Goal: Task Accomplishment & Management: Complete application form

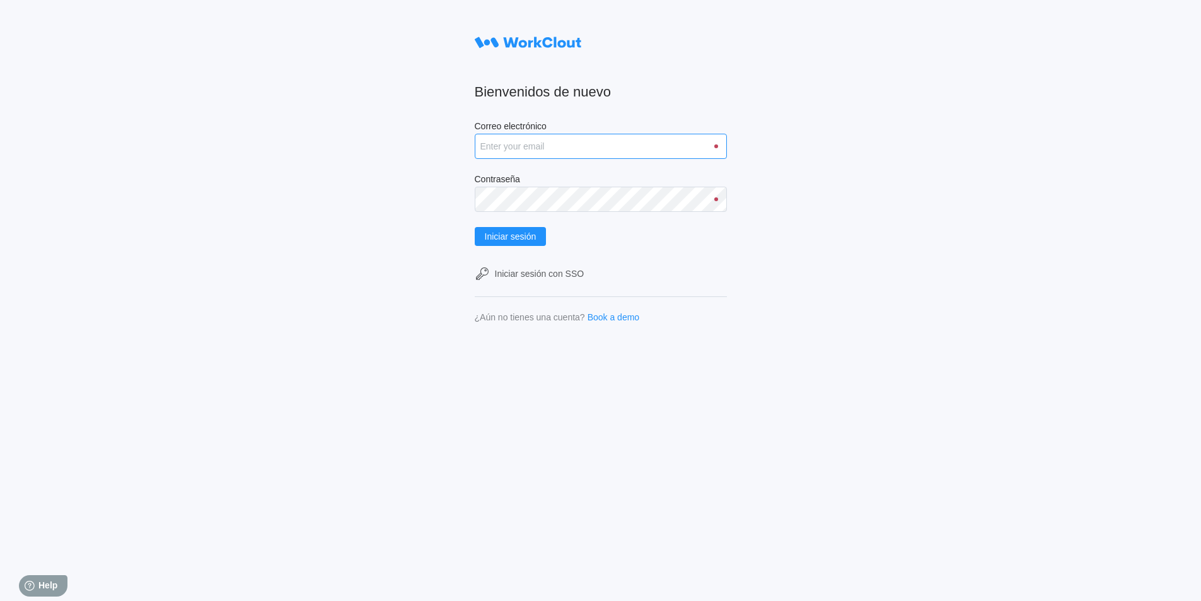
type input "[PERSON_NAME][EMAIL_ADDRESS][DOMAIN_NAME]"
click at [651, 144] on input "[PERSON_NAME][EMAIL_ADDRESS][DOMAIN_NAME]" at bounding box center [601, 146] width 252 height 25
click at [658, 137] on input "[PERSON_NAME][EMAIL_ADDRESS][DOMAIN_NAME]" at bounding box center [601, 146] width 252 height 25
click at [657, 142] on input "[PERSON_NAME][EMAIL_ADDRESS][DOMAIN_NAME]" at bounding box center [601, 146] width 252 height 25
click at [657, 143] on input "[PERSON_NAME][EMAIL_ADDRESS][DOMAIN_NAME]" at bounding box center [601, 146] width 252 height 25
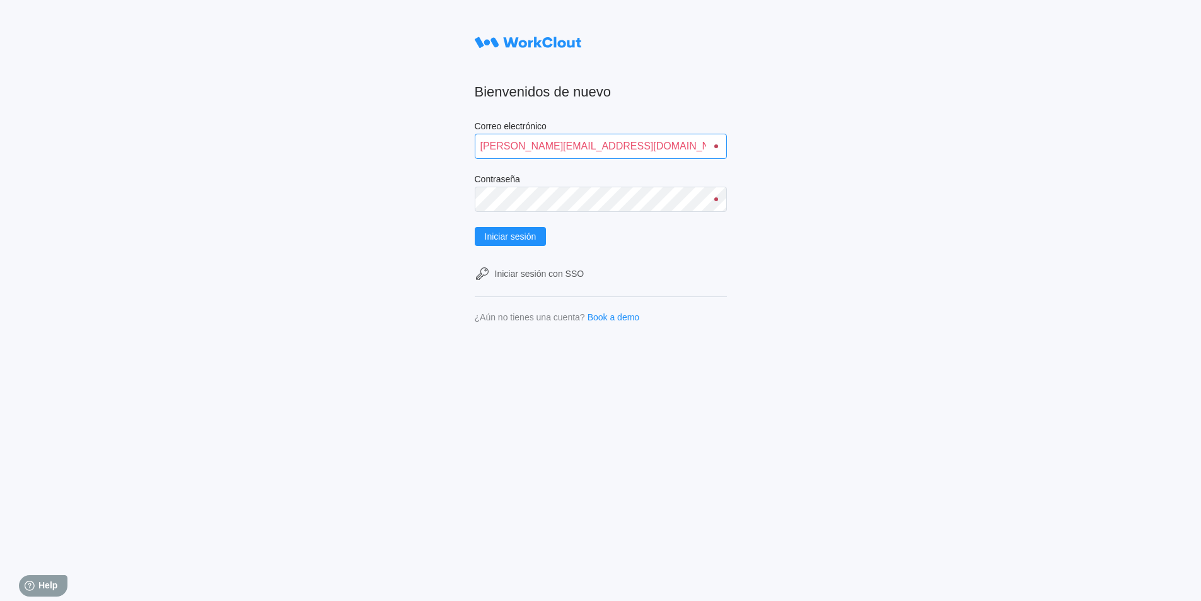
click at [657, 143] on input "[PERSON_NAME][EMAIL_ADDRESS][DOMAIN_NAME]" at bounding box center [601, 146] width 252 height 25
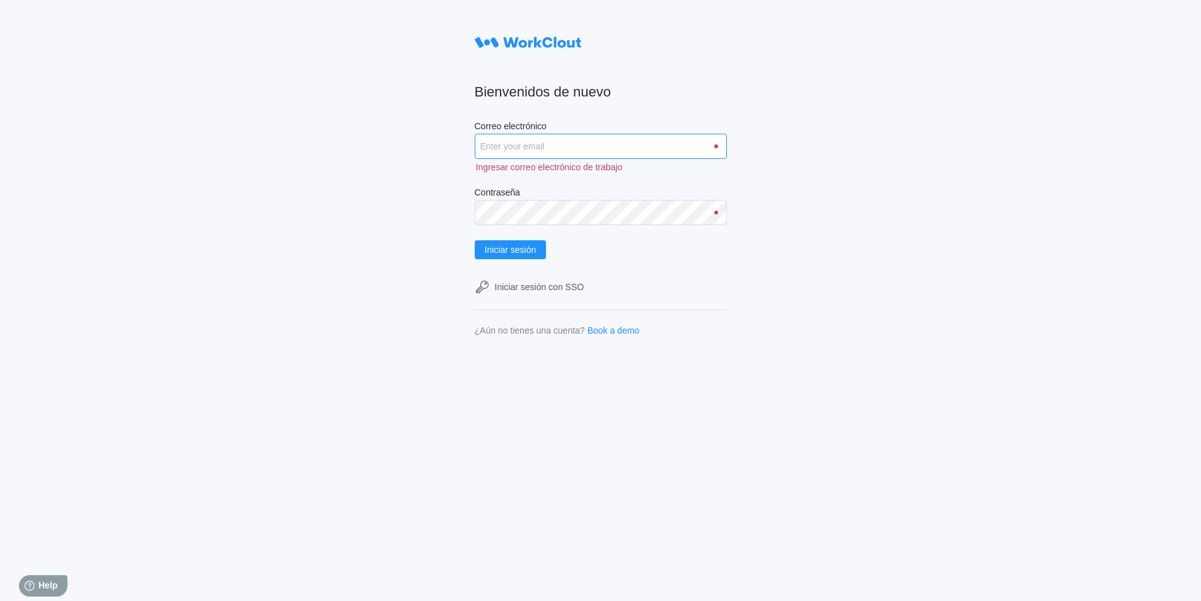
click at [598, 146] on input "Correo electrónico" at bounding box center [601, 146] width 252 height 25
type input "[PERSON_NAME][EMAIL_ADDRESS][DOMAIN_NAME]"
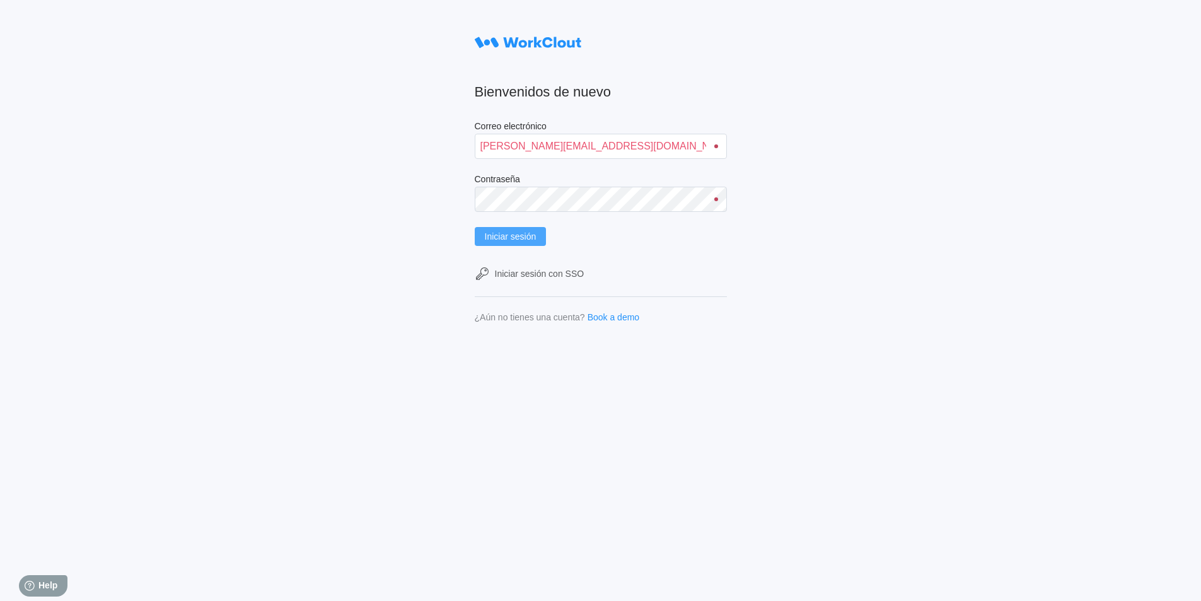
click at [528, 233] on span "Iniciar sesión" at bounding box center [511, 236] width 52 height 9
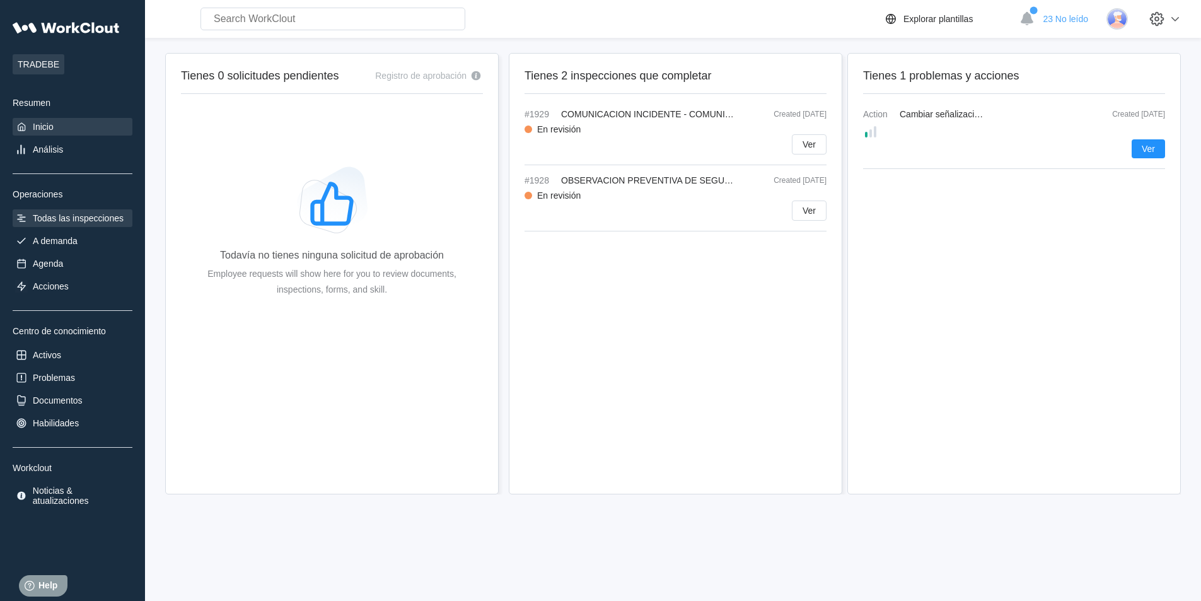
click at [72, 215] on div "Todas las inspecciones" at bounding box center [78, 218] width 91 height 10
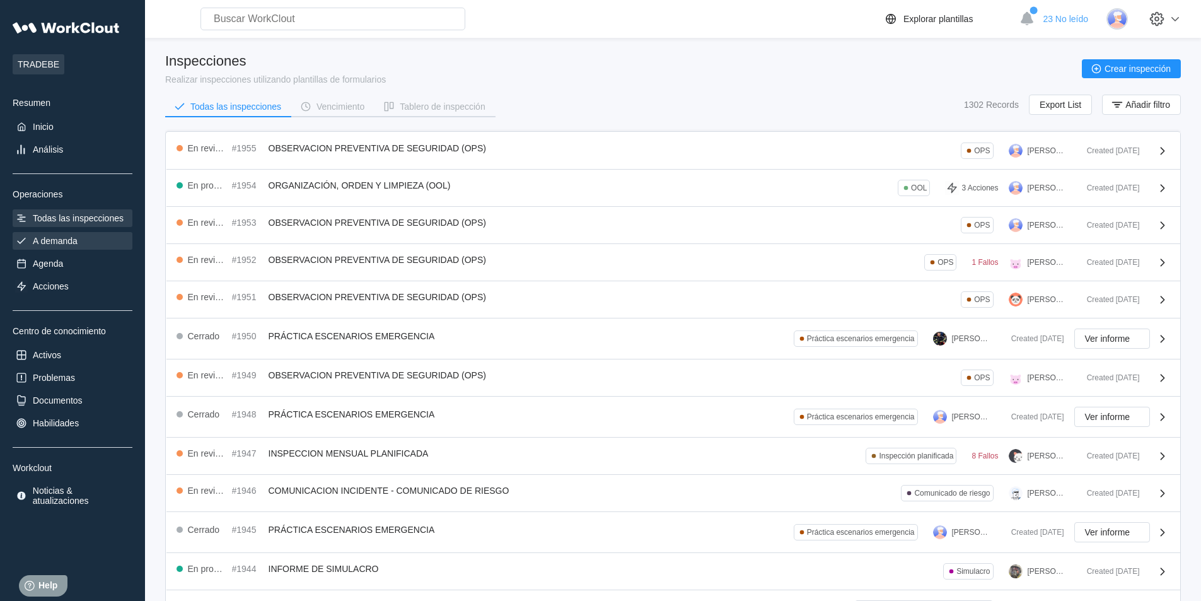
click at [69, 243] on div "A demanda" at bounding box center [55, 241] width 45 height 10
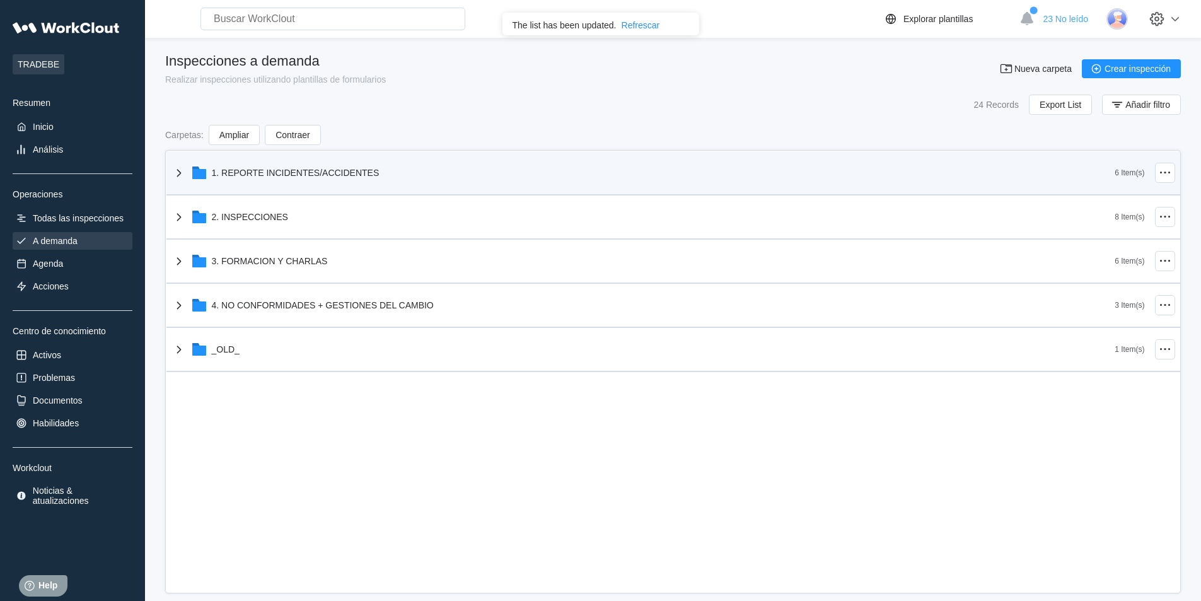
click at [284, 175] on div "1. REPORTE INCIDENTES/ACCIDENTES" at bounding box center [296, 173] width 168 height 10
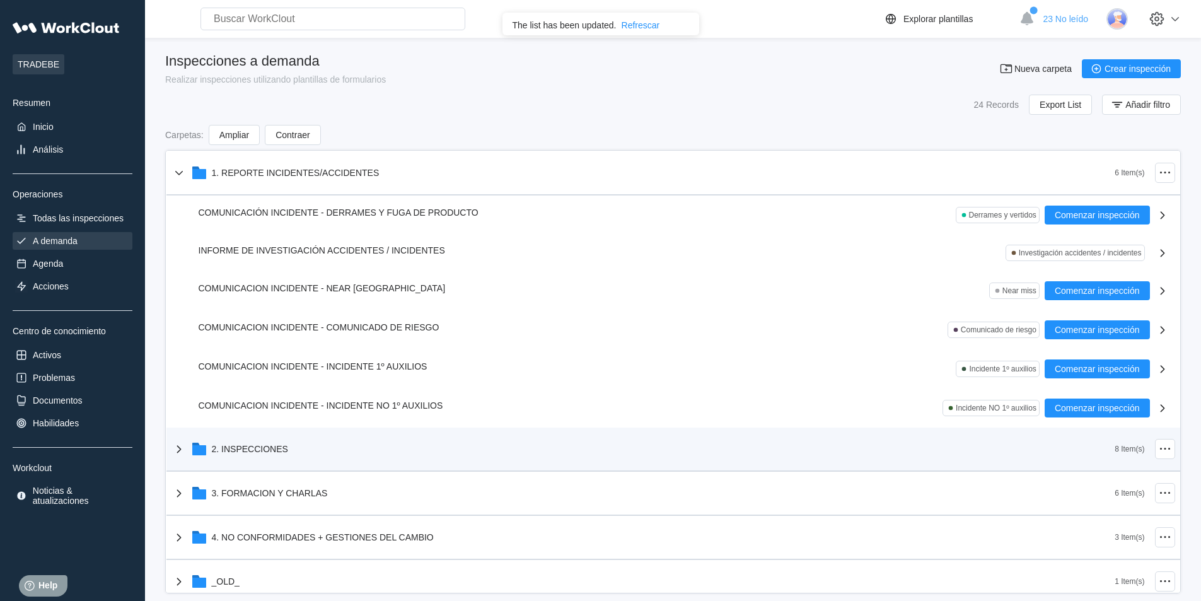
click at [235, 444] on div "2. INSPECCIONES" at bounding box center [250, 449] width 76 height 10
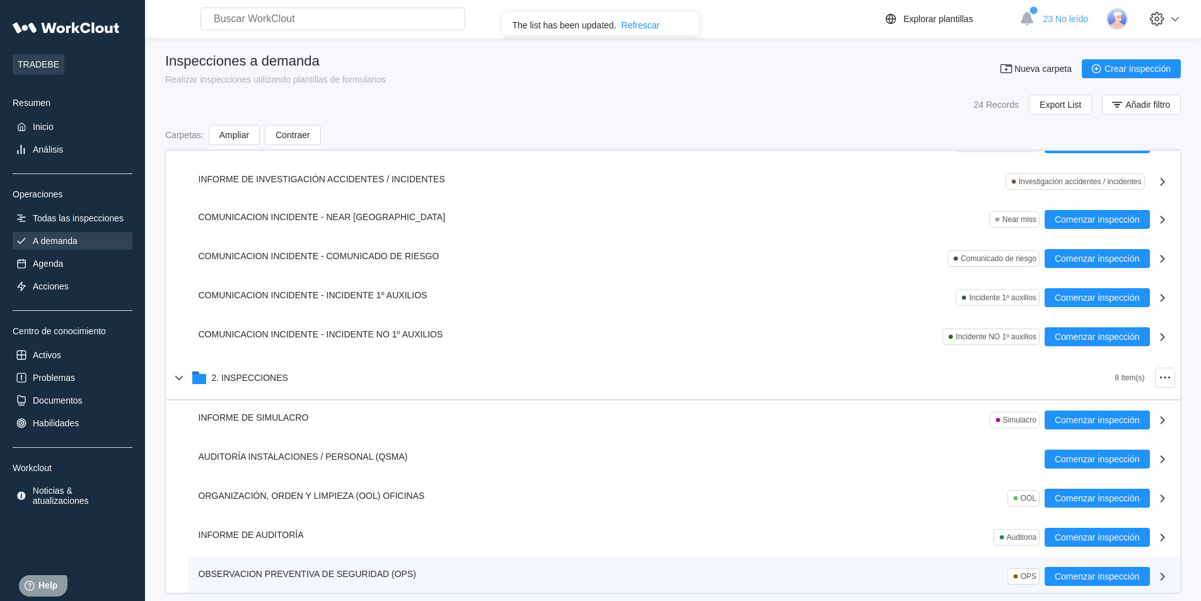
scroll to position [252, 0]
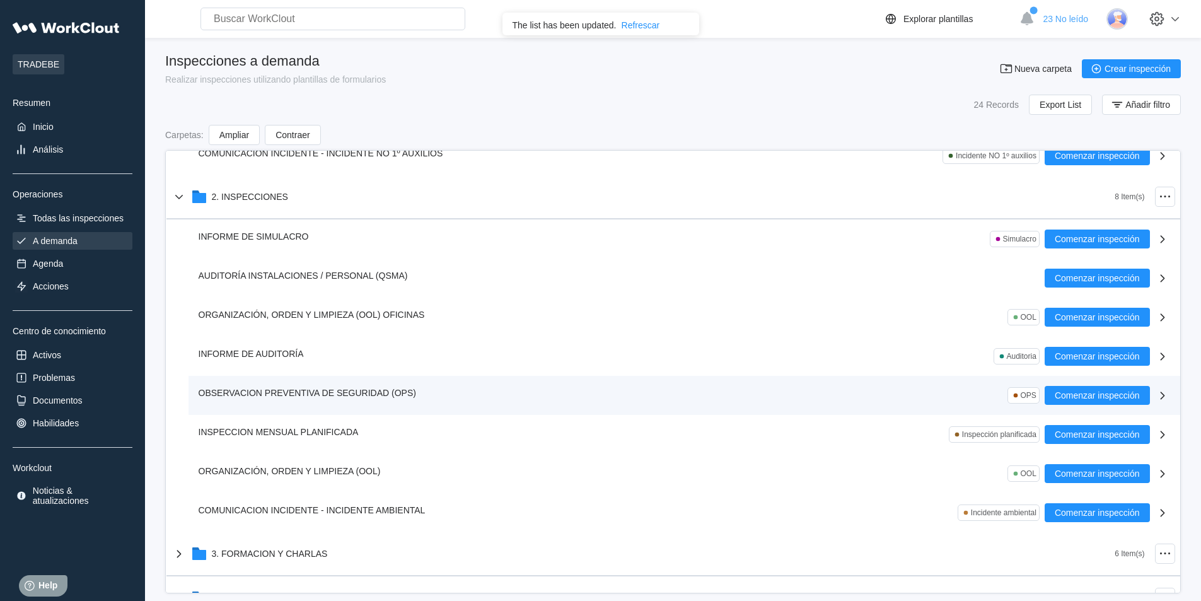
click at [385, 392] on span "OBSERVACION PREVENTIVA DE SEGURIDAD (OPS)" at bounding box center [307, 393] width 217 height 10
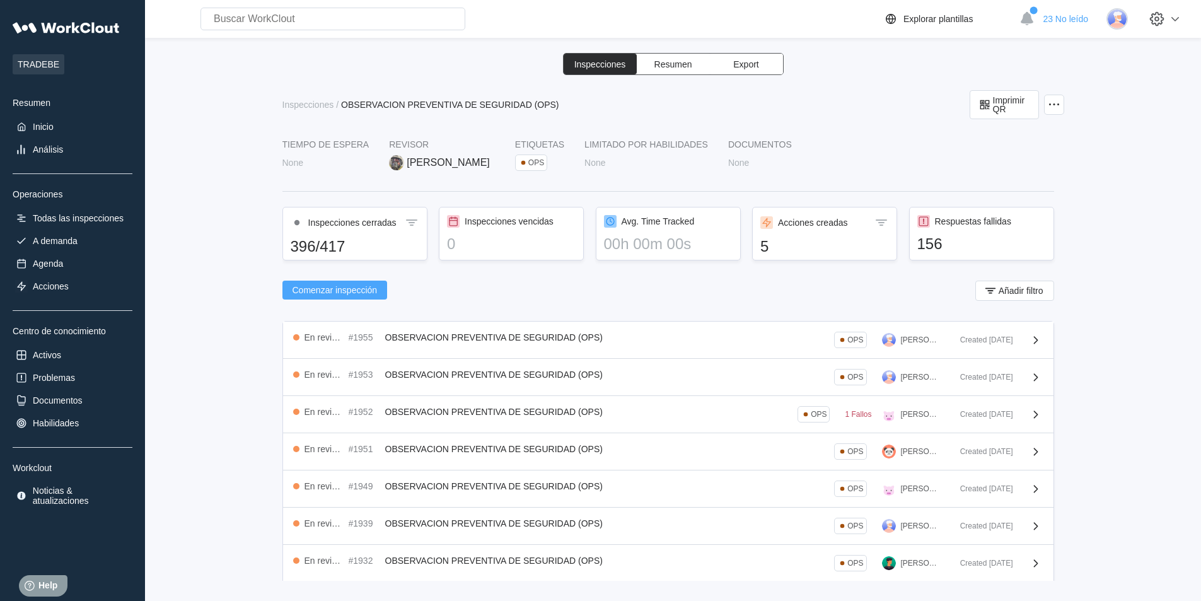
click at [367, 296] on button "Comenzar inspección" at bounding box center [334, 289] width 105 height 19
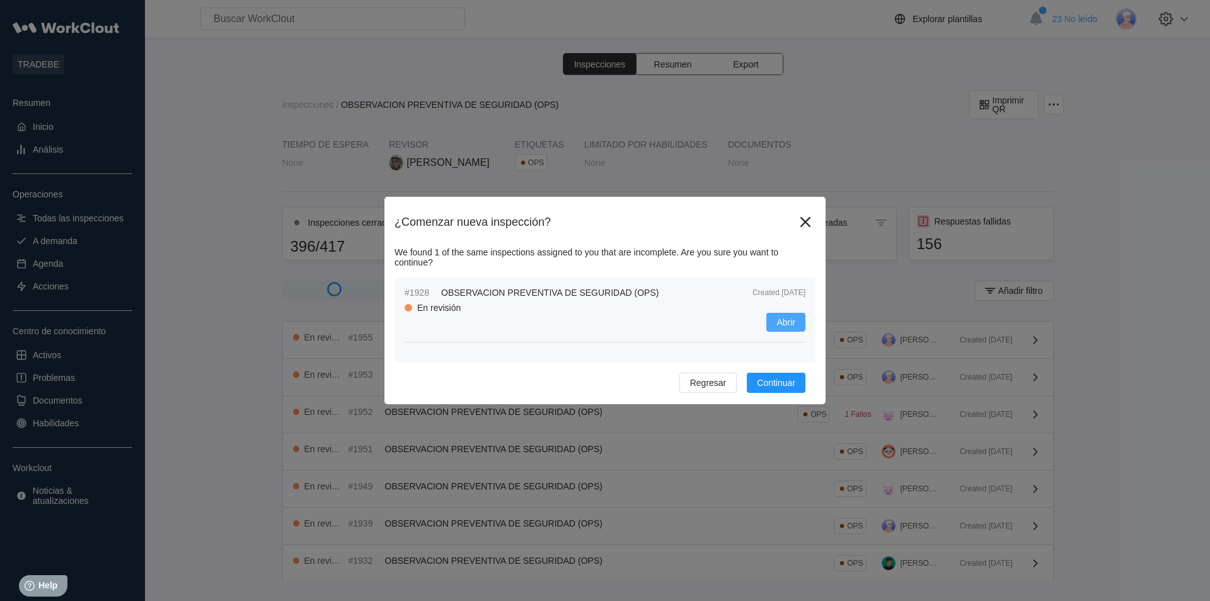
click at [795, 324] on button "Abrir" at bounding box center [785, 322] width 39 height 19
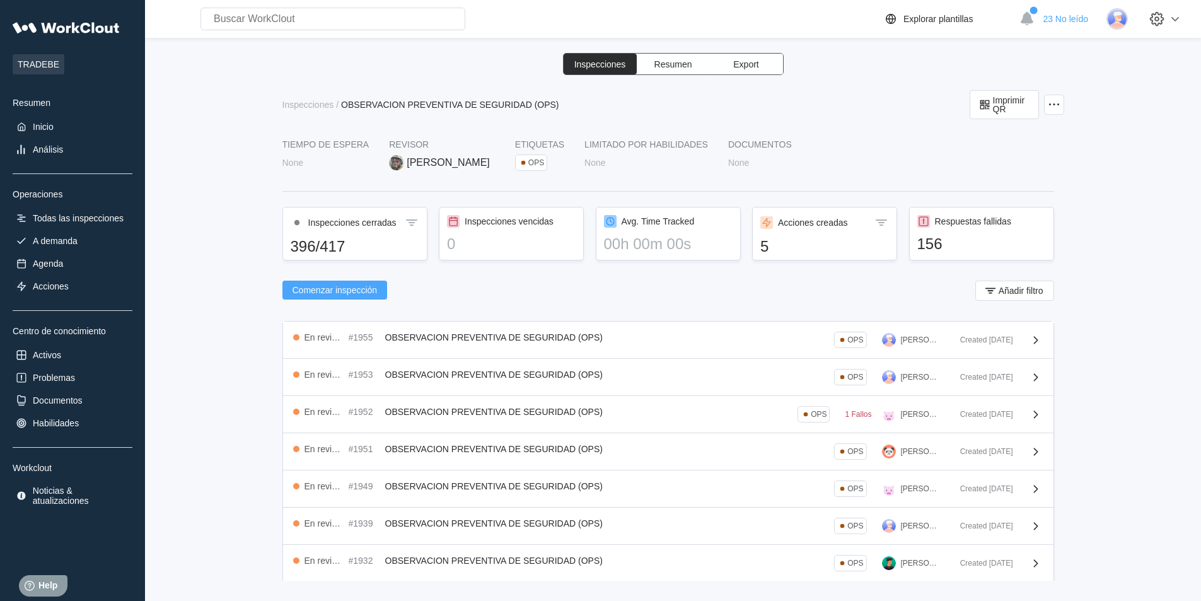
click at [321, 291] on span "Comenzar inspección" at bounding box center [334, 290] width 85 height 9
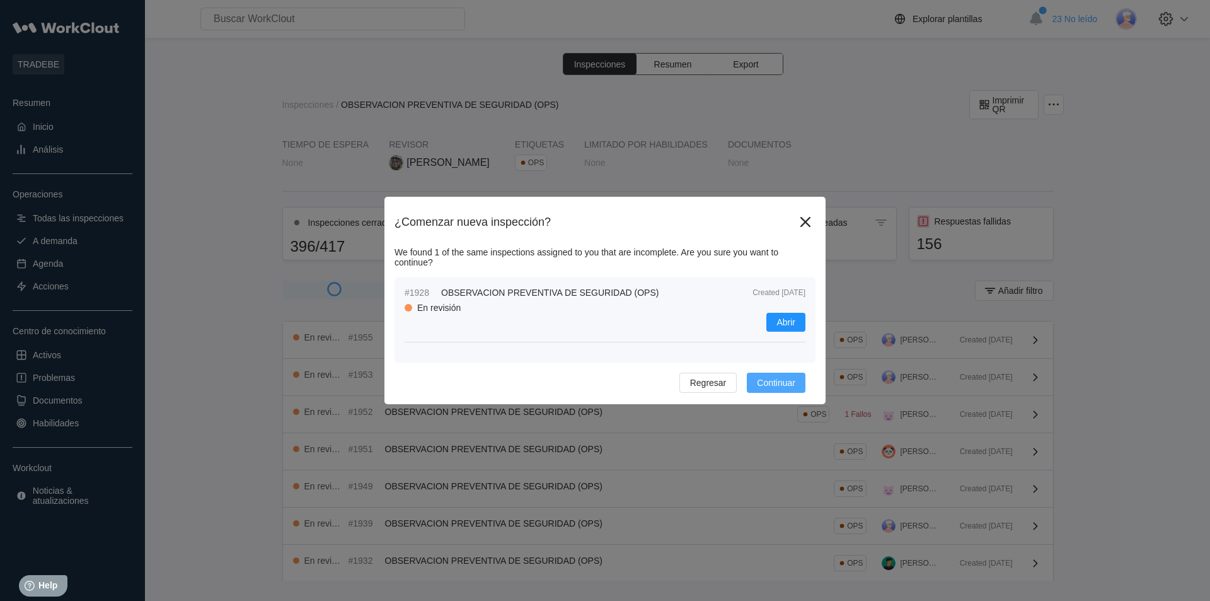
click at [769, 389] on button "Continuar" at bounding box center [776, 382] width 59 height 20
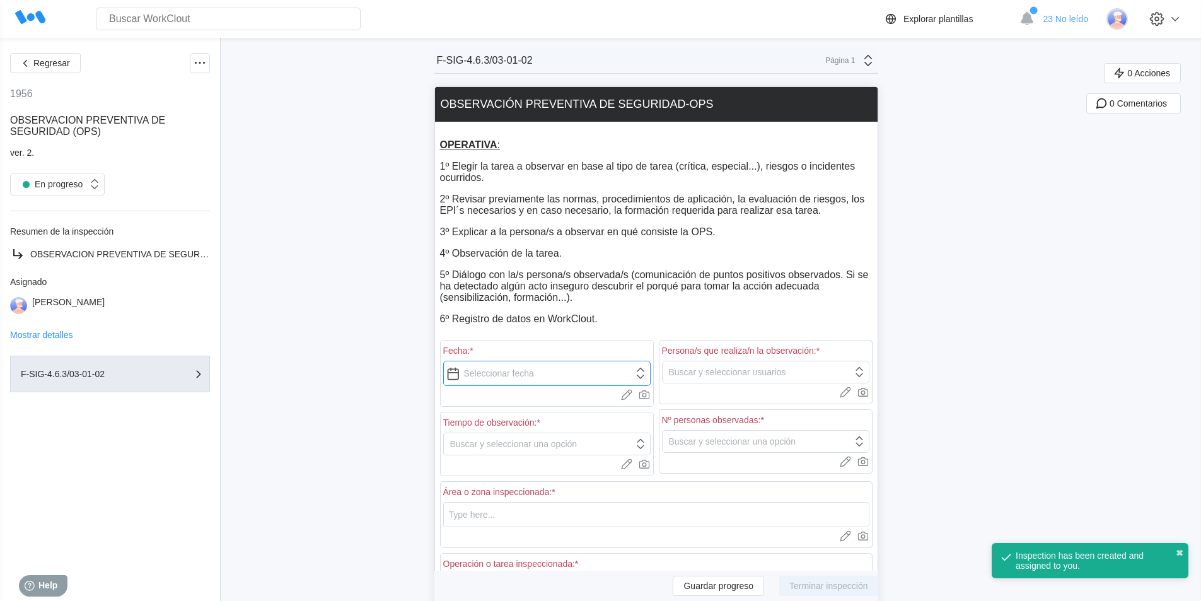
click at [535, 369] on input "text" at bounding box center [546, 373] width 207 height 25
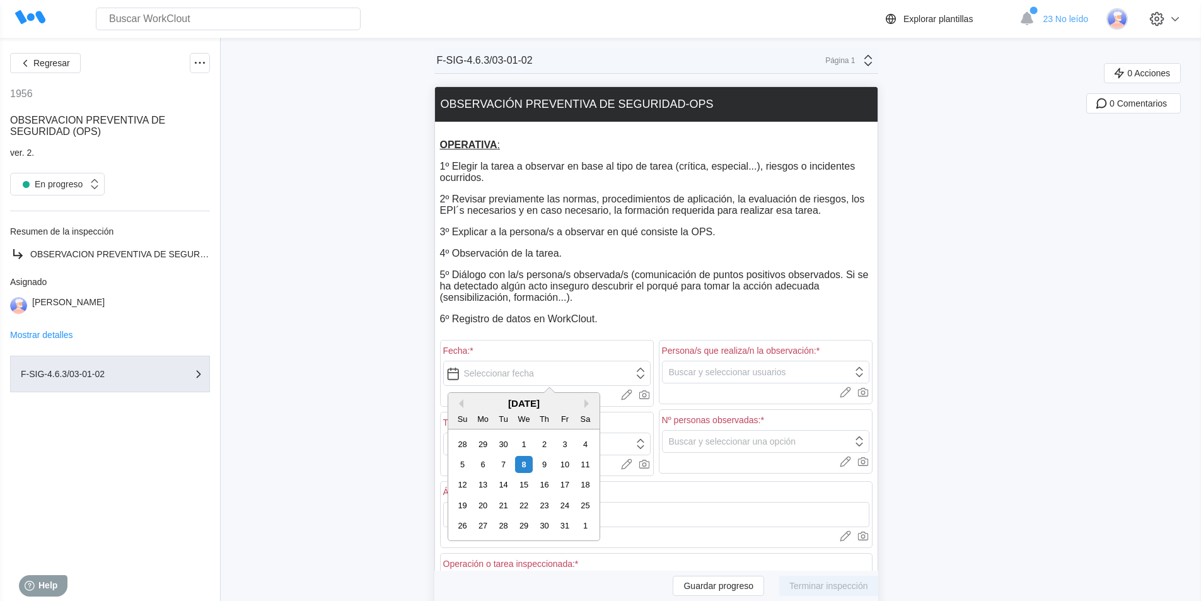
click at [521, 466] on div "8" at bounding box center [523, 464] width 17 height 17
type input "10/08/2025"
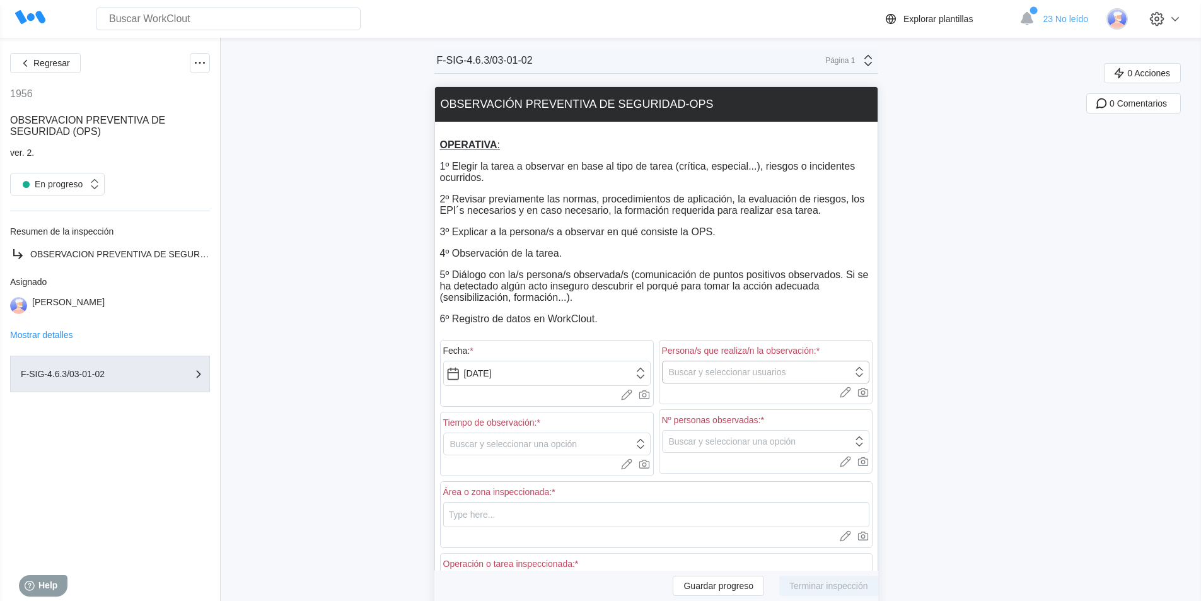
click at [716, 373] on div "Buscar y seleccionar usuarios" at bounding box center [727, 372] width 117 height 10
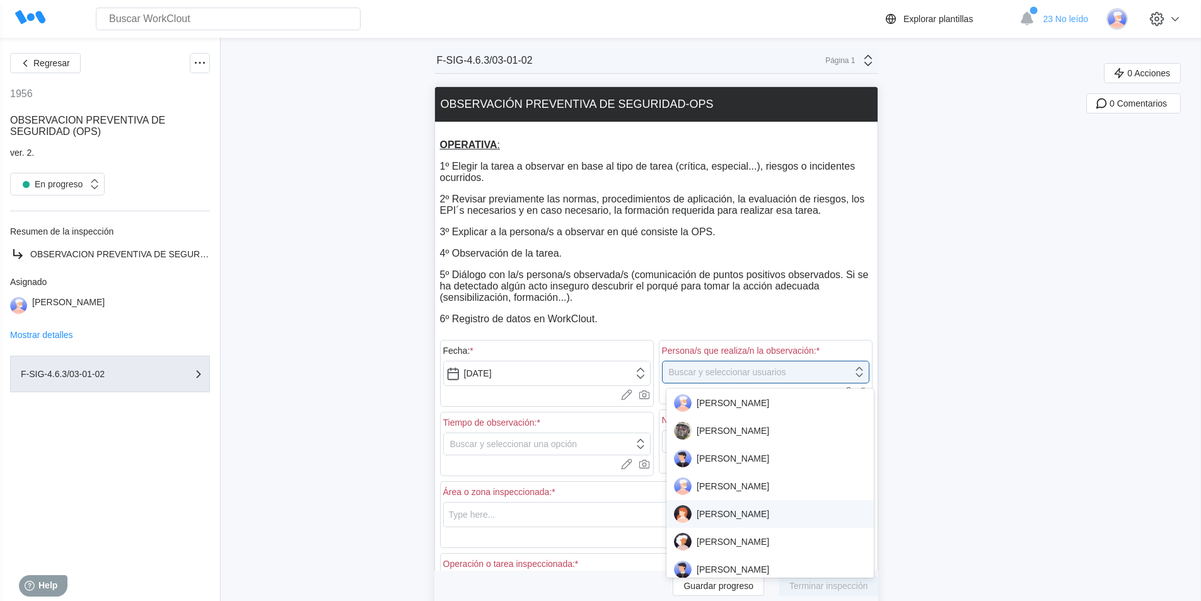
scroll to position [63, 0]
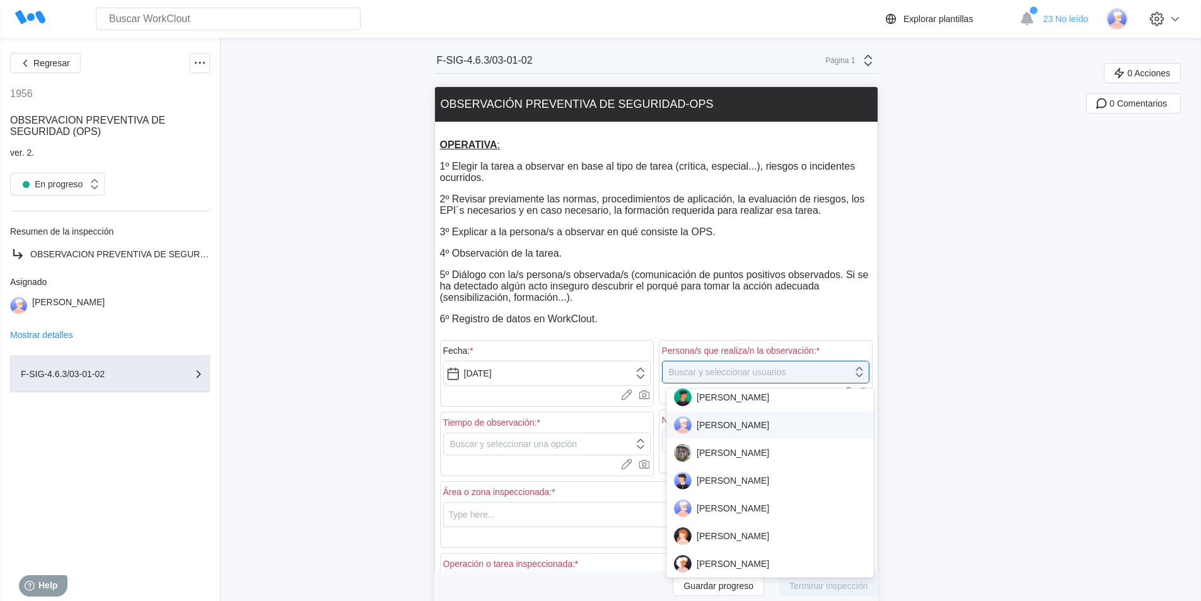
click at [743, 429] on div "JOAQUIN BACO" at bounding box center [770, 425] width 192 height 18
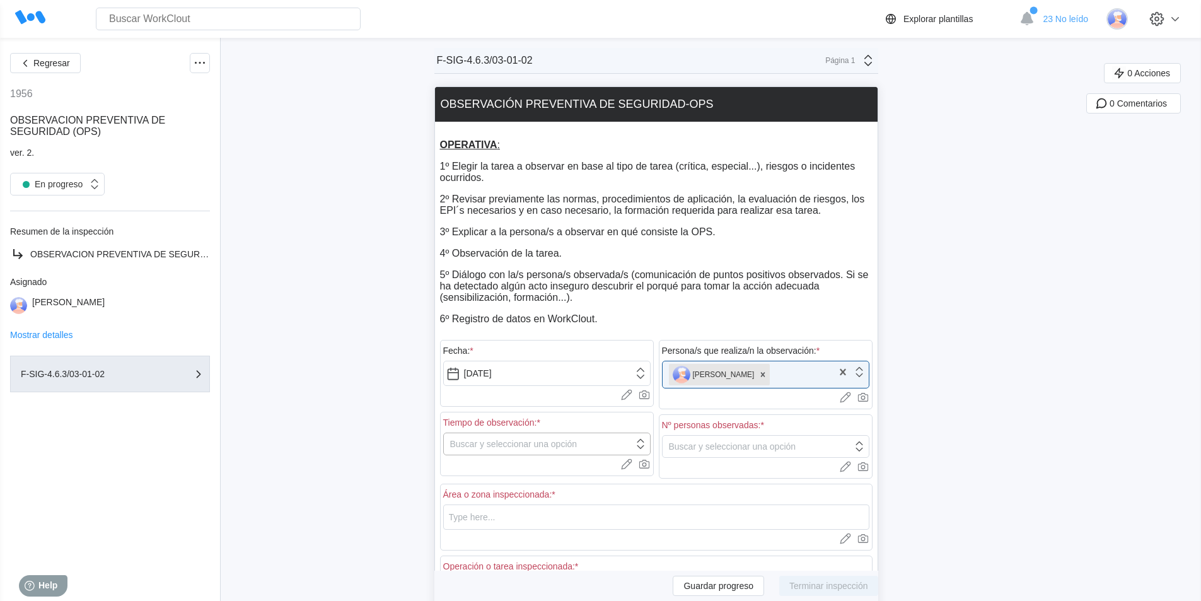
click at [509, 440] on div "Buscar y seleccionar una opción" at bounding box center [539, 444] width 190 height 18
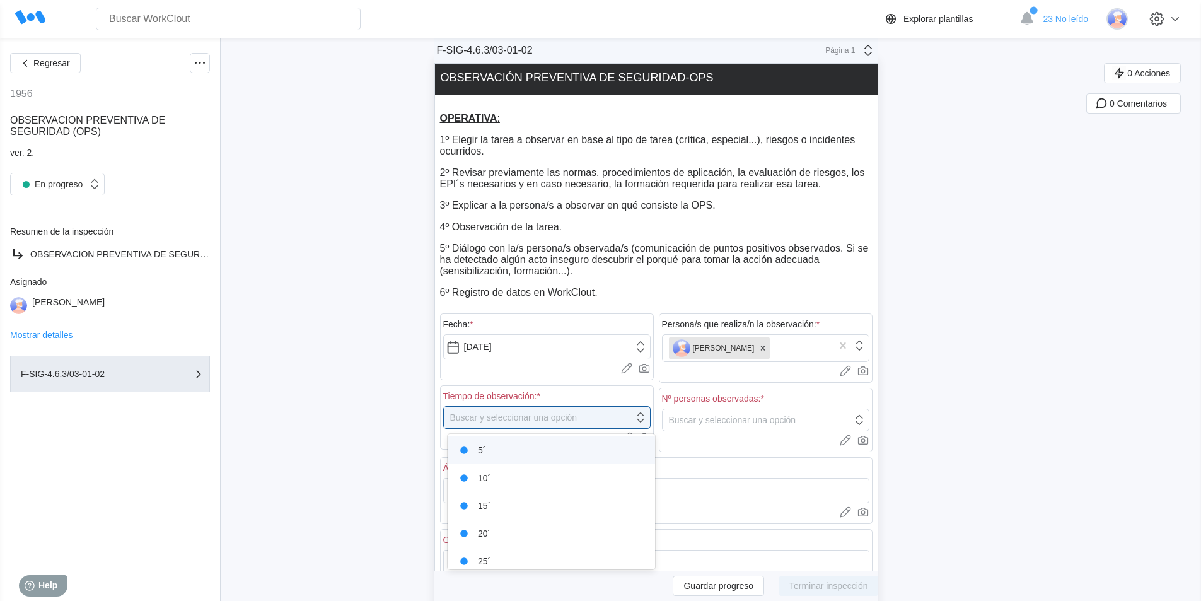
scroll to position [36, 0]
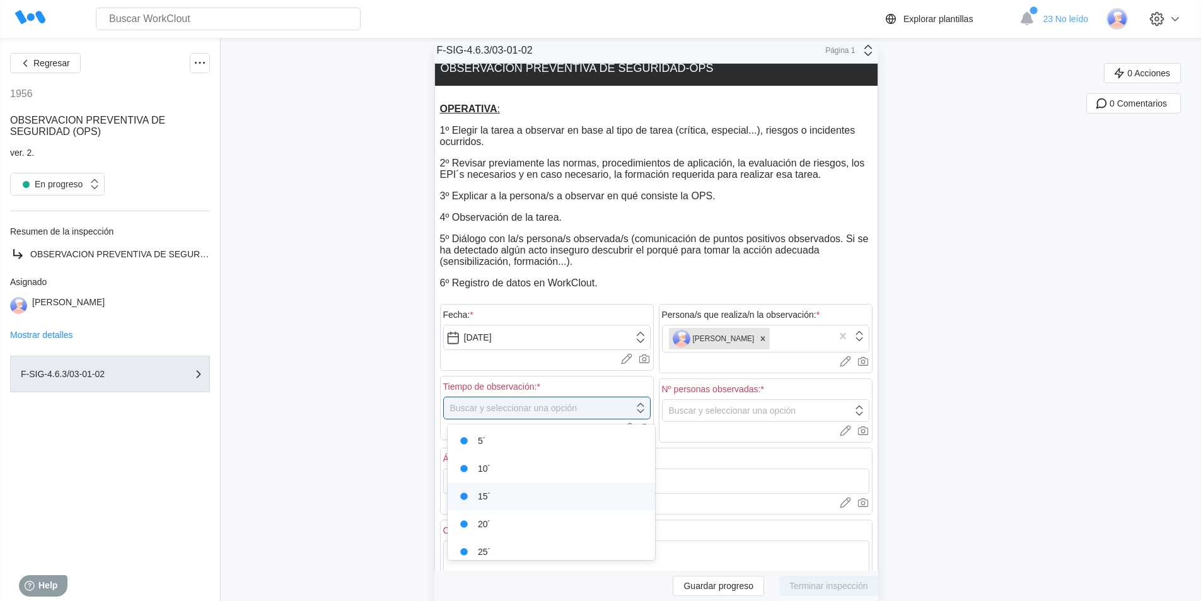
click at [495, 492] on div "15´" at bounding box center [551, 496] width 192 height 18
click at [751, 407] on div "Buscar y seleccionar una opción" at bounding box center [732, 410] width 127 height 10
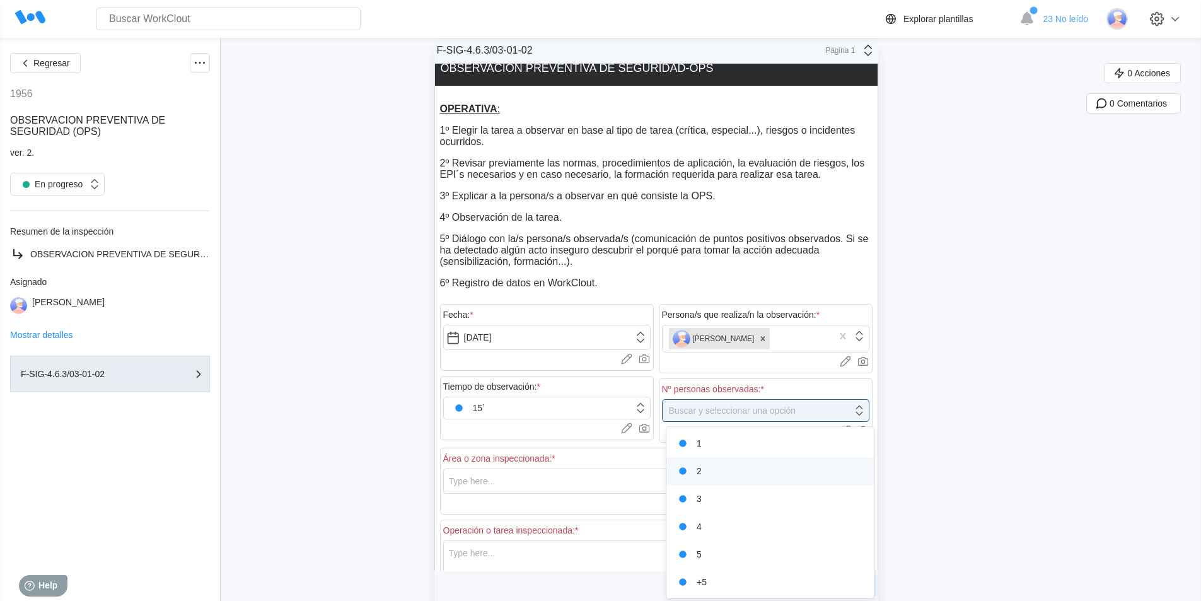
click at [717, 469] on div "2" at bounding box center [770, 471] width 192 height 18
click at [522, 482] on input "text" at bounding box center [656, 480] width 426 height 25
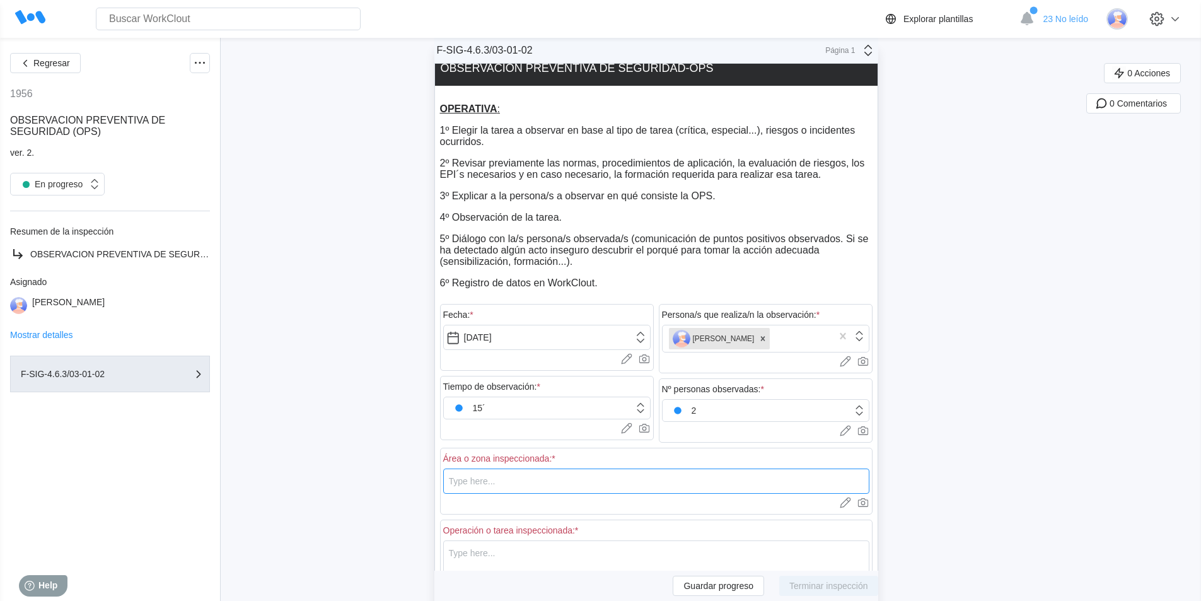
type input "C21"
click at [509, 481] on input "C21" at bounding box center [656, 480] width 426 height 25
drag, startPoint x: 748, startPoint y: 473, endPoint x: 727, endPoint y: 483, distance: 22.8
click at [746, 476] on input "C21" at bounding box center [656, 480] width 426 height 25
drag, startPoint x: 662, startPoint y: 488, endPoint x: 502, endPoint y: 492, distance: 160.1
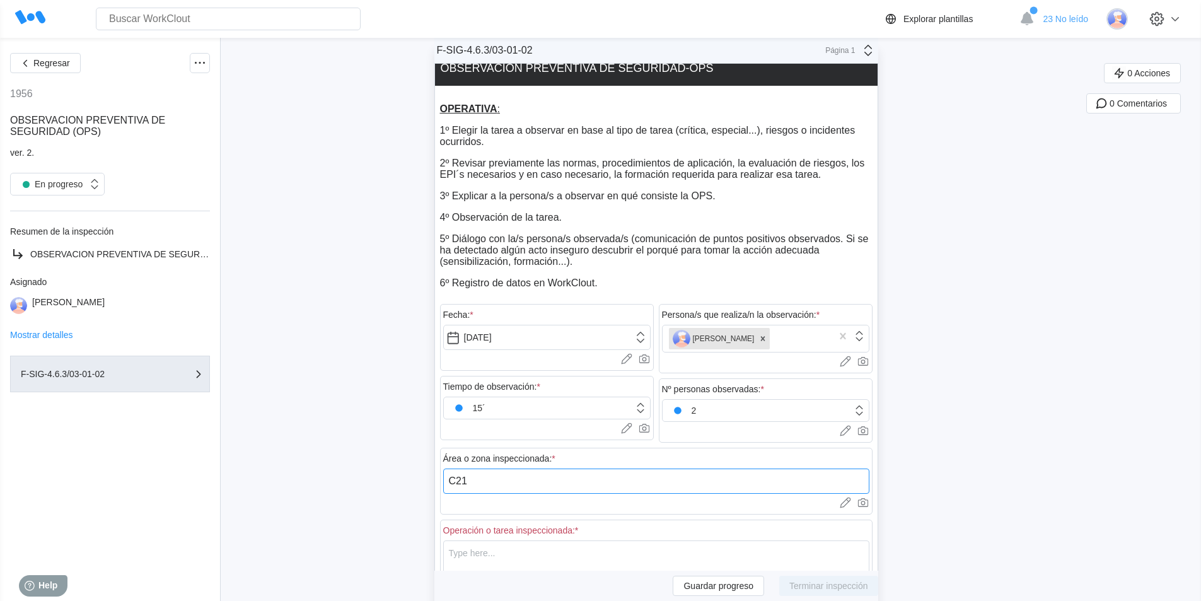
click at [594, 488] on input "C21" at bounding box center [656, 480] width 426 height 25
drag, startPoint x: 499, startPoint y: 492, endPoint x: 436, endPoint y: 485, distance: 62.9
click at [480, 476] on input "text" at bounding box center [656, 480] width 426 height 25
type input "C21"
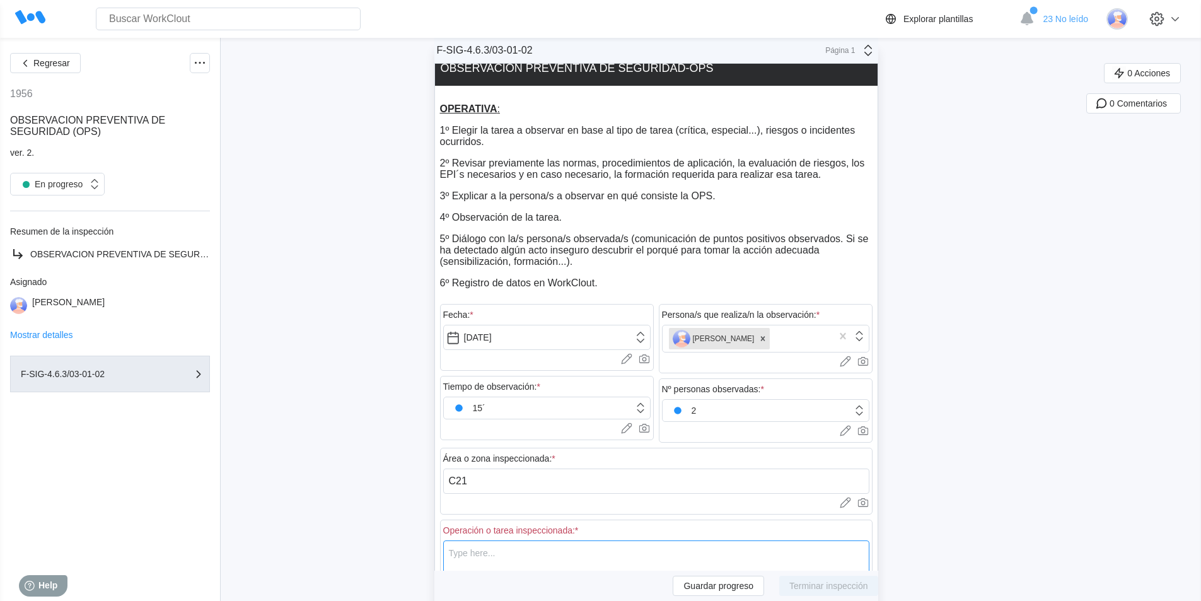
click at [533, 552] on textarea at bounding box center [656, 603] width 426 height 127
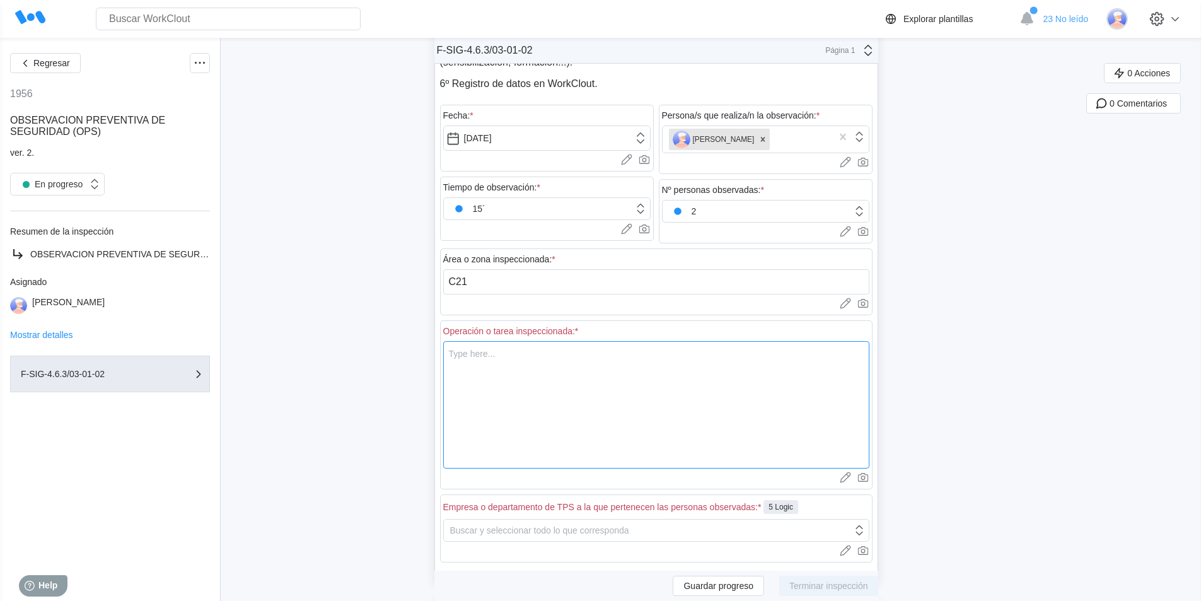
scroll to position [288, 0]
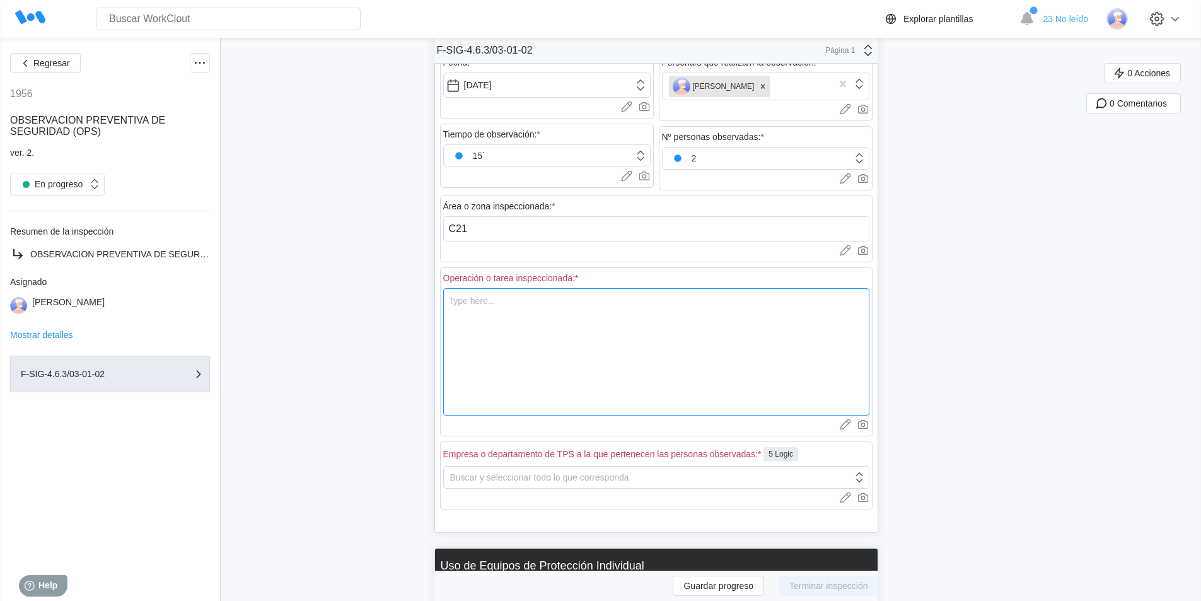
type textarea "Q"
type textarea "x"
type textarea "Qu"
type textarea "x"
type textarea "Qui"
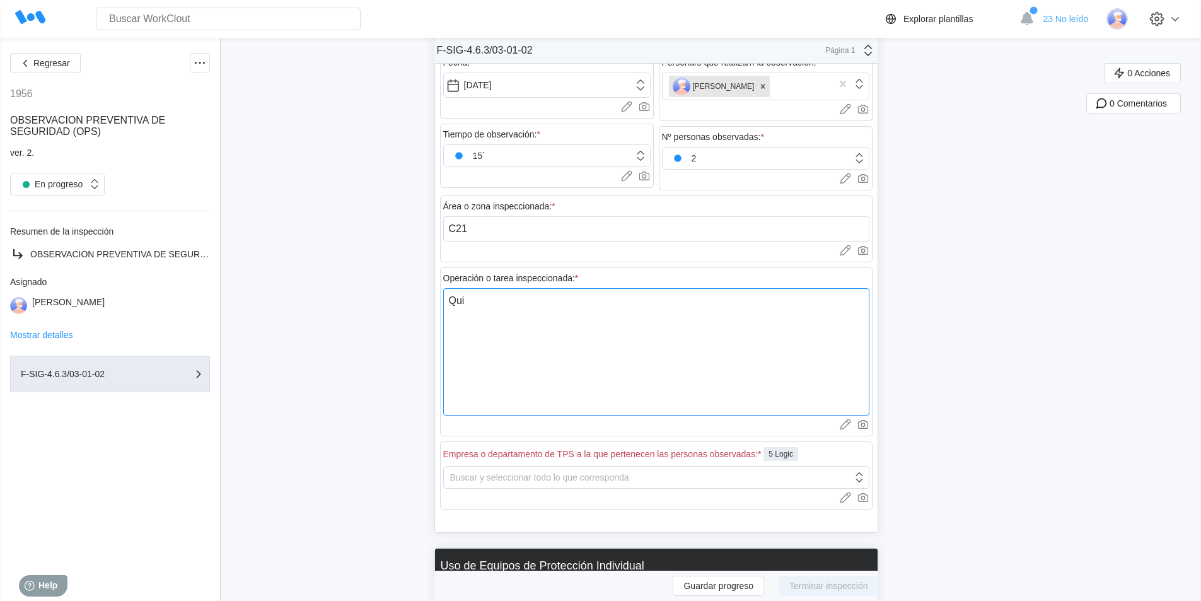
type textarea "x"
type textarea "Quit"
type textarea "x"
type textarea "Quita"
type textarea "x"
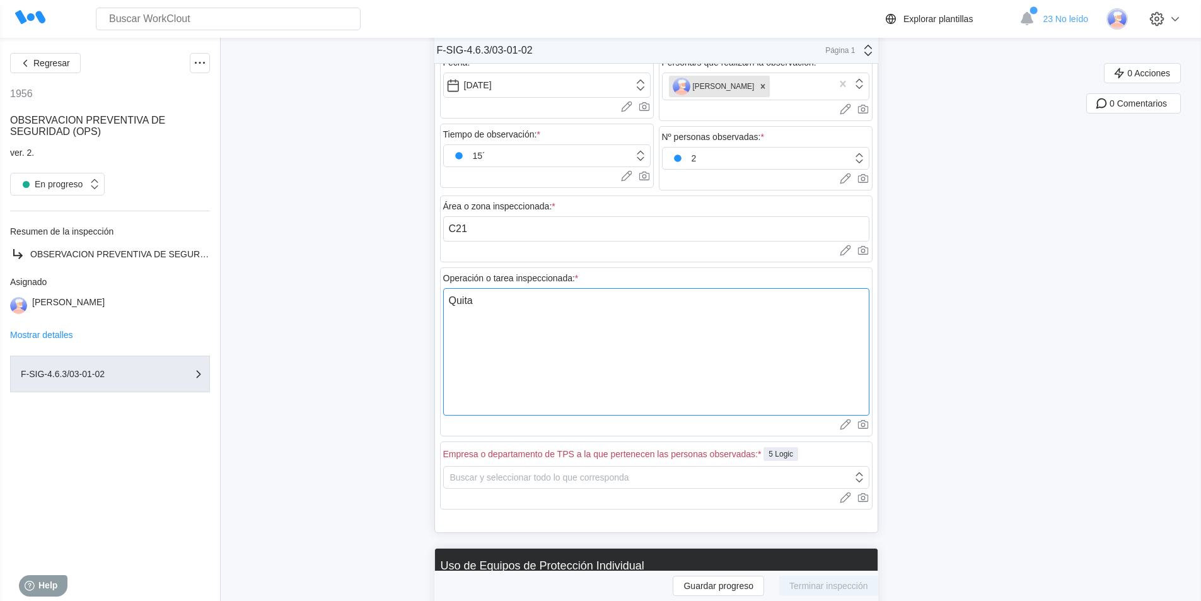
type textarea "Quitar"
type textarea "x"
type textarea "Quitar"
type textarea "x"
type textarea "Quitar b"
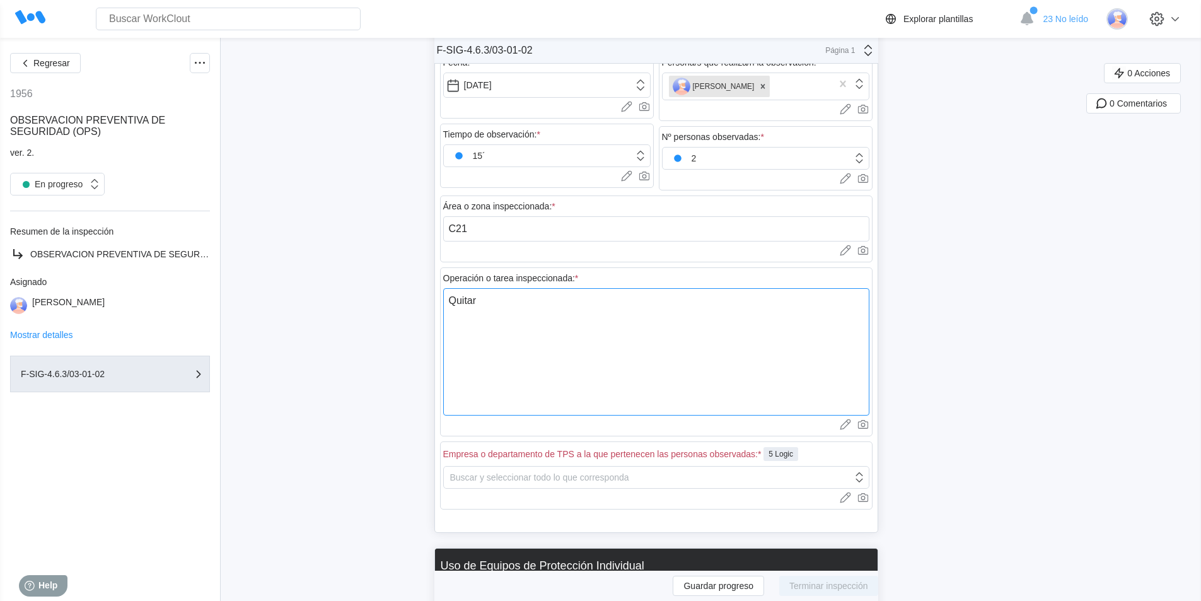
type textarea "x"
type textarea "Quitar br"
type textarea "x"
type textarea "Quitar bri"
type textarea "x"
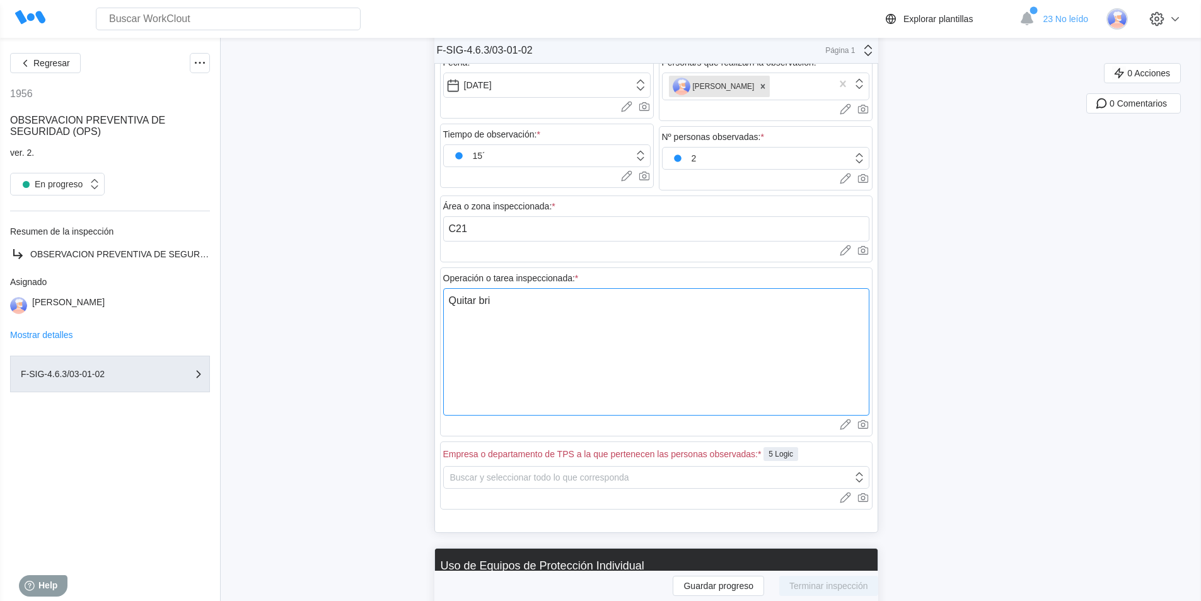
type textarea "Quitar brid"
type textarea "x"
type textarea "Quitar brida"
type textarea "x"
type textarea "Quitar brida"
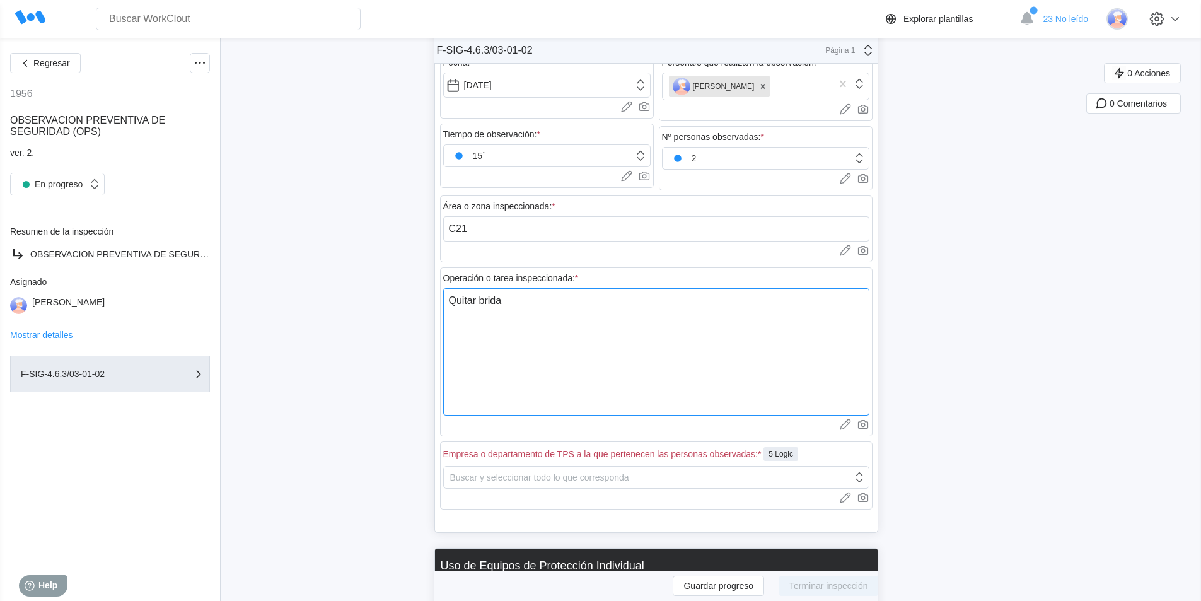
type textarea "x"
type textarea "Quitar brida c"
type textarea "x"
type textarea "Quitar brida ci"
type textarea "x"
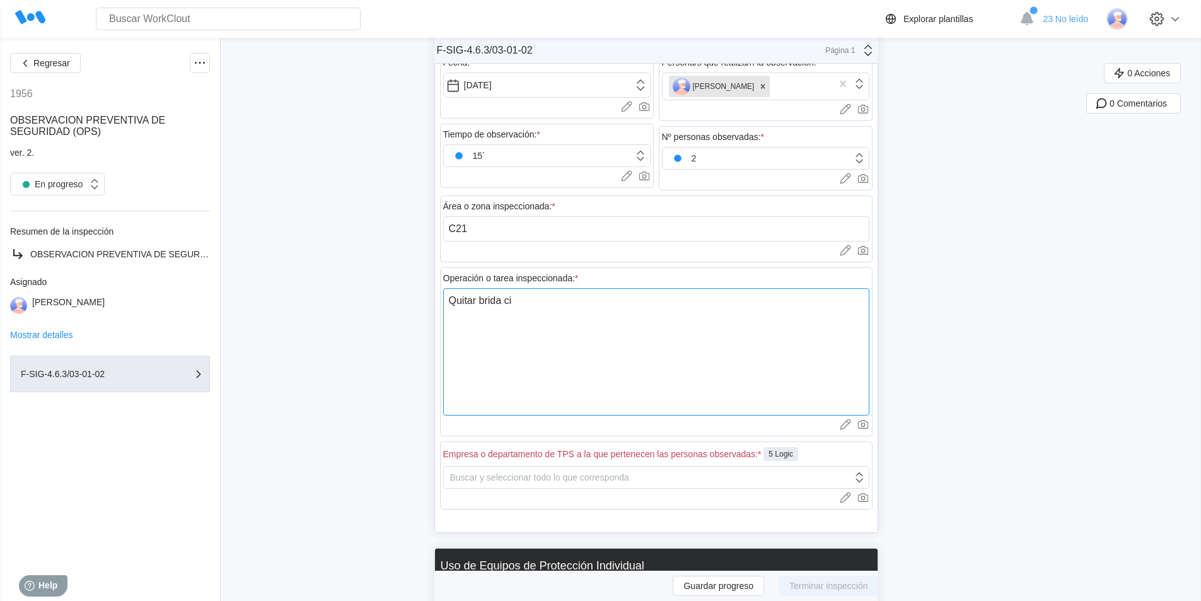
type textarea "Quitar brida cie"
type textarea "x"
type textarea "Quitar brida cieg"
type textarea "x"
type textarea "Quitar brida ciega"
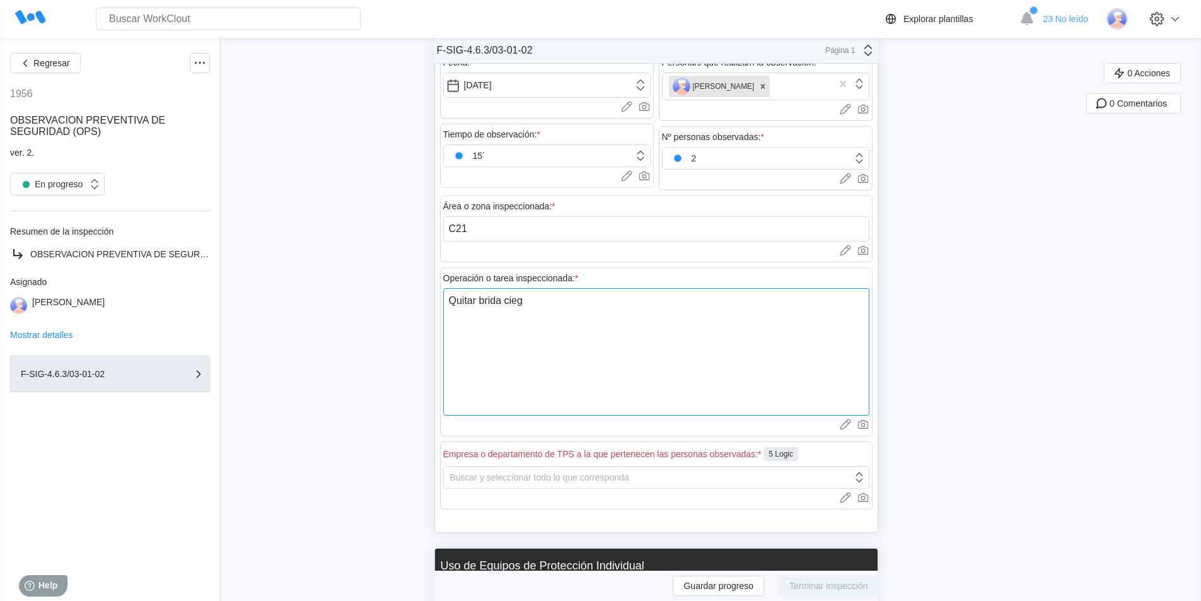
type textarea "x"
type textarea "Quitar brida ciega"
type textarea "x"
type textarea "Quitar brida ciega y"
type textarea "x"
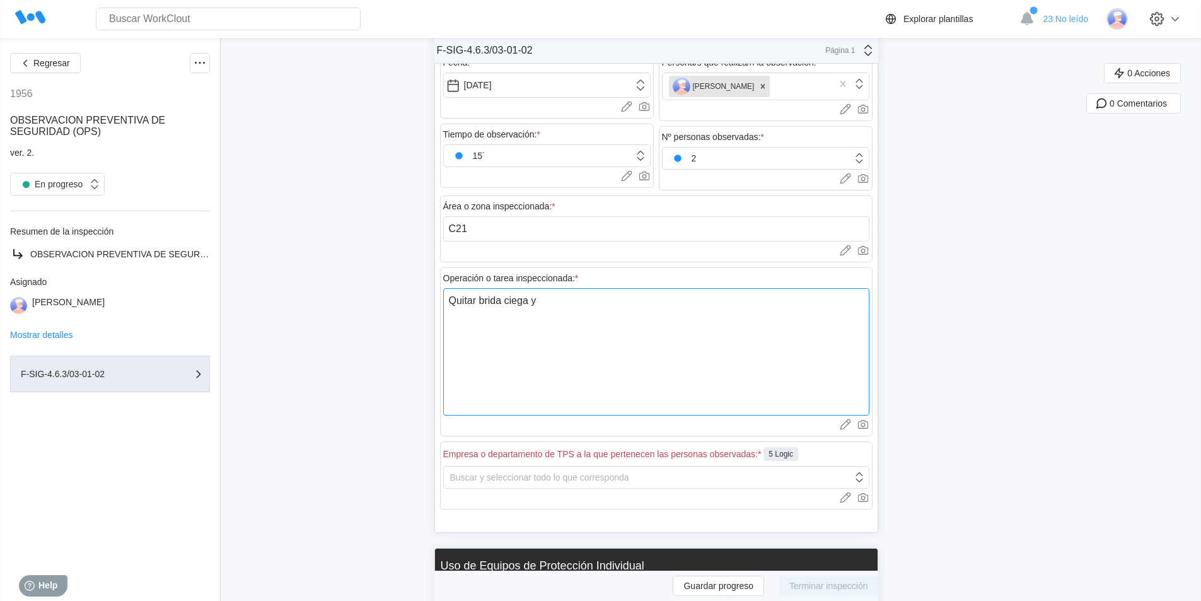
type textarea "Quitar brida ciega y"
type textarea "x"
type textarea "Quitar brida ciega y c"
type textarea "x"
type textarea "Quitar brida ciega y co"
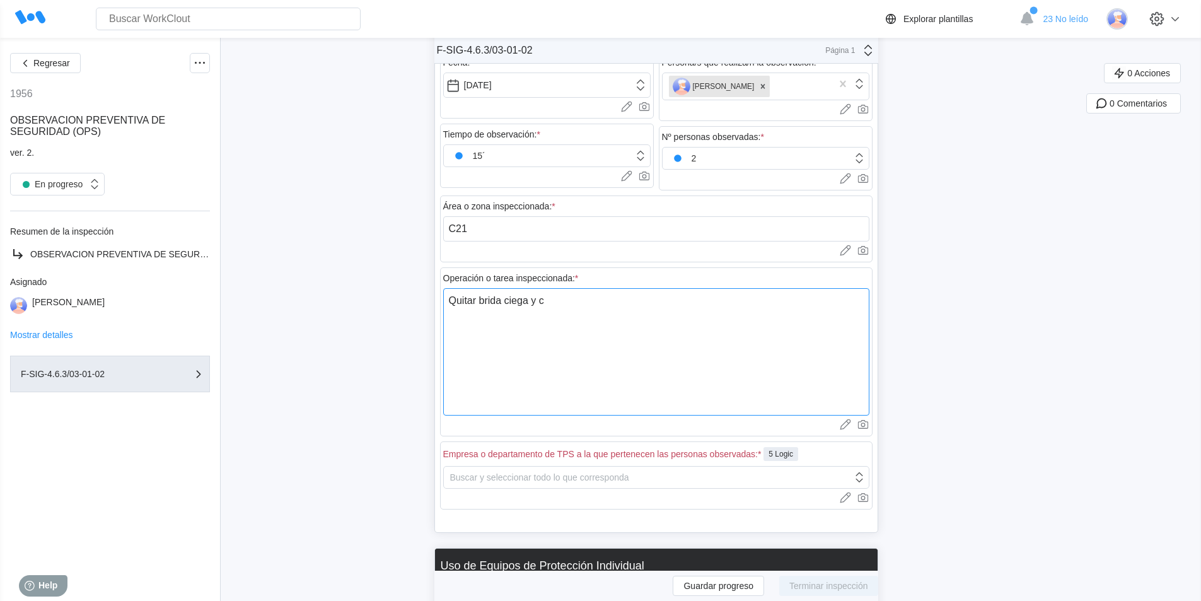
type textarea "x"
type textarea "Quitar brida ciega y con"
type textarea "x"
type textarea "Quitar brida ciega y cone"
type textarea "x"
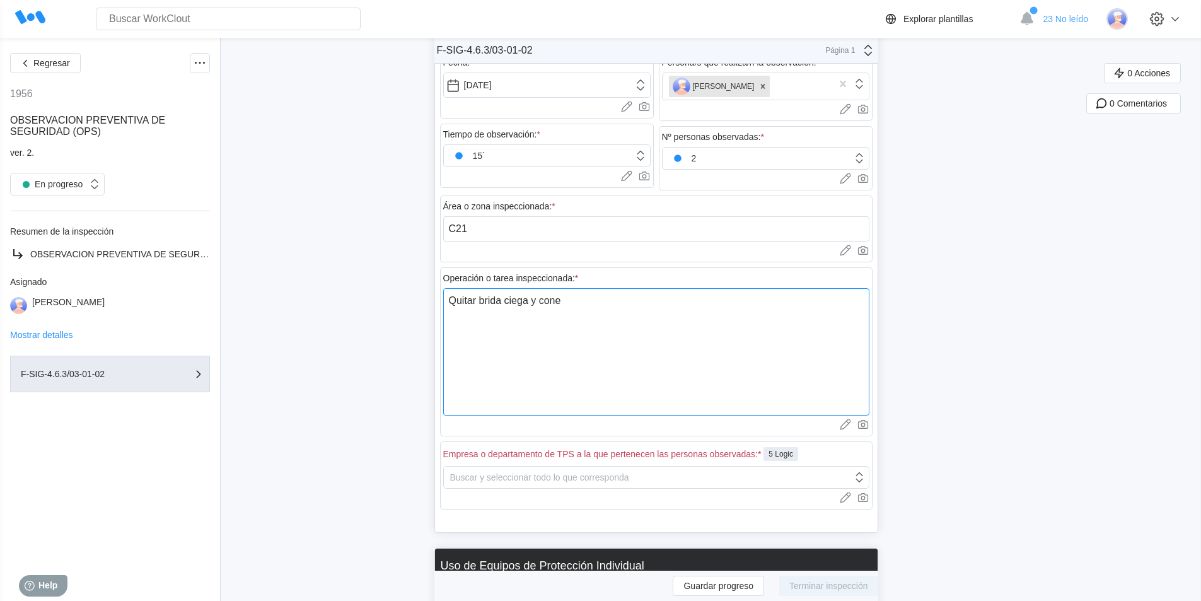
type textarea "Quitar brida ciega y conec"
type textarea "x"
type textarea "Quitar brida ciega y conect"
type textarea "x"
type textarea "Quitar brida ciega y conecta"
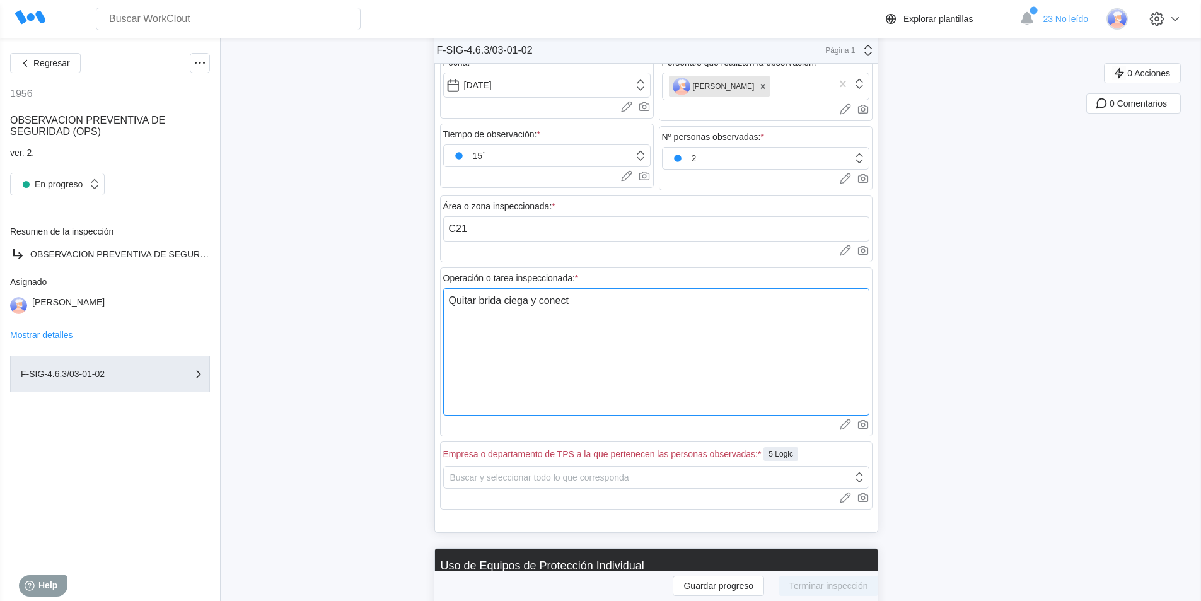
type textarea "x"
type textarea "Quitar brida ciega y conectar"
type textarea "x"
type textarea "Quitar brida ciega y conectar"
type textarea "x"
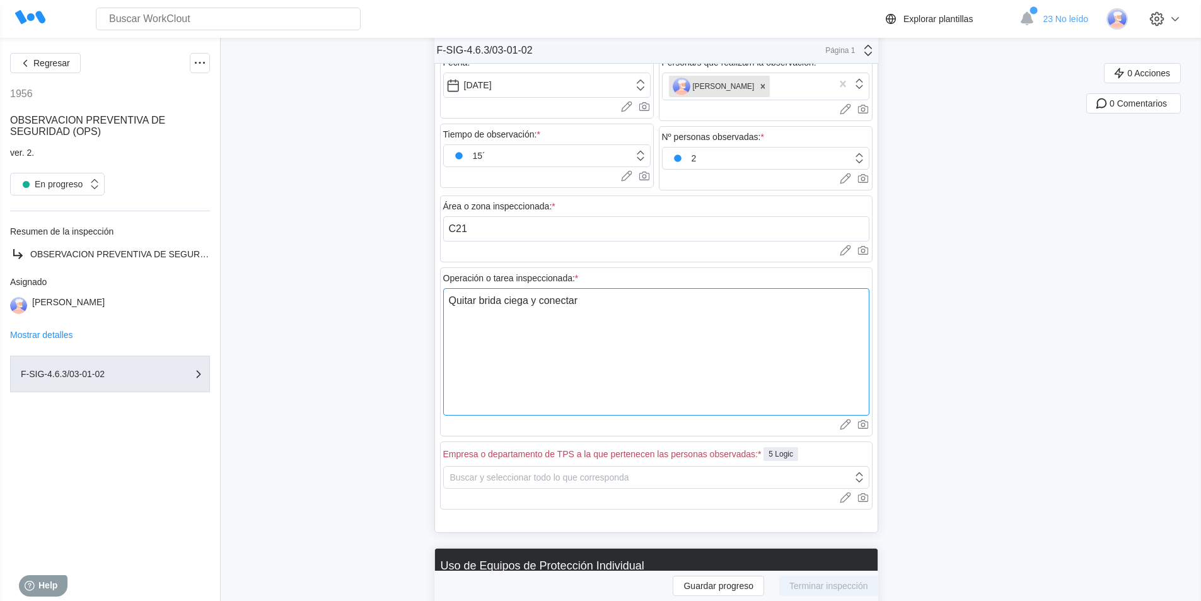
type textarea "Quitar brida ciega y conectar c"
type textarea "x"
type textarea "Quitar brida ciega y conectar co"
type textarea "x"
type textarea "Quitar brida ciega y conectar con"
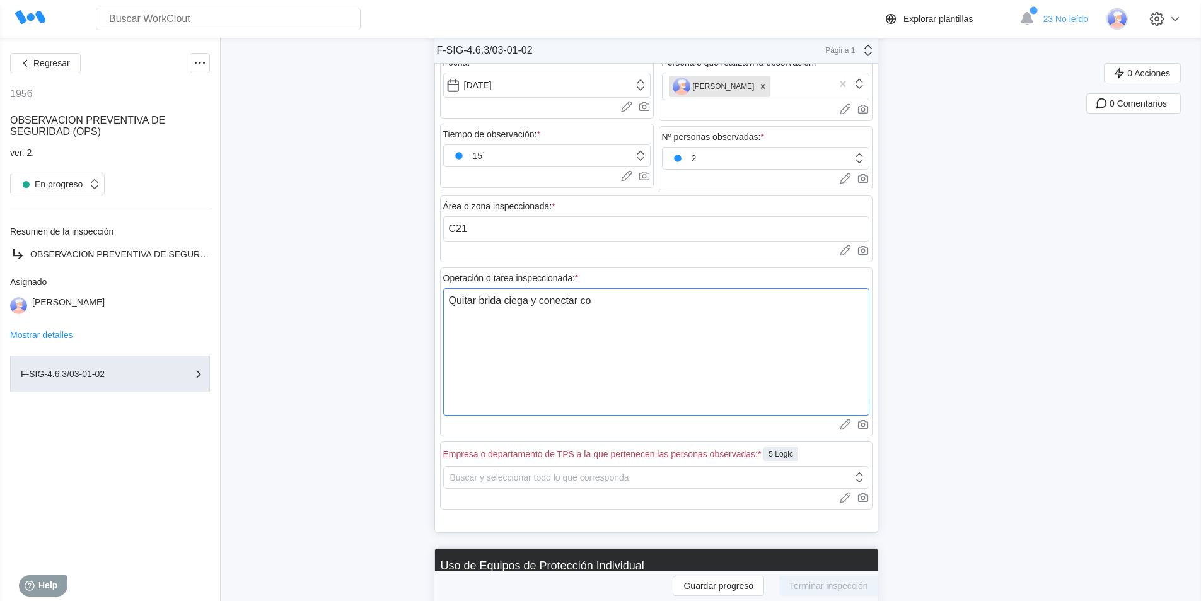
type textarea "x"
type textarea "Quitar brida ciega y conectar cont"
type textarea "x"
type textarea "Quitar brida ciega y conectar conti"
type textarea "x"
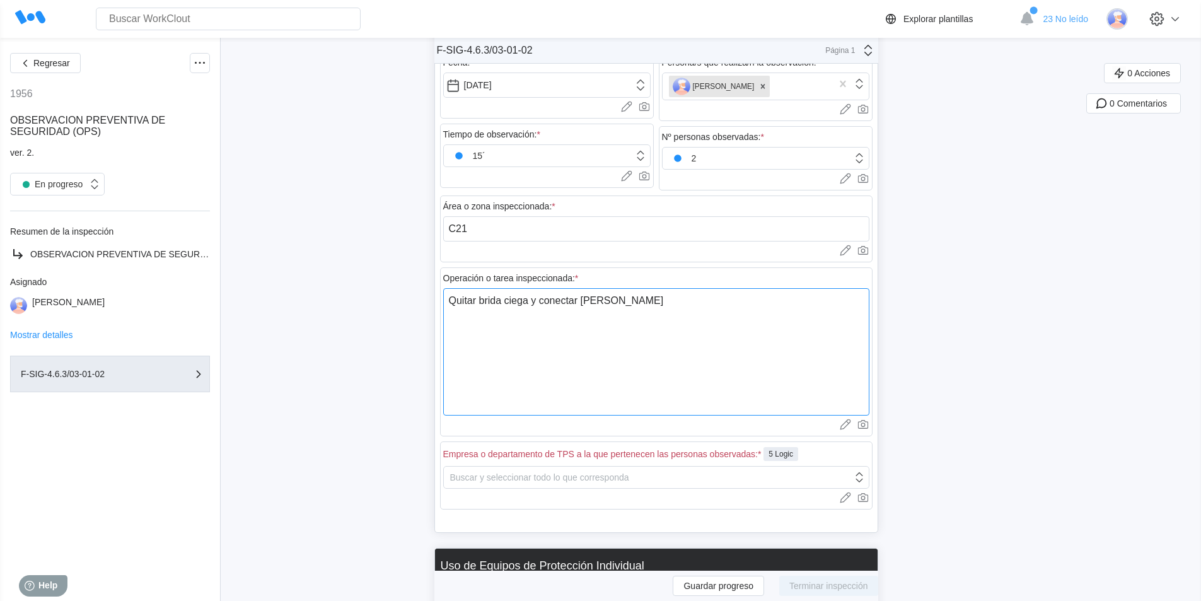
type textarea "Quitar brida ciega y conectar contin"
type textarea "x"
type textarea "Quitar brida ciega y conectar continu"
type textarea "x"
type textarea "Quitar brida ciega y conectar continua"
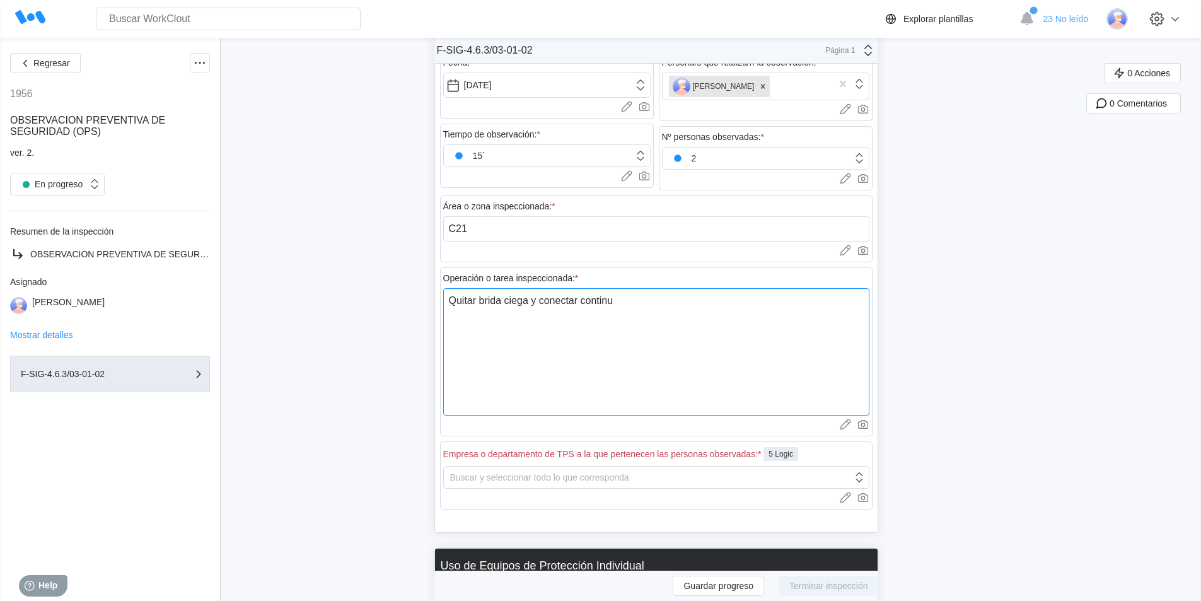
type textarea "x"
type textarea "Quitar brida ciega y conectar continuac"
type textarea "x"
type textarea "Quitar brida ciega y conectar continuaci"
type textarea "x"
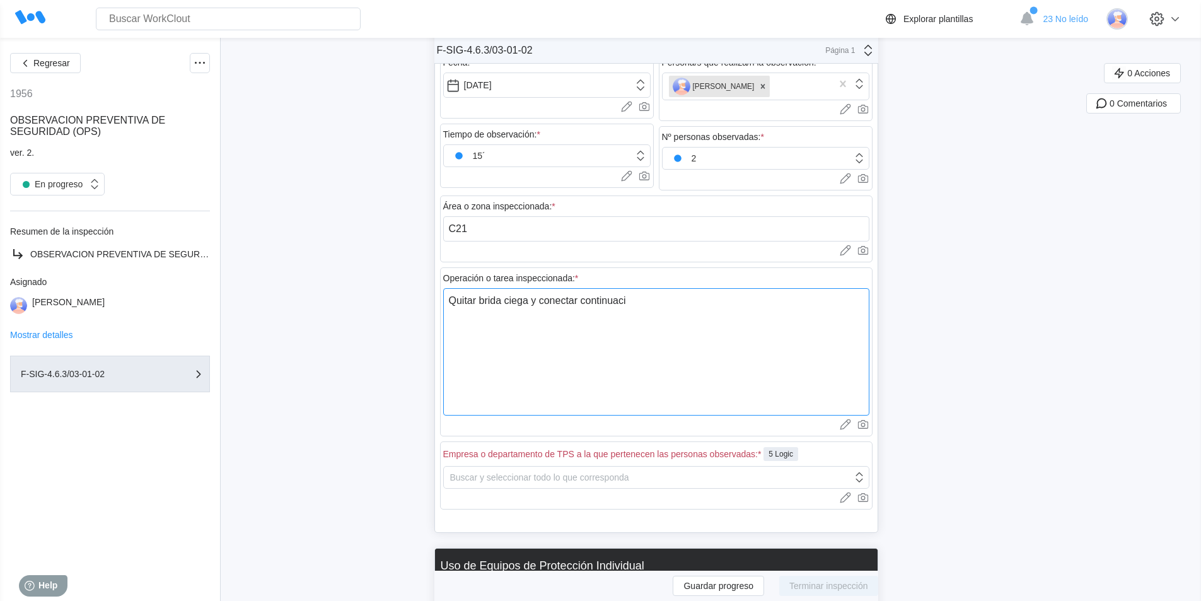
type textarea "Quitar brida ciega y conectar continuacio"
type textarea "x"
type textarea "Quitar brida ciega y conectar continuacion"
type textarea "x"
type textarea "Quitar brida ciega y conectar continuacion"
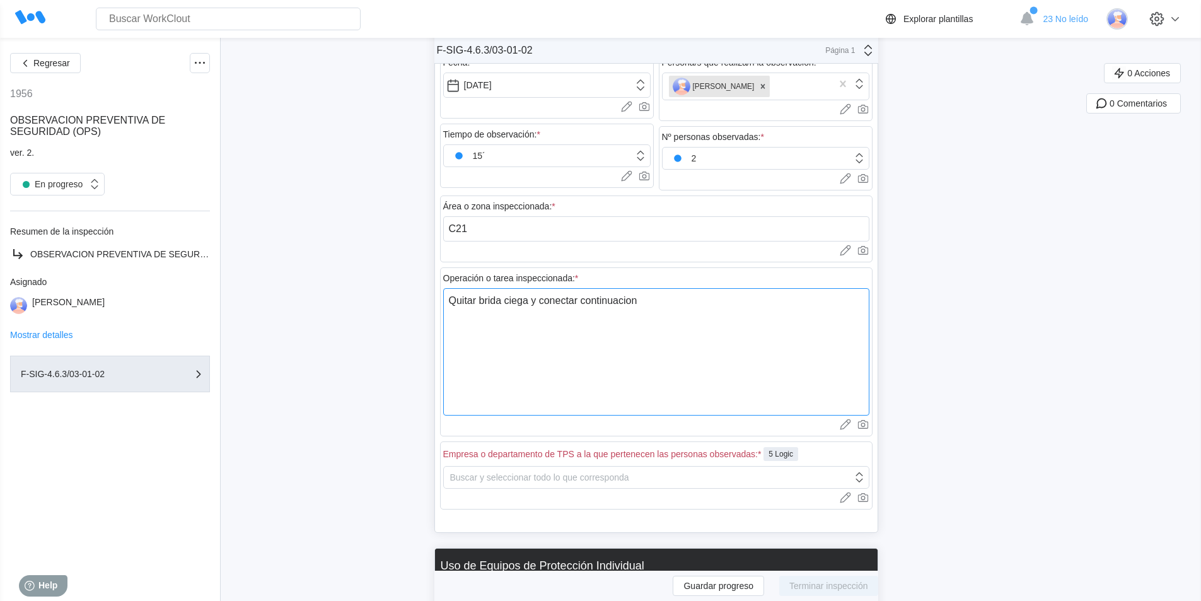
type textarea "x"
type textarea "Quitar brida ciega y conectar continuacion d"
type textarea "x"
type textarea "Quitar brida ciega y conectar continuacion de"
type textarea "x"
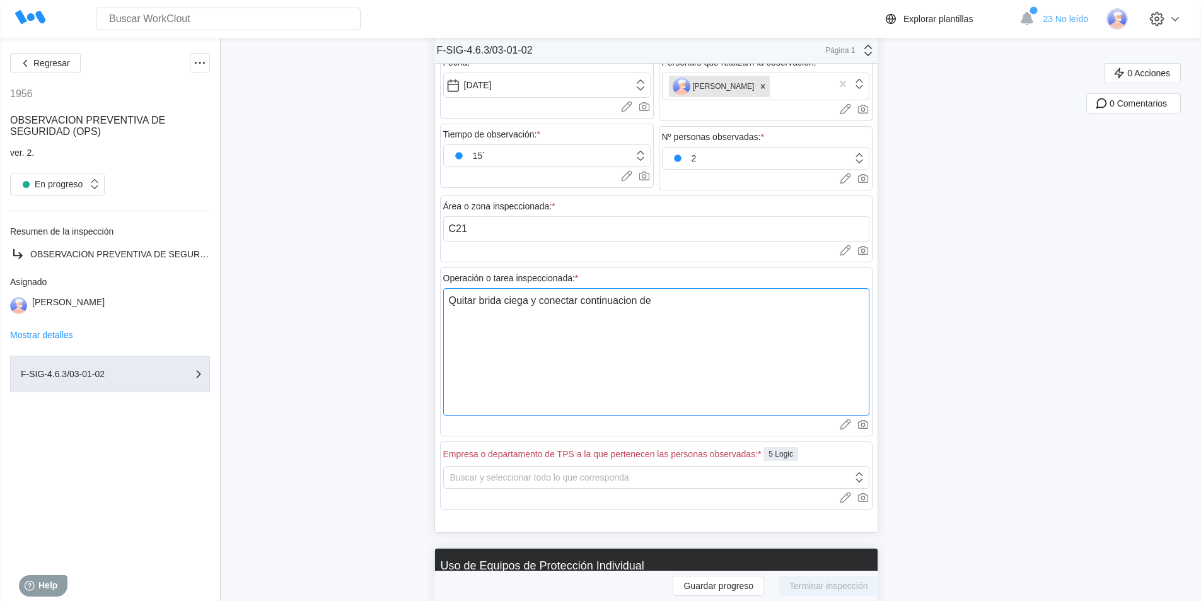
type textarea "Quitar brida ciega y conectar continuacion dee"
type textarea "x"
type textarea "Quitar brida ciega y conectar continuacion de"
type textarea "x"
type textarea "Quitar brida ciega y conectar continuacion de"
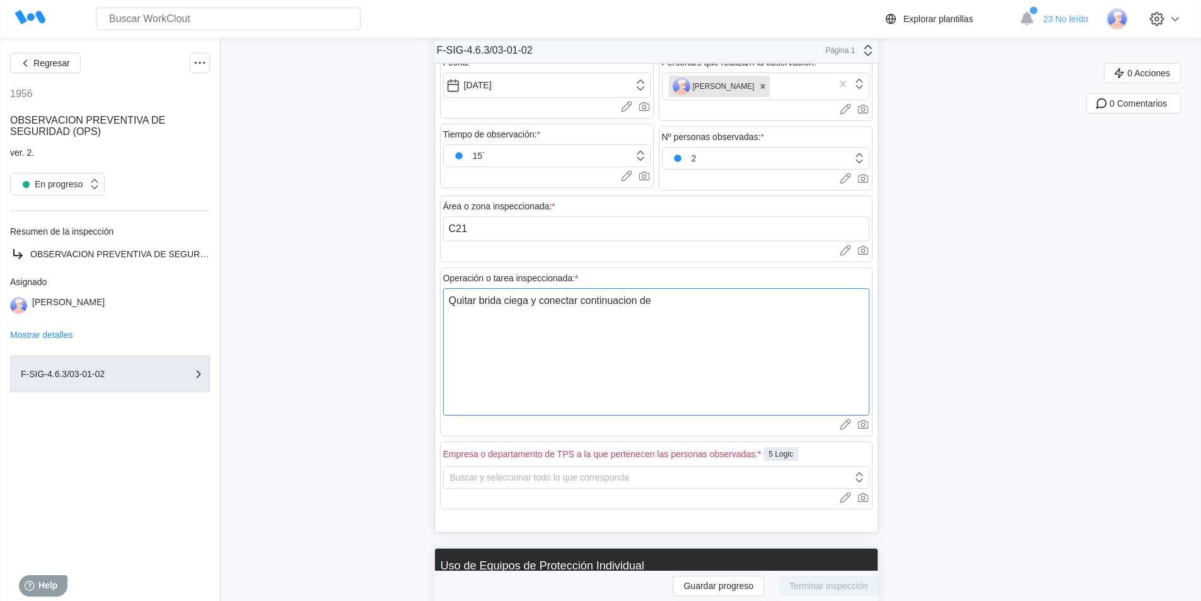
type textarea "x"
type textarea "Quitar brida ciega y conectar continuacion de l"
type textarea "x"
type textarea "Quitar brida ciega y conectar continuacion de li"
type textarea "x"
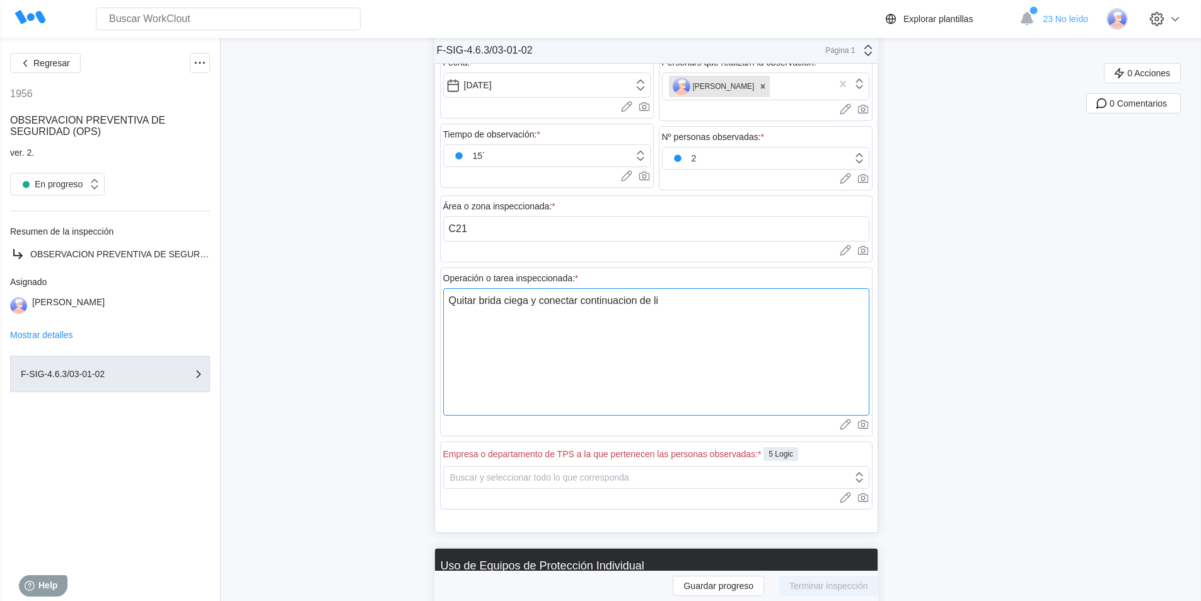
type textarea "Quitar brida ciega y conectar continuacion de lin"
type textarea "x"
type textarea "Quitar brida ciega y conectar continuacion de line"
type textarea "x"
type textarea "Quitar brida ciega y conectar continuacion de linea"
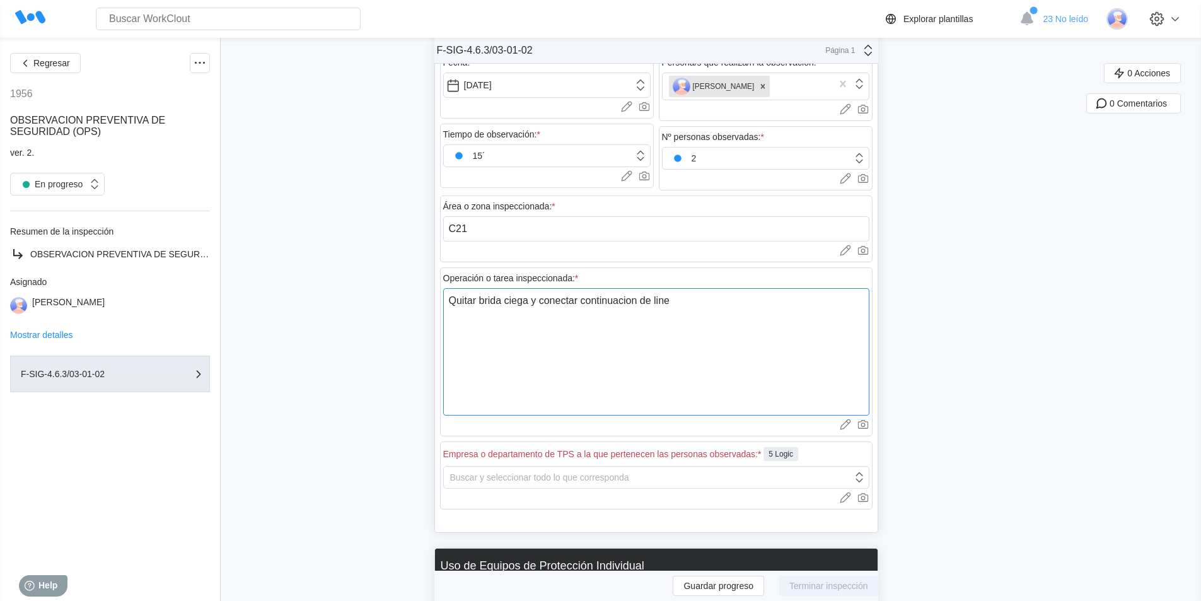
type textarea "x"
type textarea "Quitar brida ciega y conectar continuacion de linea"
type textarea "x"
type textarea "Quitar brida ciega y conectar continuacion de linea 1"
type textarea "x"
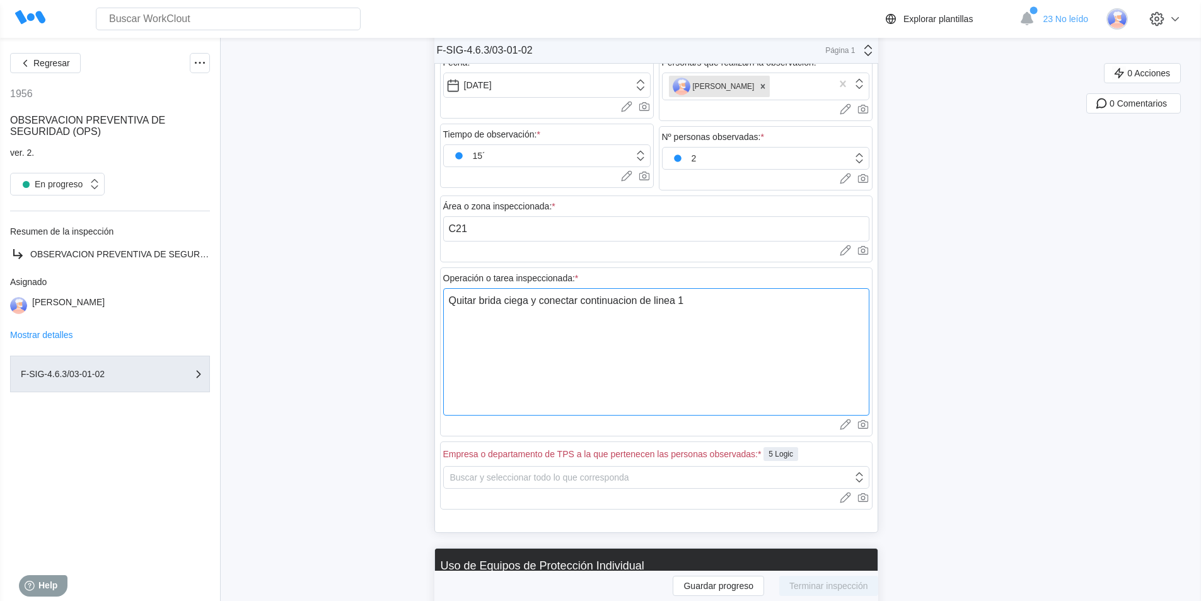
type textarea "Quitar brida ciega y conectar continuacion de linea 12"
type textarea "x"
type textarea "Quitar brida ciega y conectar continuacion de linea 120"
type textarea "x"
type textarea "Quitar brida ciega y conectar continuacion de linea 1206"
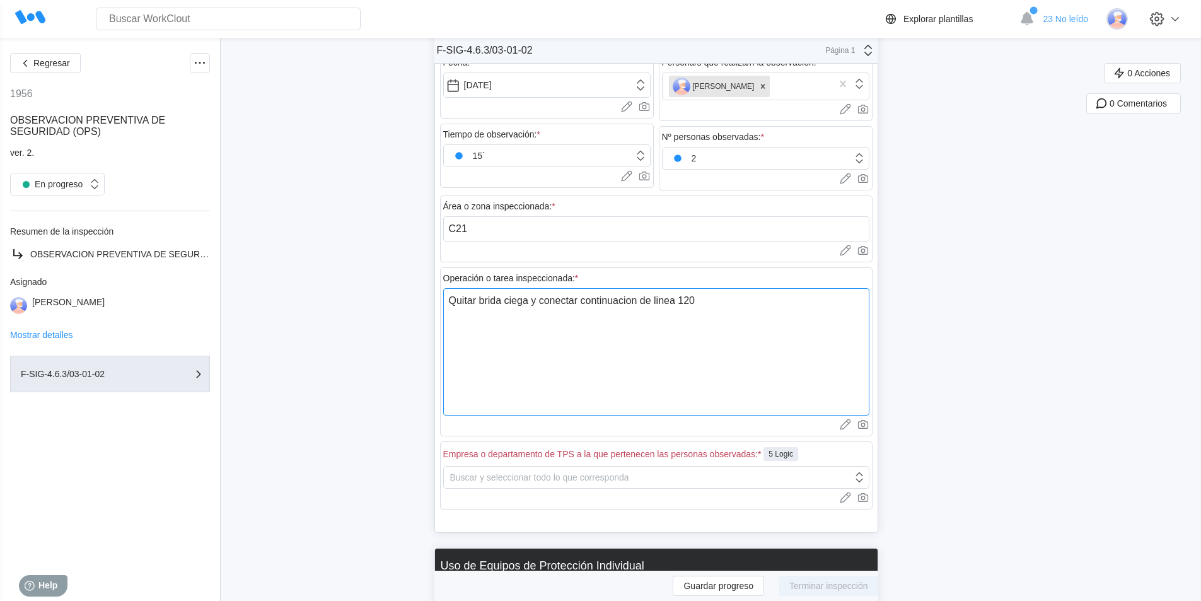
type textarea "x"
type textarea "Quitar brida ciega y conectar continuacion de linea 1206"
type textarea "x"
type textarea "Quitar brida ciega y conectar continuacion de linea 1206 a"
type textarea "x"
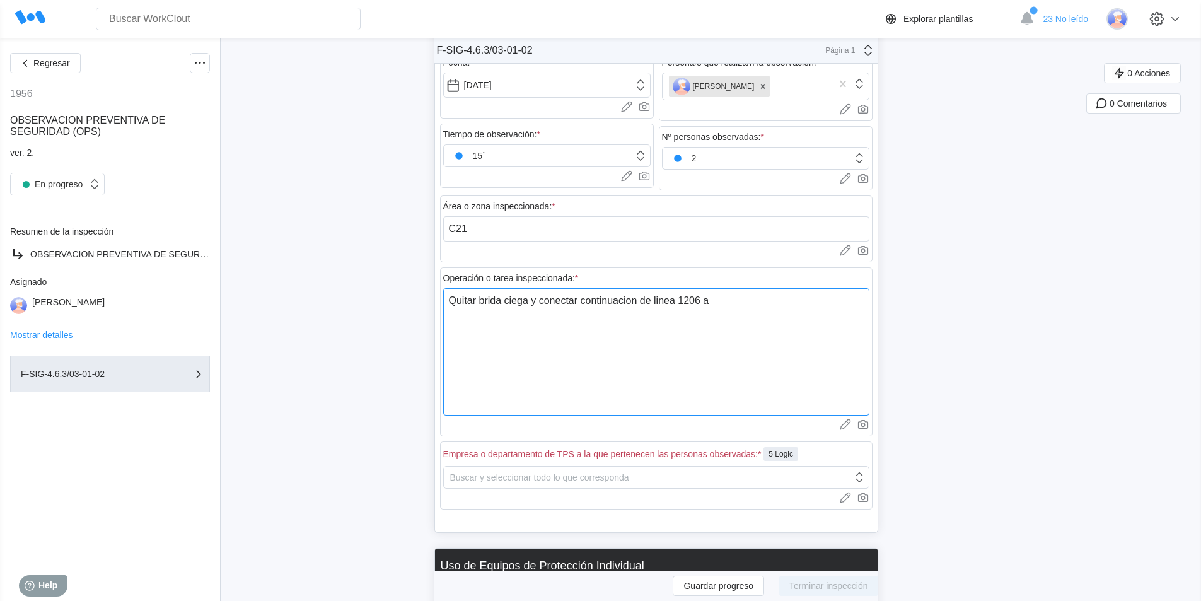
type textarea "Quitar brida ciega y conectar continuacion de linea 1206 a"
type textarea "x"
click at [635, 299] on textarea "Quitar brida ciega y conectar continuacion de linea 1206 a" at bounding box center [656, 351] width 426 height 127
type textarea "Quitar brida ciega y conectar continuacin de linea 1206 a"
type textarea "x"
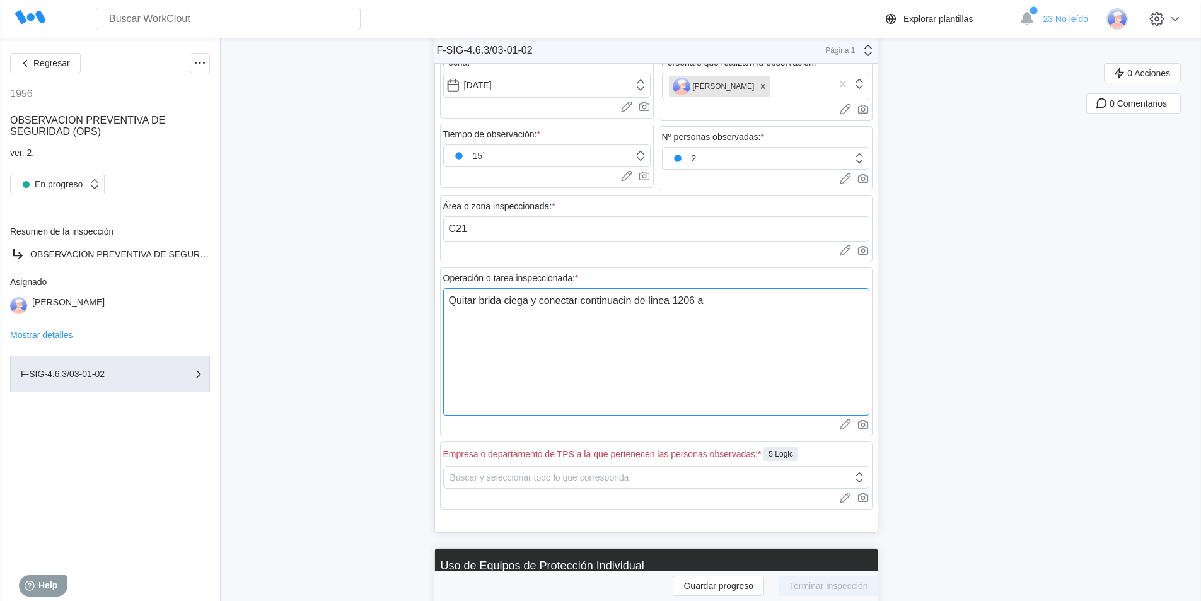
type textarea "Quitar brida ciega y conectar continuación de linea 1206 a"
type textarea "x"
drag, startPoint x: 662, startPoint y: 301, endPoint x: 668, endPoint y: 306, distance: 7.6
click at [663, 301] on textarea "Quitar brida ciega y conectar continuación de linea 1206 a" at bounding box center [656, 351] width 426 height 127
type textarea "Quitar brida ciega y conectar continuación de lnea 1206 a"
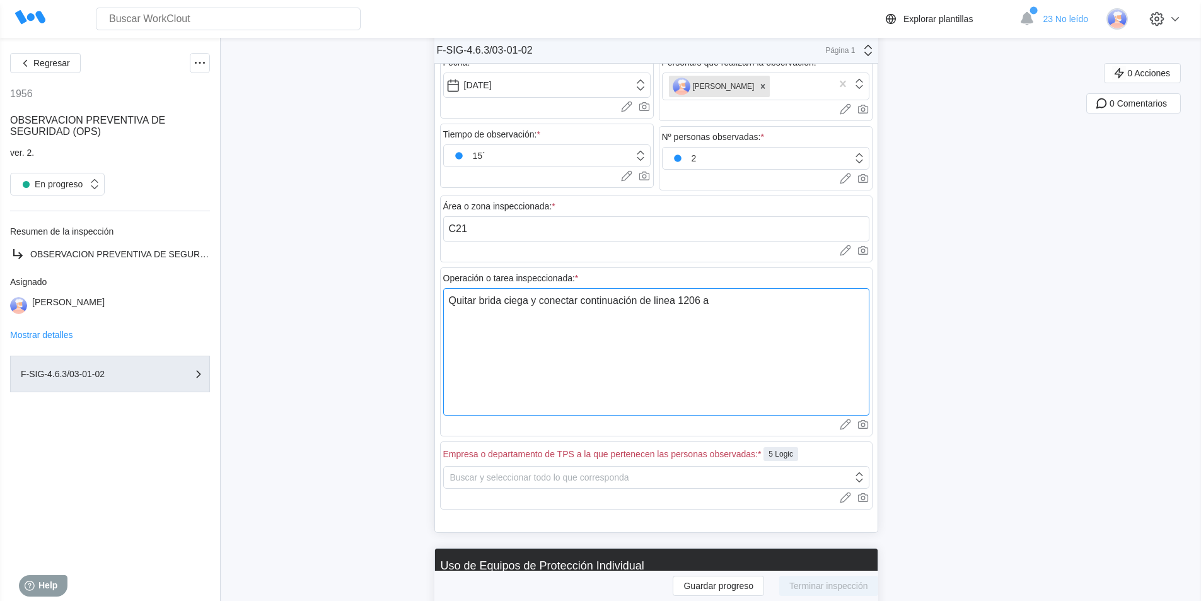
type textarea "x"
type textarea "Quitar brida ciega y conectar continuación de línea 1206 a"
type textarea "x"
click at [719, 302] on textarea "Quitar brida ciega y conectar continuación de línea 1206 a" at bounding box center [656, 351] width 426 height 127
type textarea "Quitar brida ciega y conectar continuación de línea 1206 a"
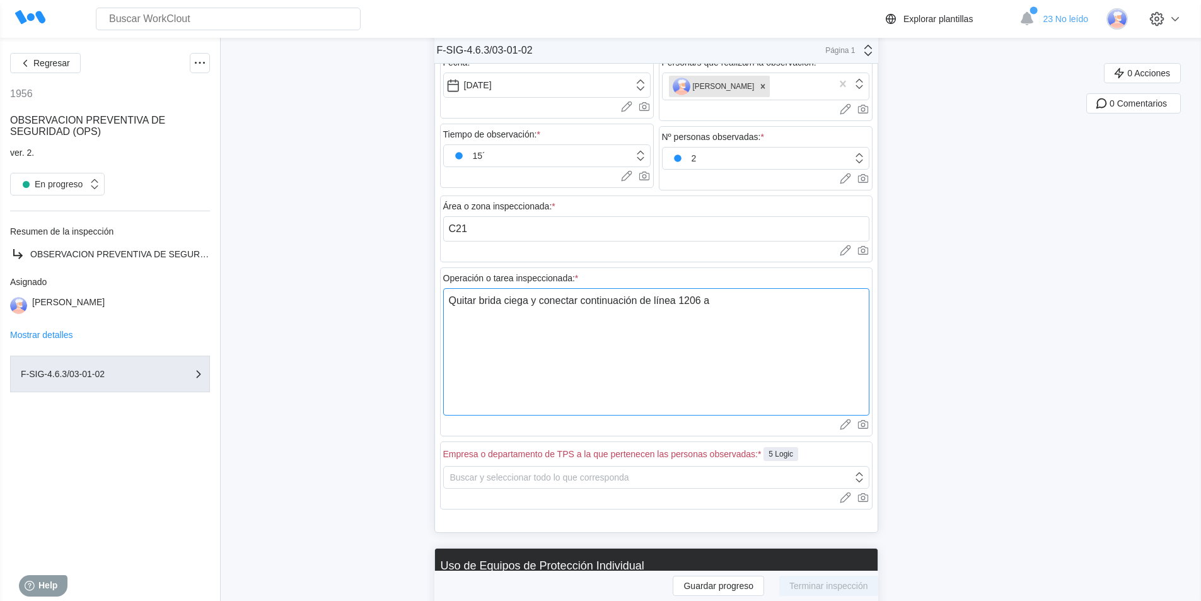
type textarea "x"
type textarea "Quitar brida ciega y conectar continuación de línea 1206"
type textarea "x"
type textarea "Quitar brida ciega y conectar continuación de línea 1206 h"
type textarea "x"
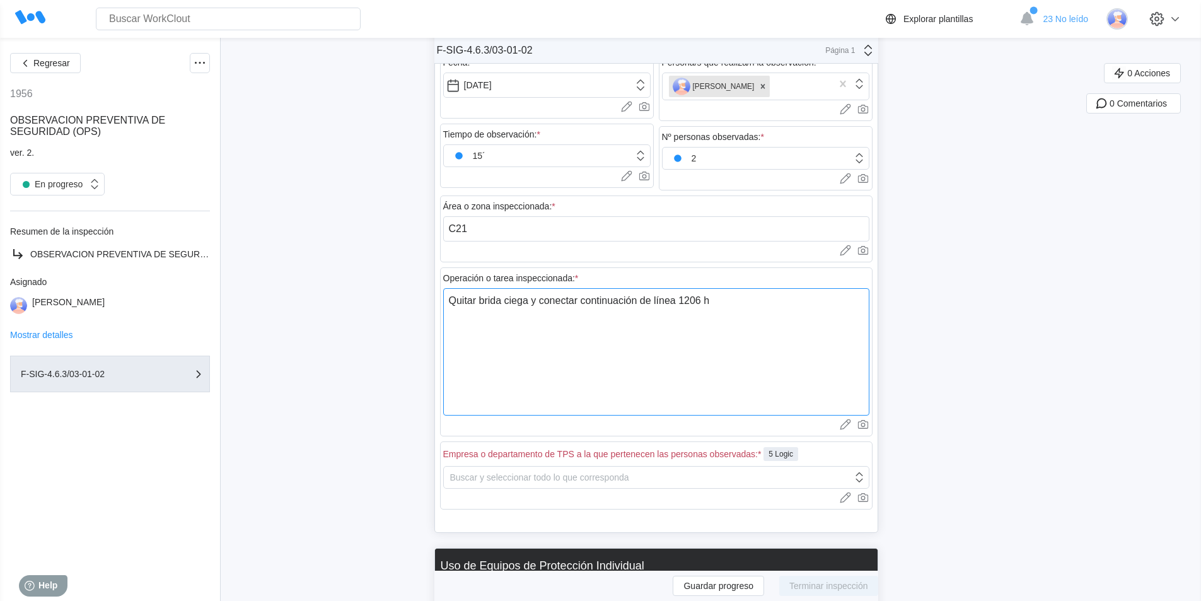
type textarea "Quitar brida ciega y conectar continuación de línea 1206 ha"
type textarea "x"
type textarea "Quitar brida ciega y conectar continuación de línea 1206 has"
type textarea "x"
type textarea "Quitar brida ciega y conectar continuación de línea 1206 hast"
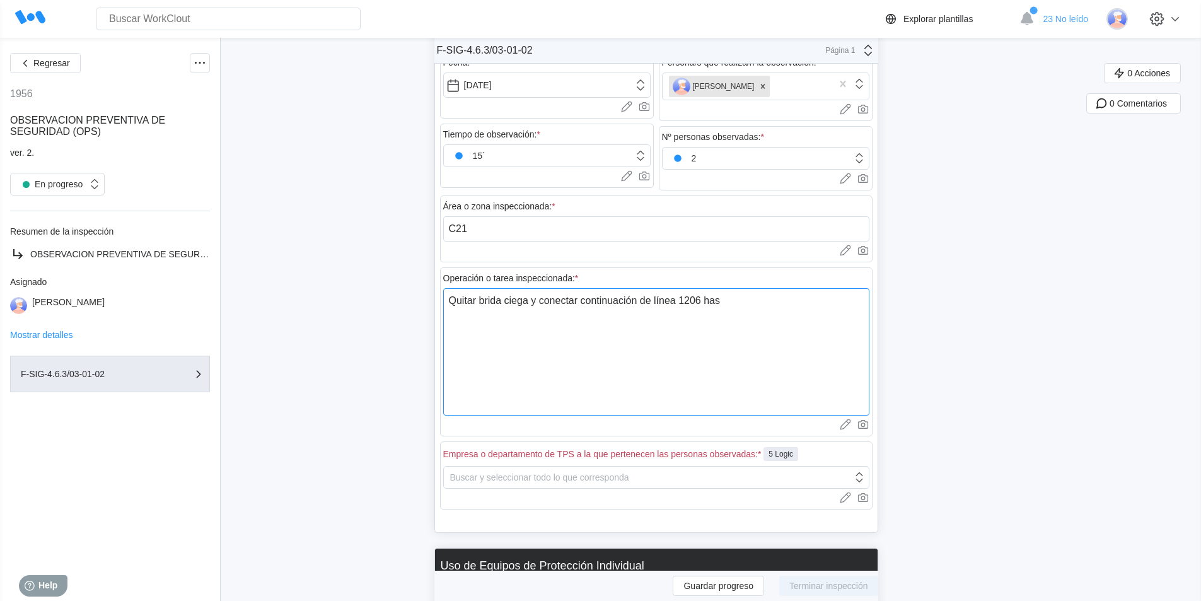
type textarea "x"
type textarea "Quitar brida ciega y conectar continuación de línea 1206 hasta"
type textarea "x"
type textarea "Quitar brida ciega y conectar continuación de línea 1206 hasta"
type textarea "x"
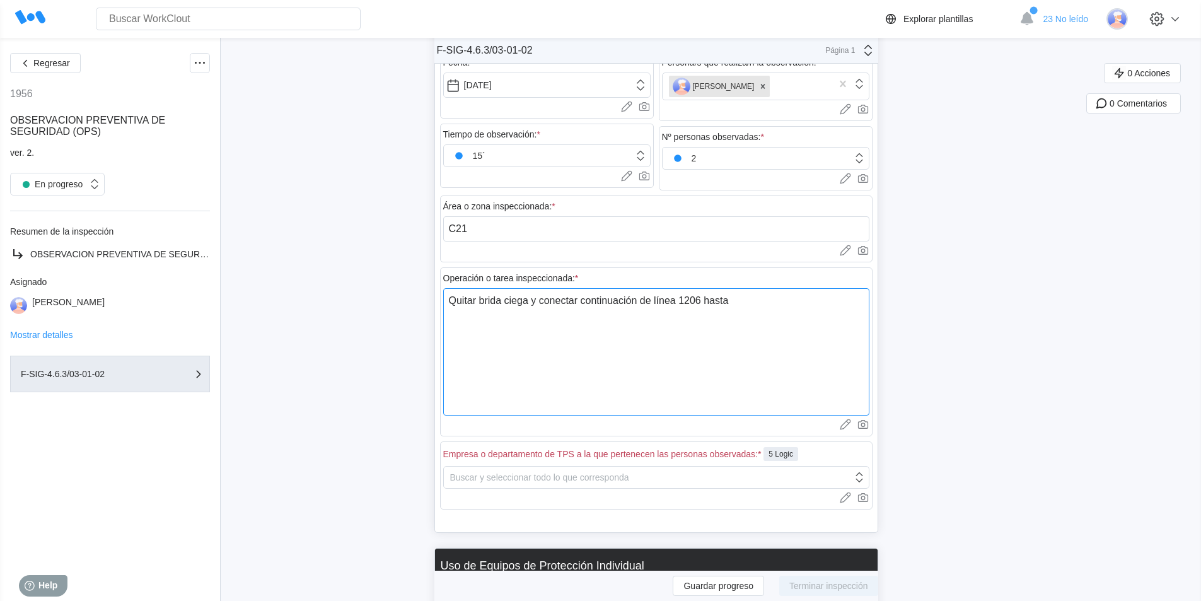
type textarea "Quitar brida ciega y conectar continuación de línea 1206 hasta f"
type textarea "x"
type textarea "Quitar brida ciega y conectar continuación de línea 1206 hasta fi"
type textarea "x"
type textarea "Quitar brida ciega y conectar continuación de línea 1206 hasta fin"
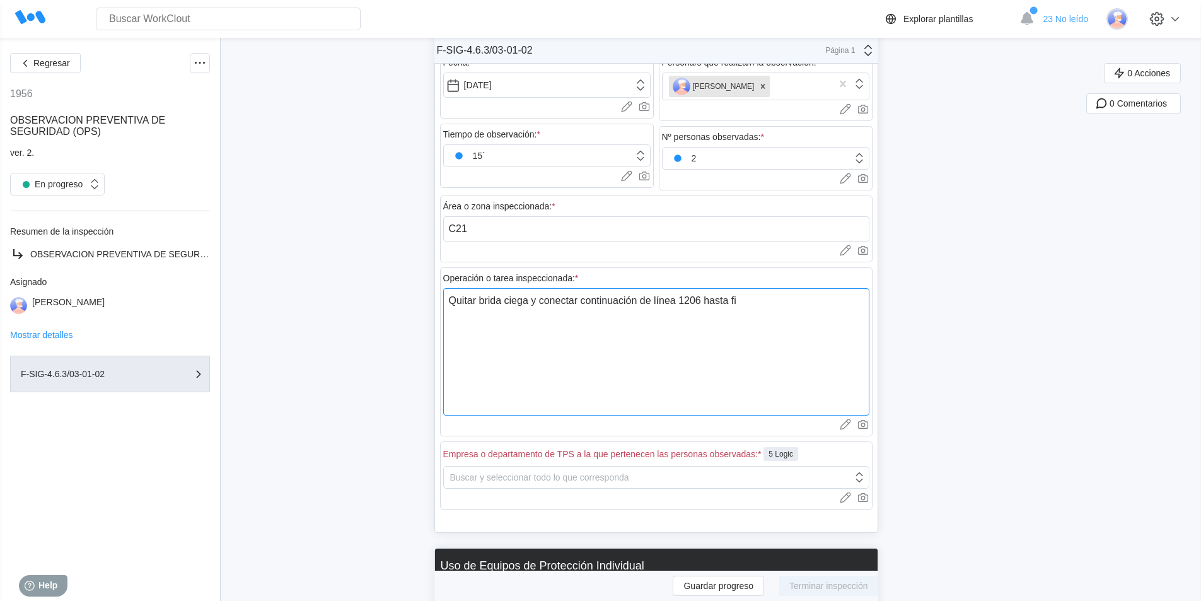
type textarea "x"
type textarea "Quitar brida ciega y conectar continuación de línea 1206 hasta fina"
type textarea "x"
type textarea "Quitar brida ciega y conectar continuación de línea 1206 hasta final"
type textarea "x"
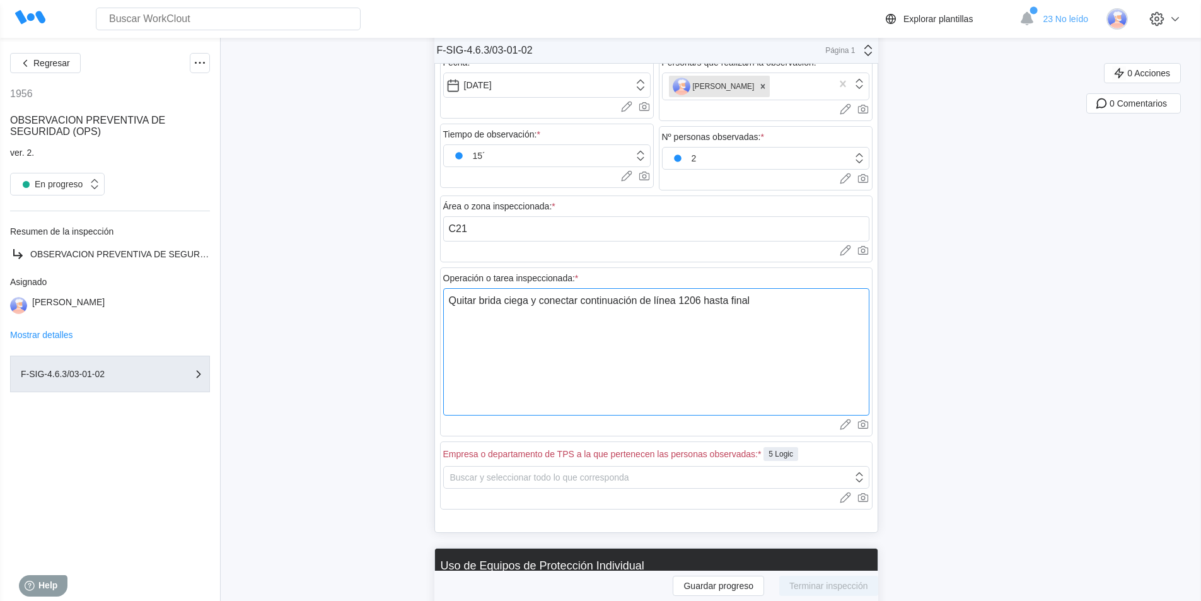
type textarea "Quitar brida ciega y conectar continuación de línea 1206 hasta final"
type textarea "x"
type textarea "Quitar brida ciega y conectar continuación de línea 1206 hasta final d"
type textarea "x"
type textarea "Quitar brida ciega y conectar continuación de línea 1206 hasta final de"
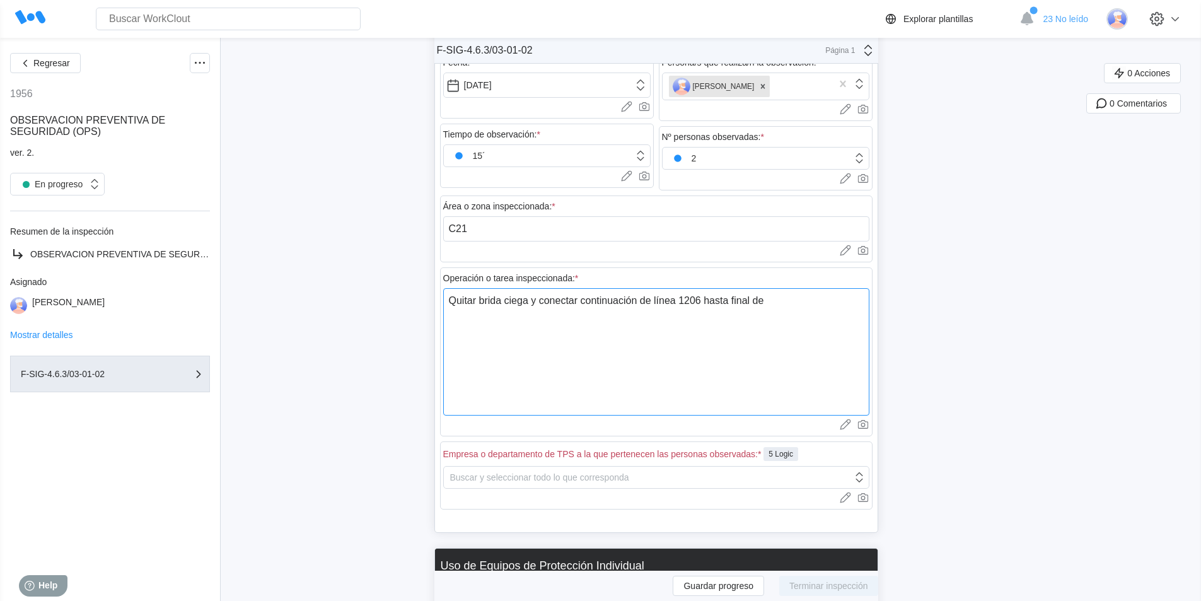
type textarea "x"
type textarea "Quitar brida ciega y conectar continuación de línea 1206 hasta final de"
type textarea "x"
type textarea "Quitar brida ciega y conectar continuación de línea 1206 hasta final de T"
type textarea "x"
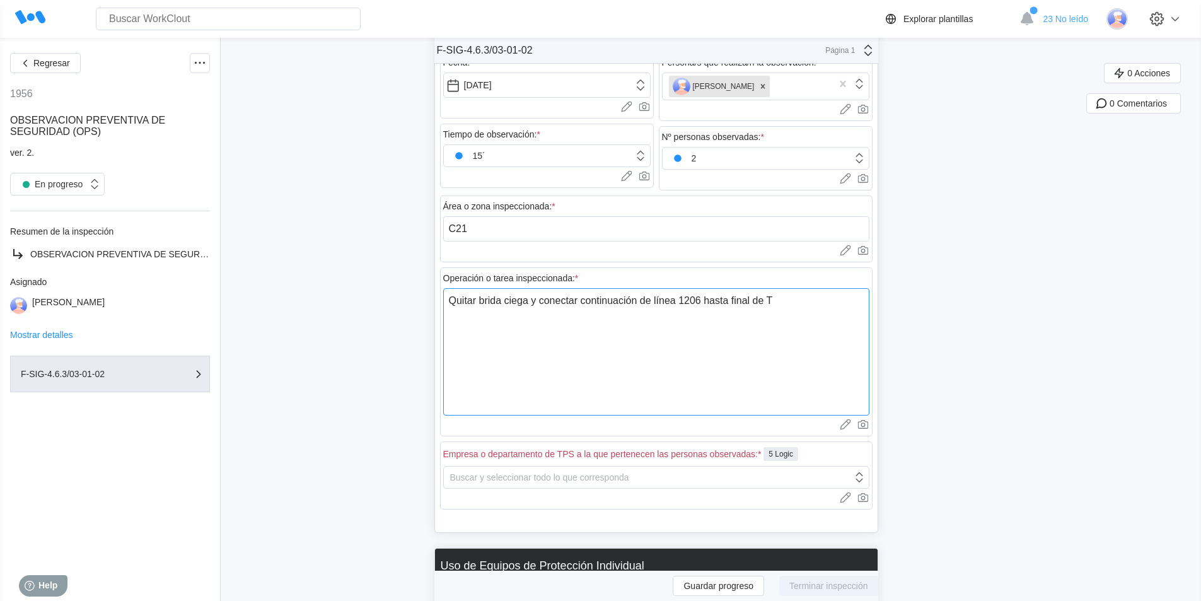
type textarea "Quitar brida ciega y conectar continuación de línea 1206 hasta final de T-"
type textarea "x"
type textarea "Quitar brida ciega y conectar continuación de línea 1206 hasta final de T-1"
type textarea "x"
type textarea "Quitar brida ciega y conectar continuación de línea 1206 hasta final de T-10"
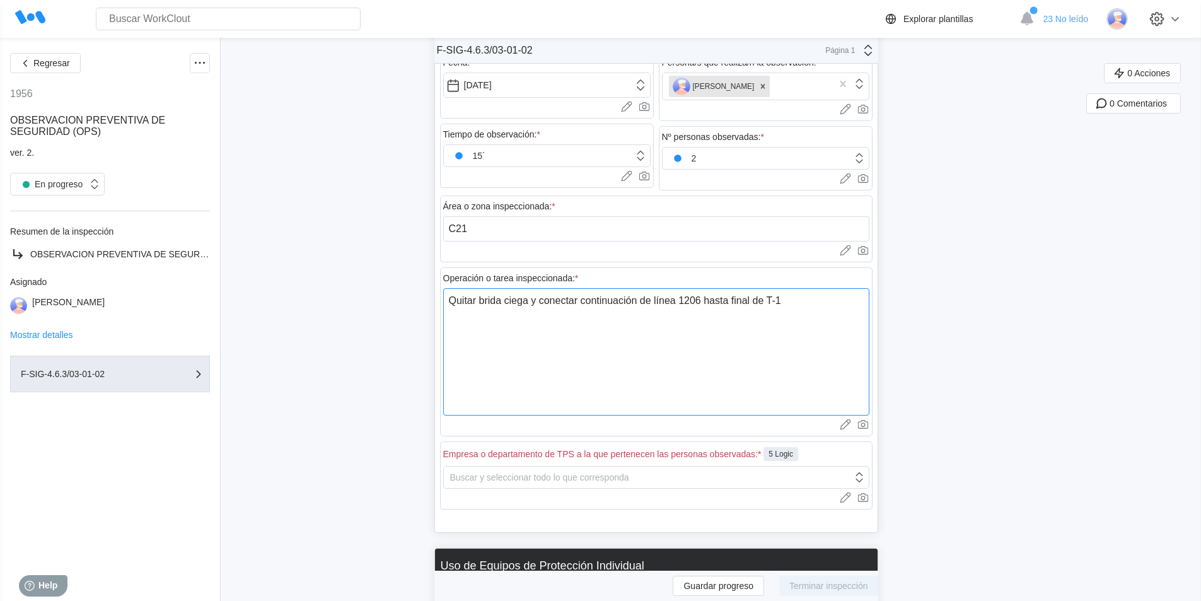
type textarea "x"
type textarea "Quitar brida ciega y conectar continuación de línea 1206 hasta final de T-108"
type textarea "x"
type textarea "Quitar brida ciega y conectar continuación de línea 1206 hasta final de T-108."
type textarea "x"
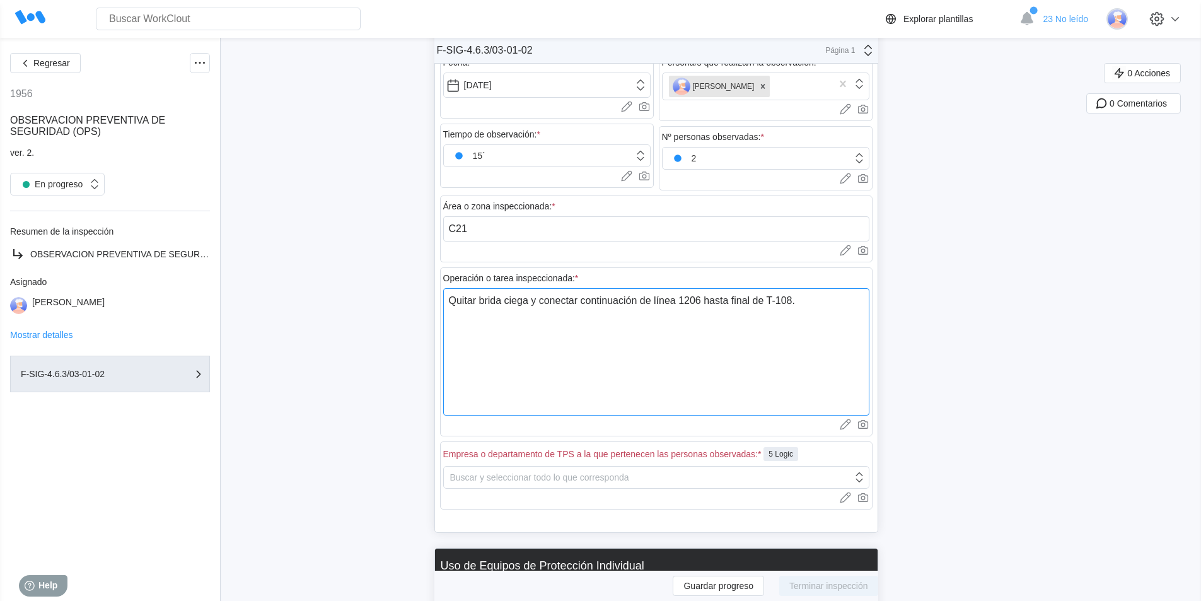
type textarea "Quitar brida ciega y conectar continuación de línea 1206 hasta final de T-108."
type textarea "x"
type textarea "Quitar brida ciega y conectar continuación de línea 1206 hasta final de T-108."
click at [548, 472] on div "Buscar y seleccionar todo lo que corresponda" at bounding box center [539, 477] width 179 height 10
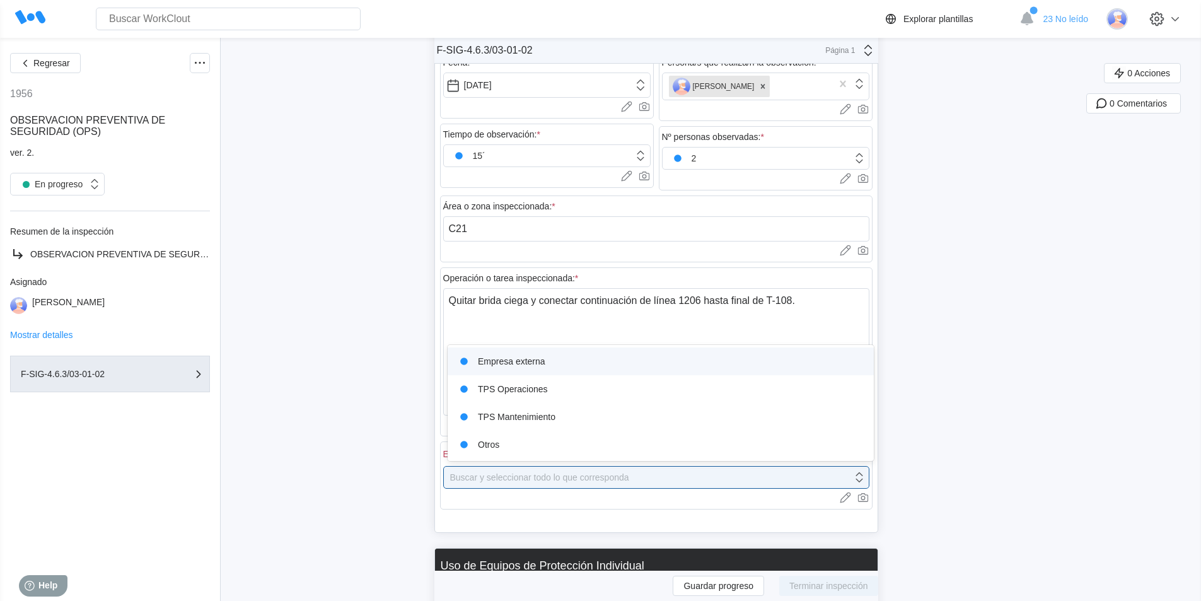
click at [511, 362] on div "Empresa externa" at bounding box center [660, 361] width 411 height 18
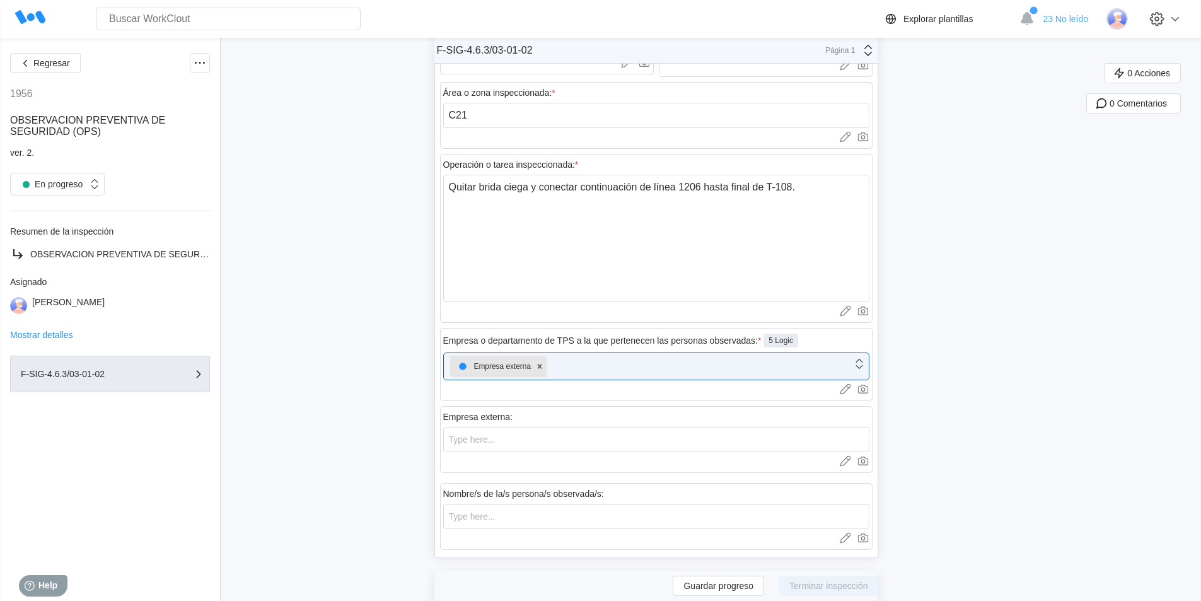
scroll to position [540, 0]
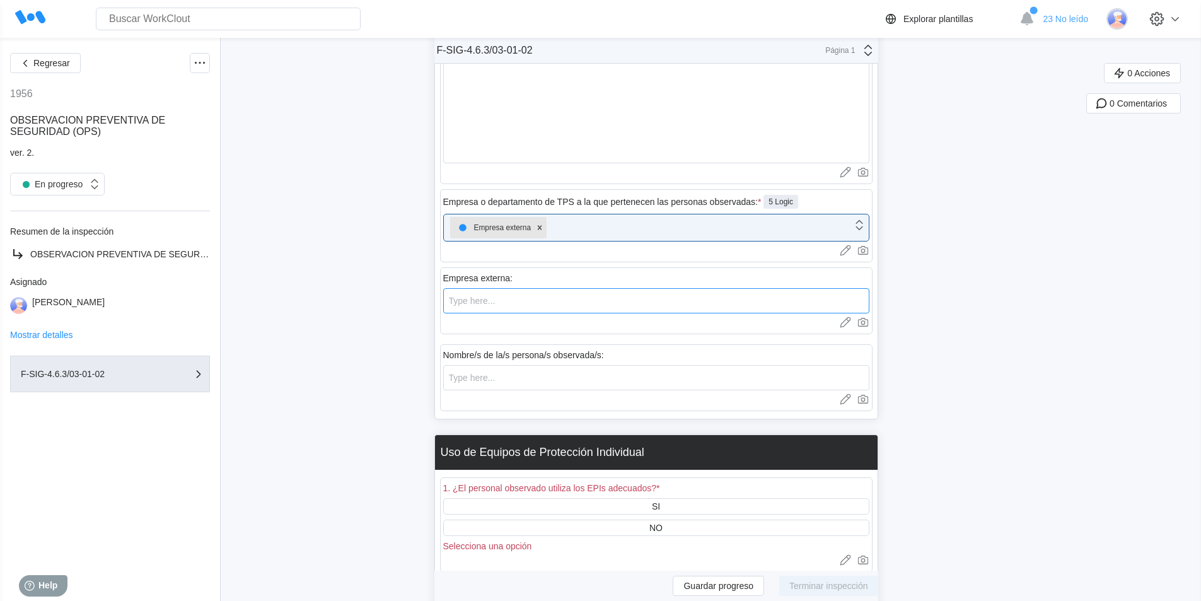
click at [515, 296] on input "text" at bounding box center [656, 300] width 426 height 25
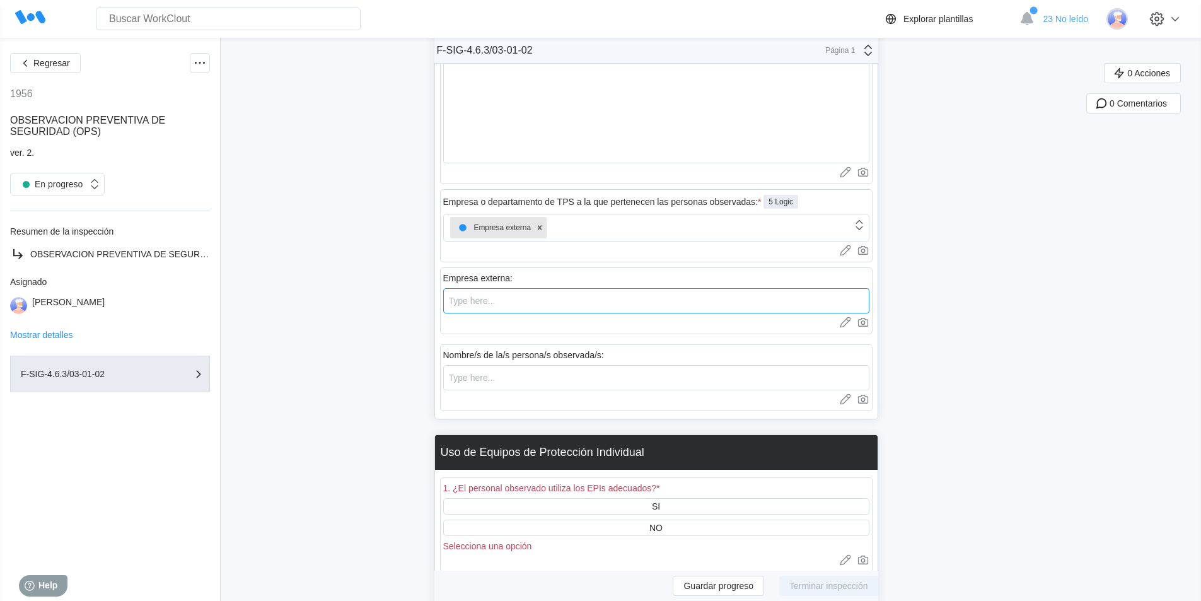
type input "gasdruck"
click at [516, 374] on input "text" at bounding box center [656, 377] width 426 height 25
click at [502, 381] on input "text" at bounding box center [656, 377] width 426 height 25
type input "Bilal y Mohcine"
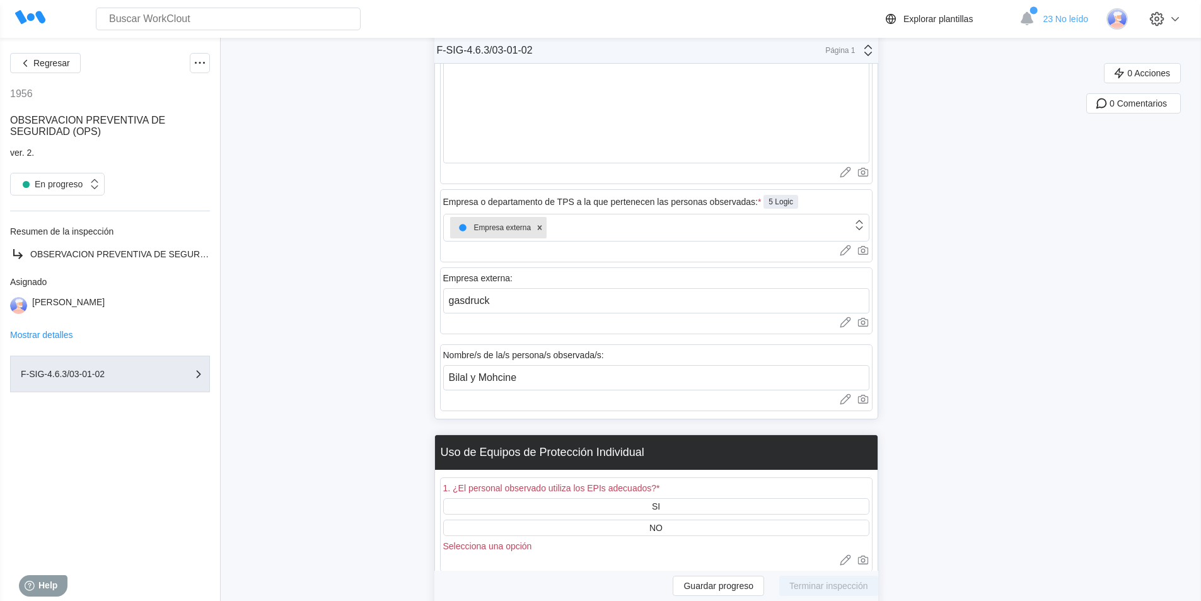
click at [563, 392] on div "Nombre/s de la/s persona/s observada/s: Bilal y Mohcine Cargar imágenes o video…" at bounding box center [656, 377] width 432 height 67
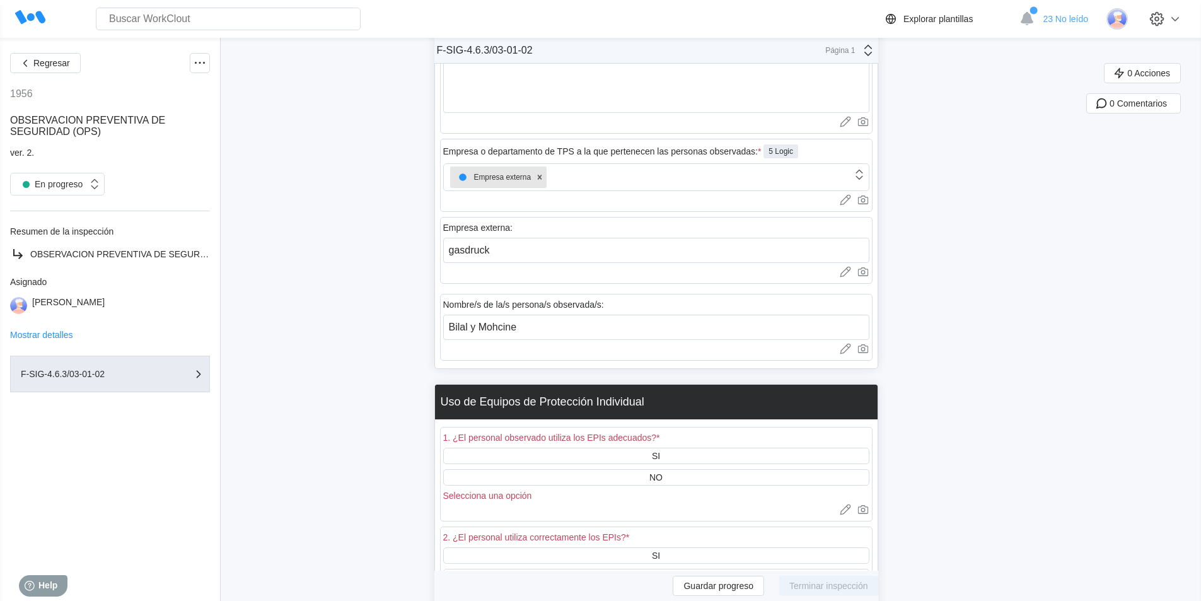
scroll to position [666, 0]
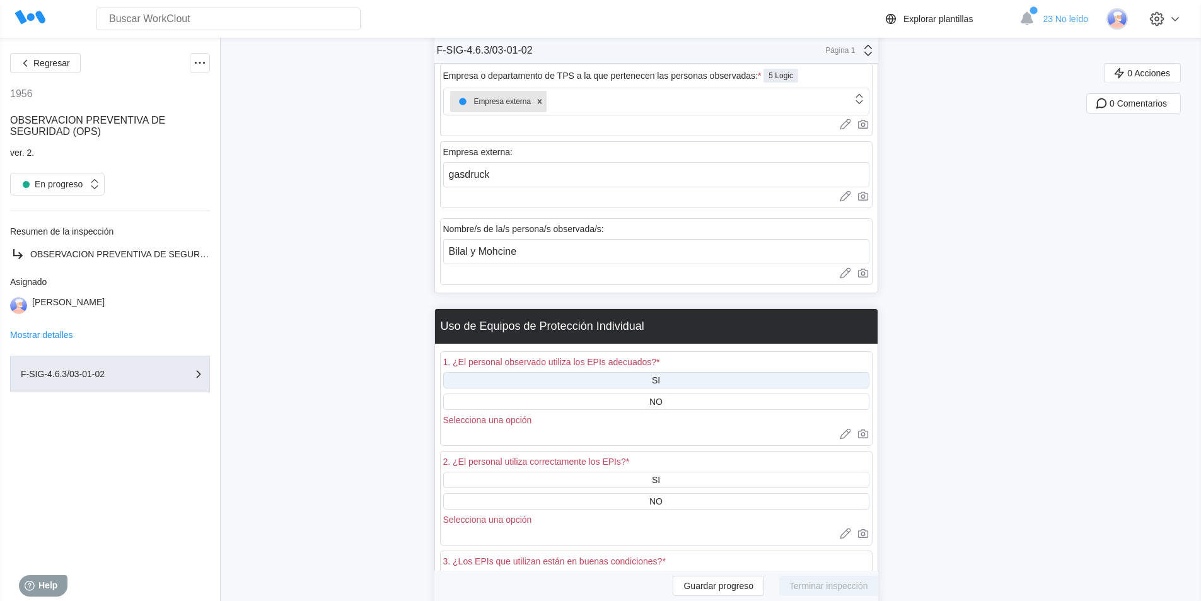
click at [676, 383] on div "SI" at bounding box center [656, 380] width 426 height 16
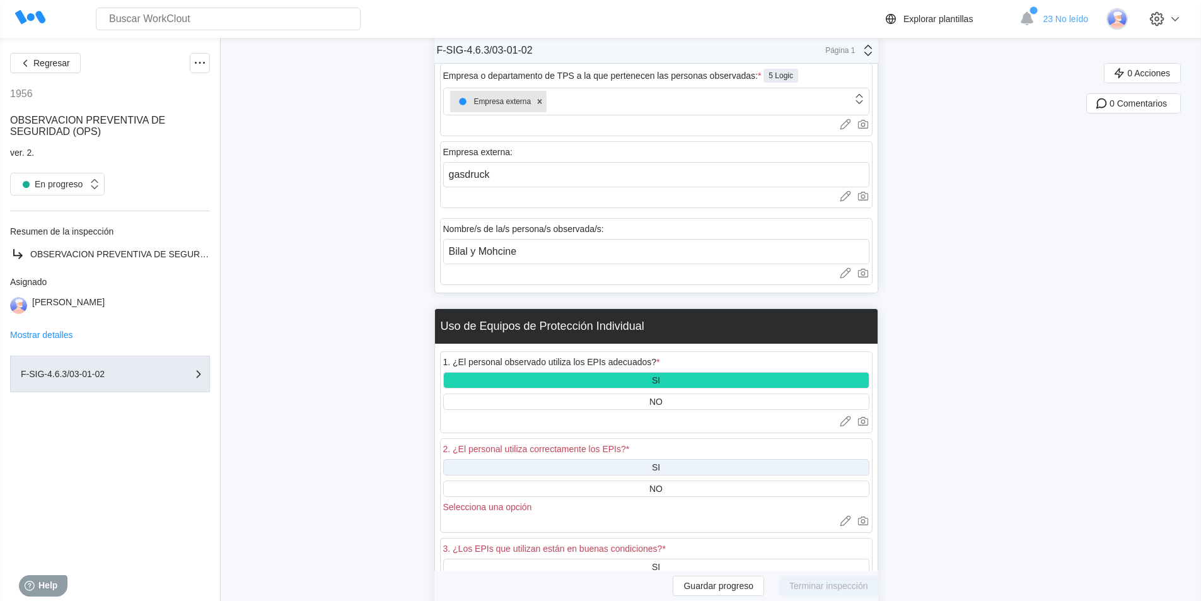
click at [617, 460] on div "SI" at bounding box center [656, 467] width 426 height 16
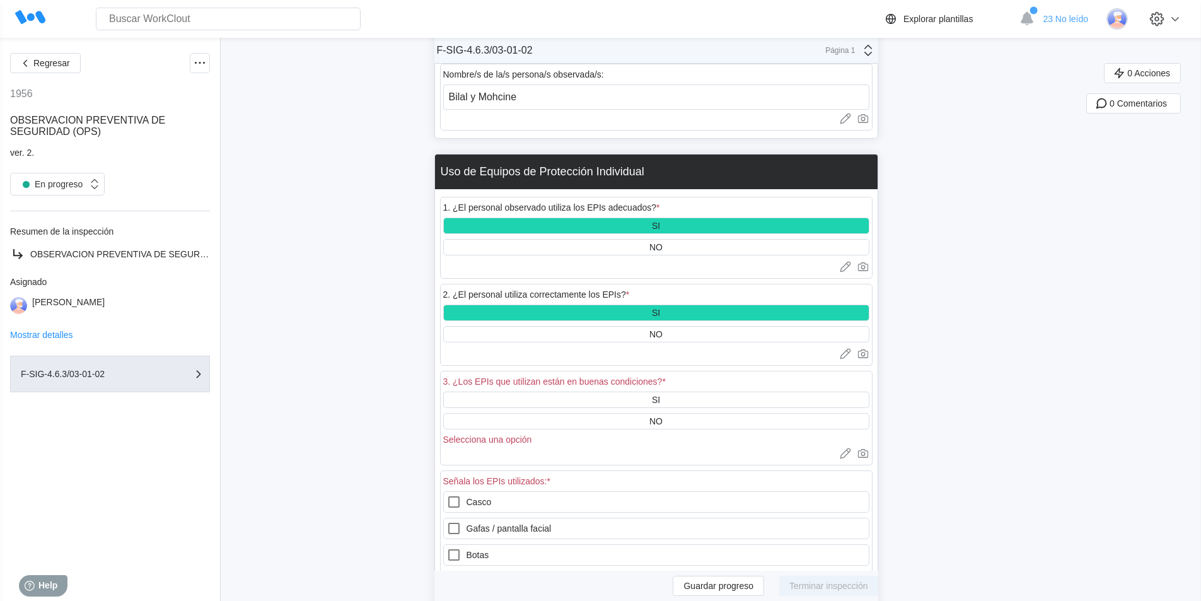
scroll to position [855, 0]
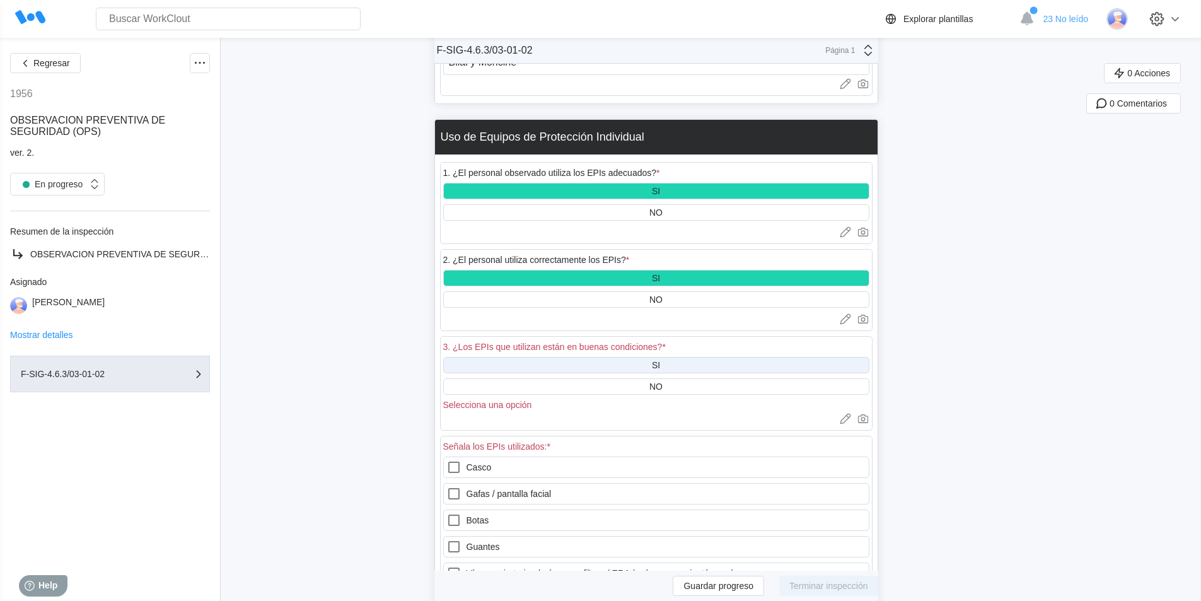
click at [638, 361] on div "SI" at bounding box center [656, 365] width 426 height 16
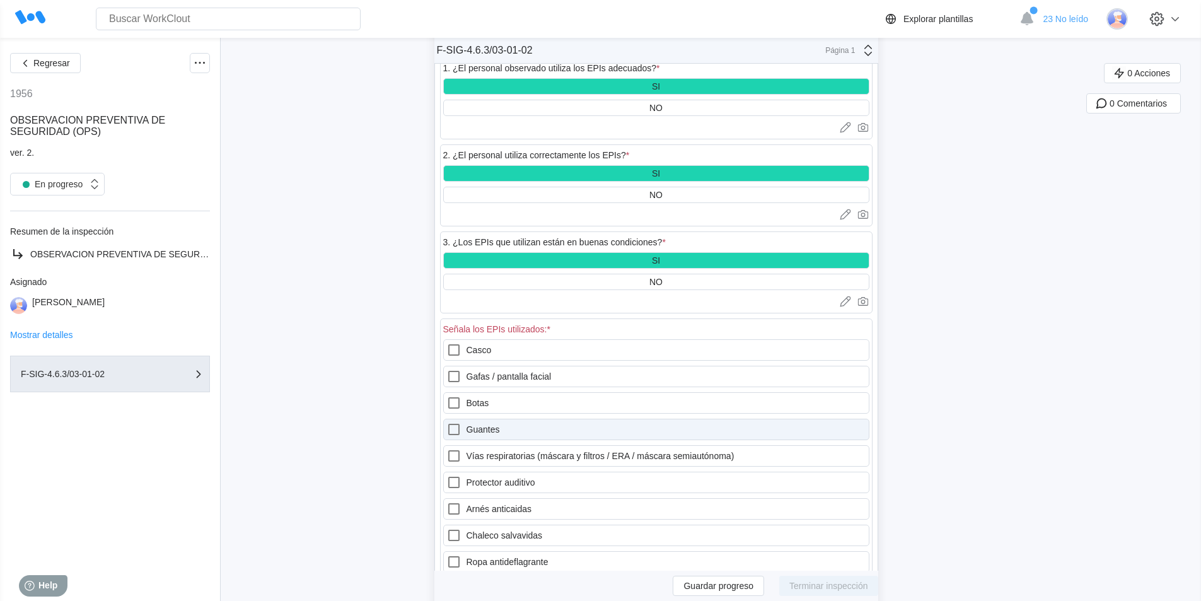
scroll to position [981, 0]
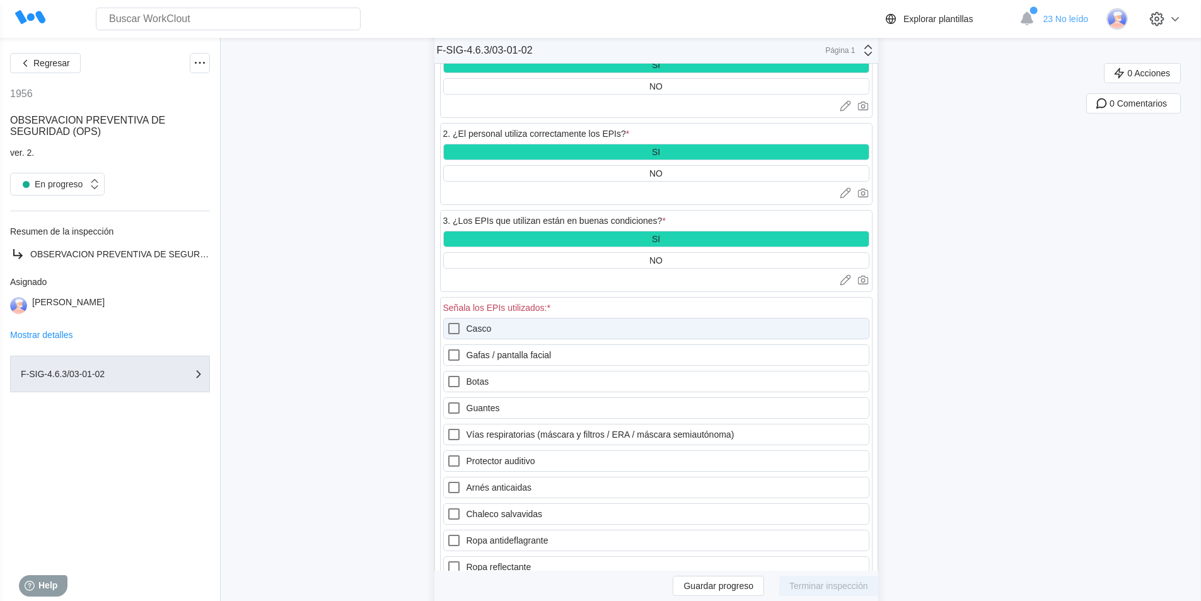
click at [476, 333] on label "Casco" at bounding box center [656, 328] width 426 height 21
click at [447, 321] on input "Casco" at bounding box center [446, 321] width 1 height 1
checkbox input "true"
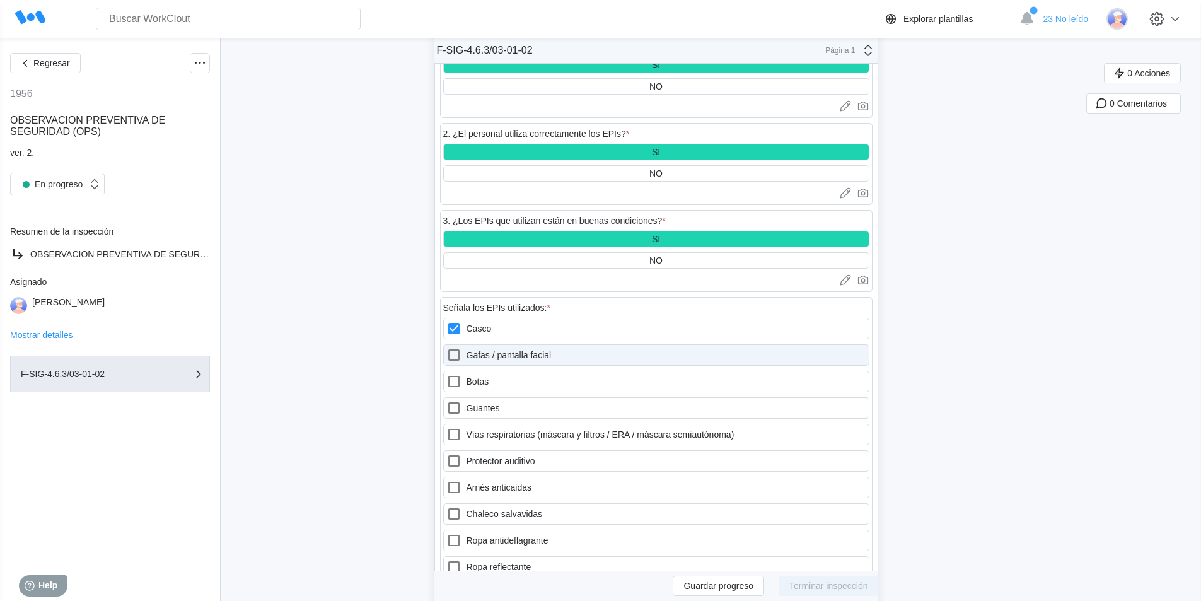
click at [473, 360] on label "Gafas / pantalla facial" at bounding box center [656, 354] width 426 height 21
click at [447, 348] on facial "Gafas / pantalla facial" at bounding box center [446, 347] width 1 height 1
checkbox facial "true"
click at [476, 382] on label "Botas" at bounding box center [656, 381] width 426 height 21
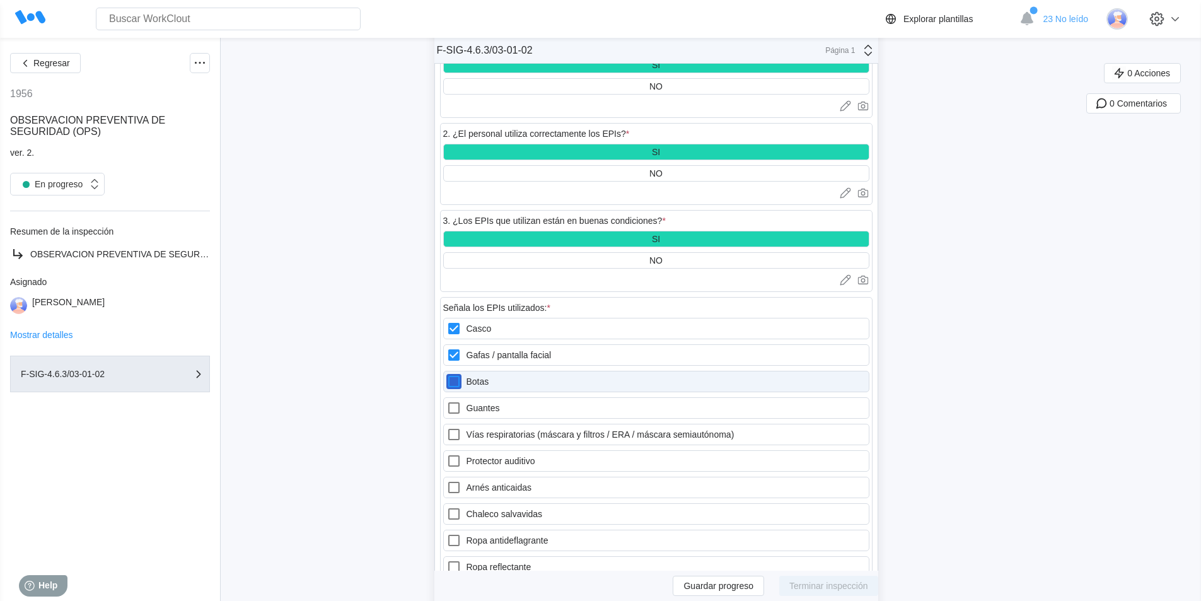
click at [447, 374] on input "Botas" at bounding box center [446, 374] width 1 height 1
checkbox input "true"
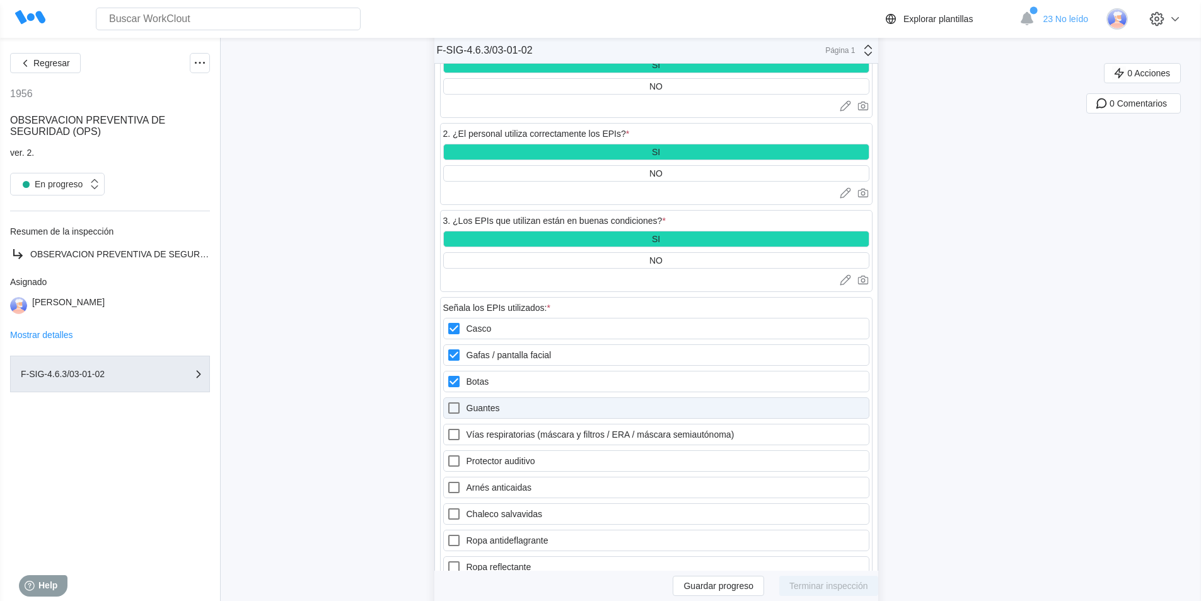
click at [474, 408] on label "Guantes" at bounding box center [656, 407] width 426 height 21
click at [447, 401] on input "Guantes" at bounding box center [446, 400] width 1 height 1
checkbox input "true"
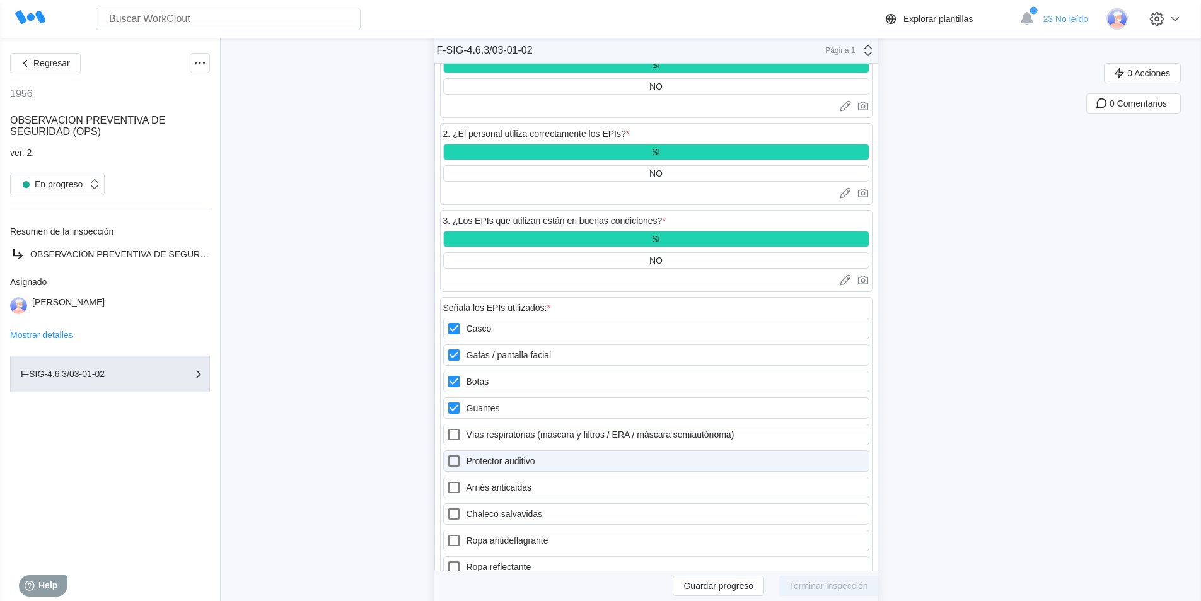
click at [455, 462] on icon at bounding box center [453, 460] width 15 height 15
click at [447, 454] on auditivo "Protector auditivo" at bounding box center [446, 453] width 1 height 1
checkbox auditivo "true"
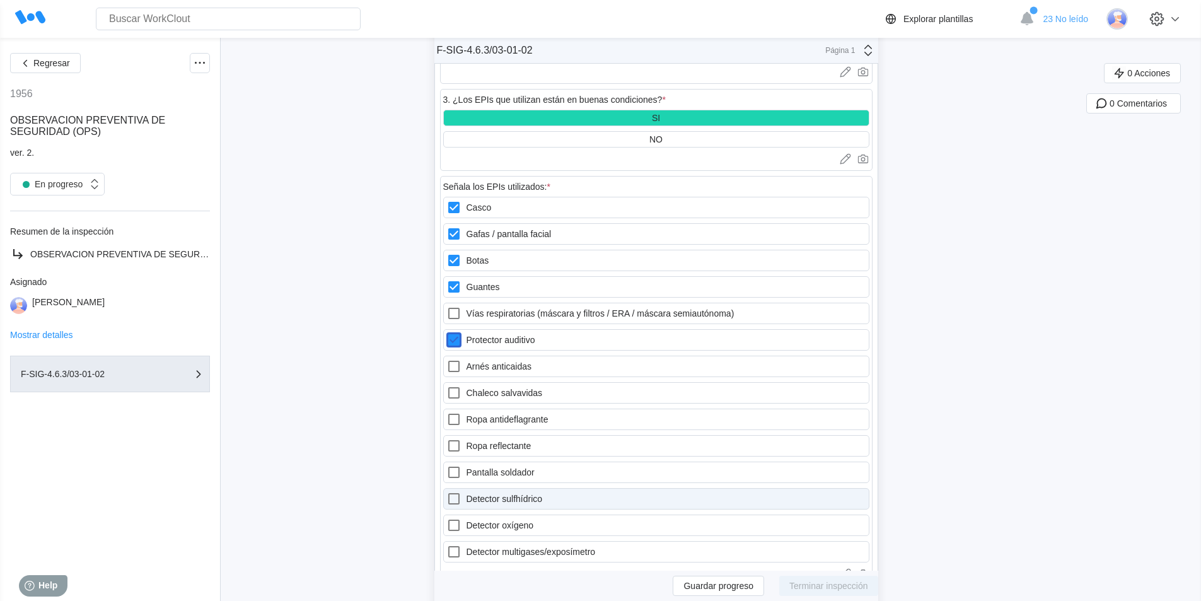
scroll to position [1107, 0]
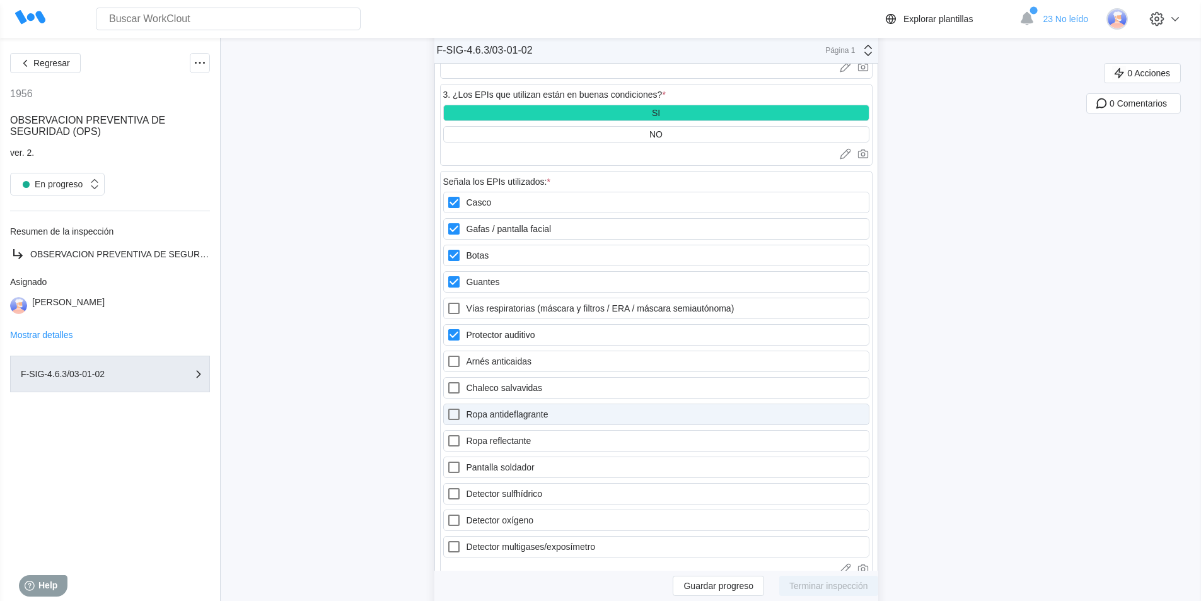
click at [461, 415] on icon at bounding box center [453, 414] width 15 height 15
click at [447, 407] on antideflagrante "Ropa antideflagrante" at bounding box center [446, 407] width 1 height 1
checkbox antideflagrante "true"
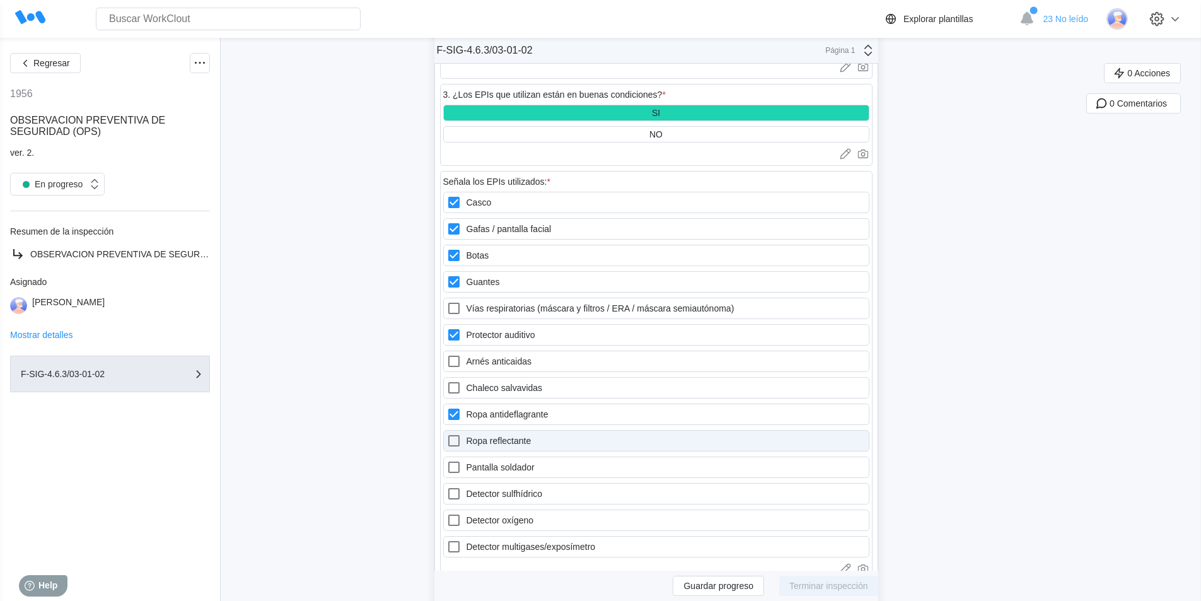
click at [456, 439] on icon at bounding box center [453, 440] width 15 height 15
click at [447, 434] on reflectante "Ropa reflectante" at bounding box center [446, 433] width 1 height 1
checkbox reflectante "true"
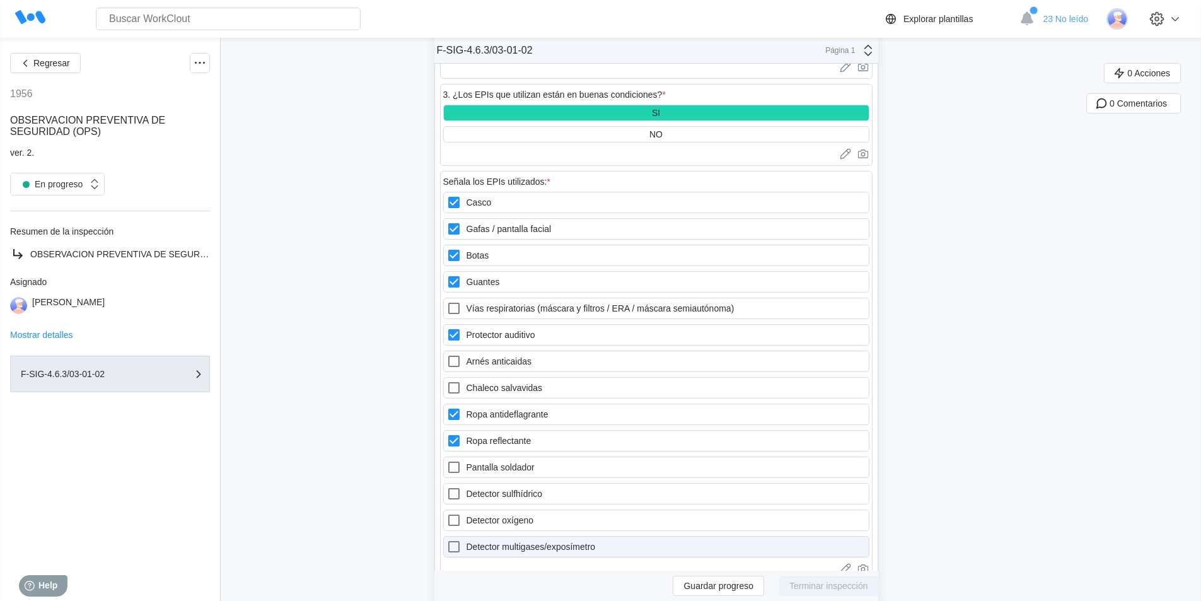
click at [458, 546] on icon at bounding box center [453, 546] width 15 height 15
click at [447, 540] on multigases\/exposímetro "Detector multigases/exposímetro" at bounding box center [446, 539] width 1 height 1
checkbox multigases\/exposímetro "true"
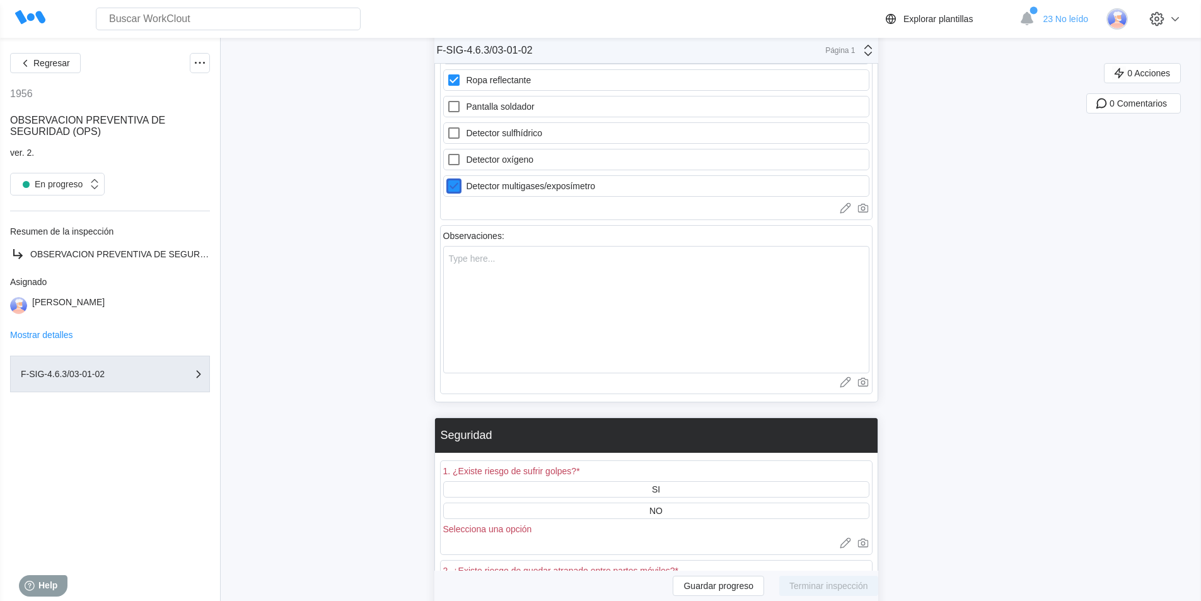
scroll to position [1486, 0]
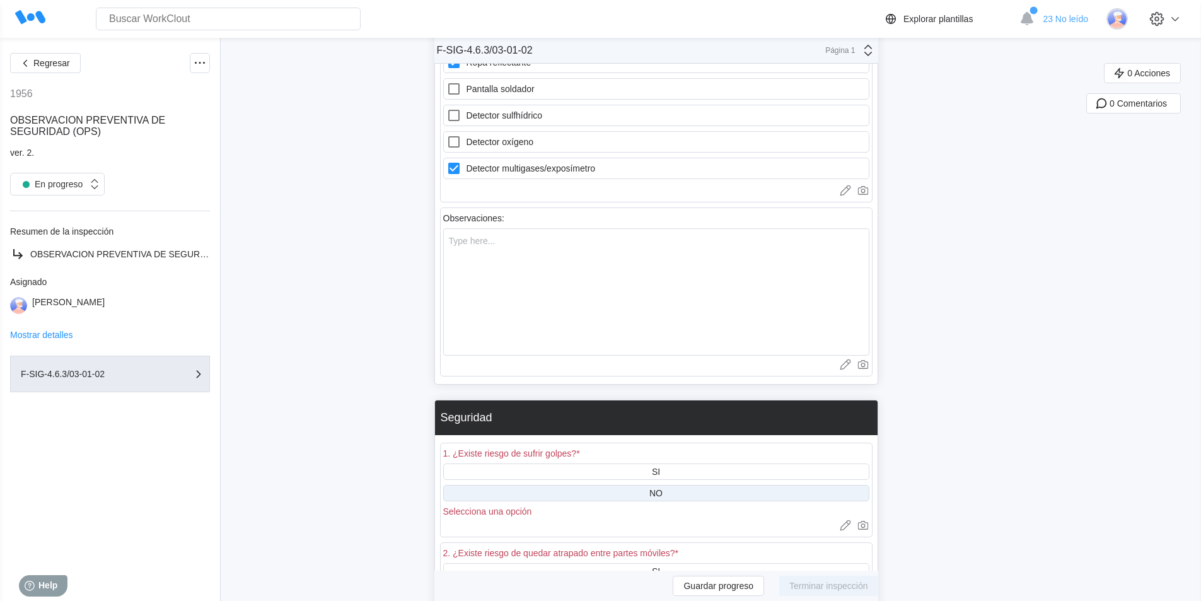
click at [652, 492] on div "NO" at bounding box center [656, 493] width 426 height 16
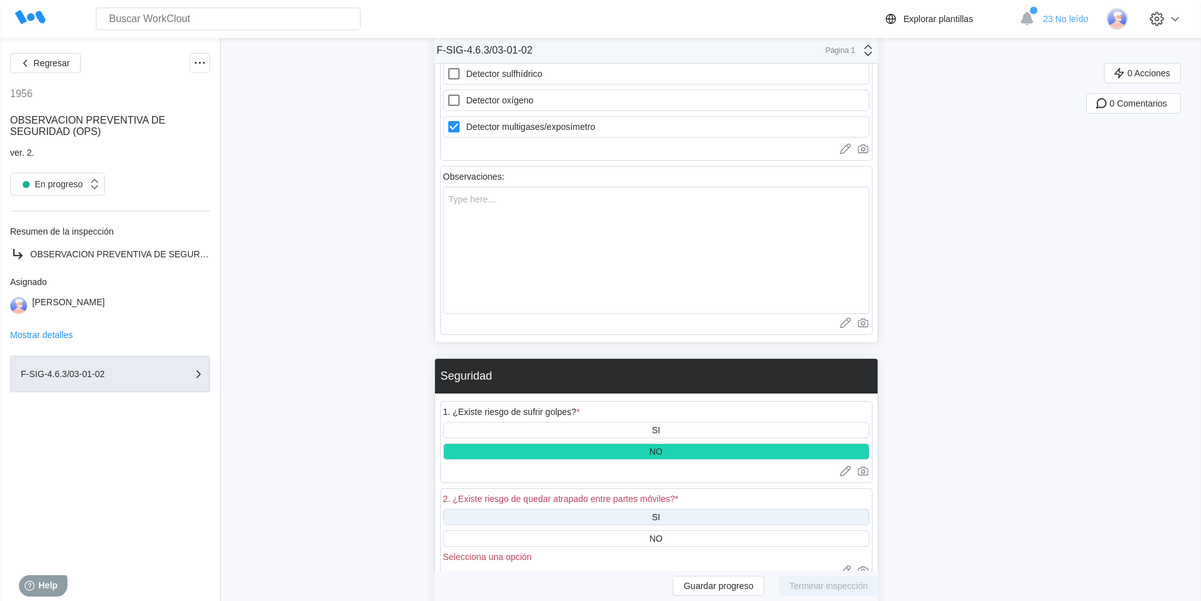
scroll to position [1549, 0]
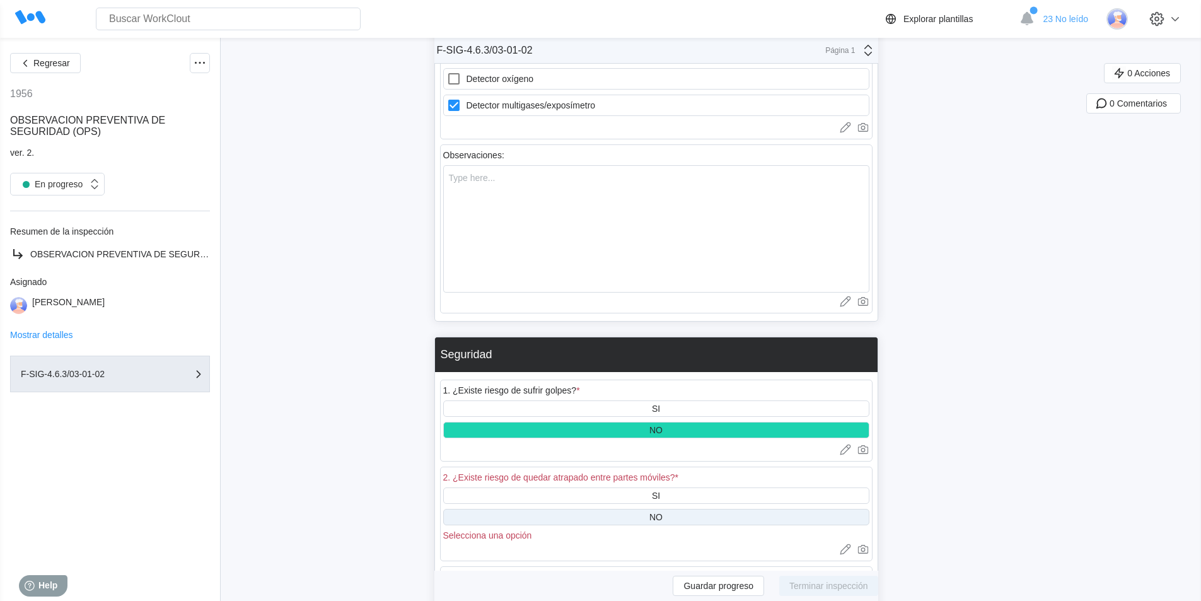
click at [655, 519] on div "NO" at bounding box center [655, 517] width 13 height 10
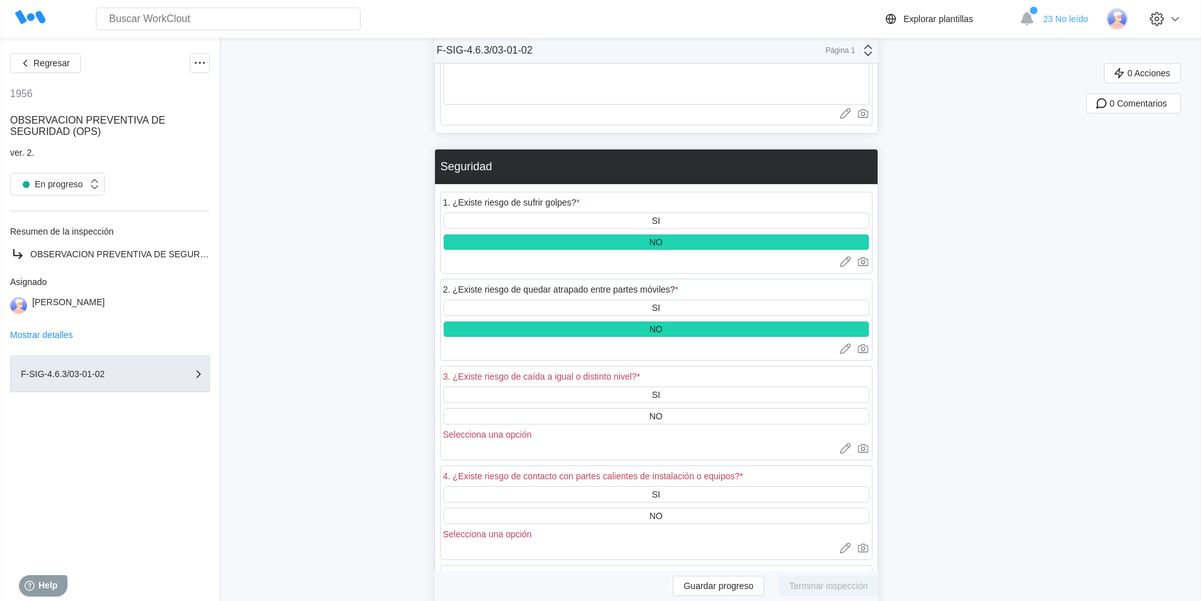
scroll to position [1738, 0]
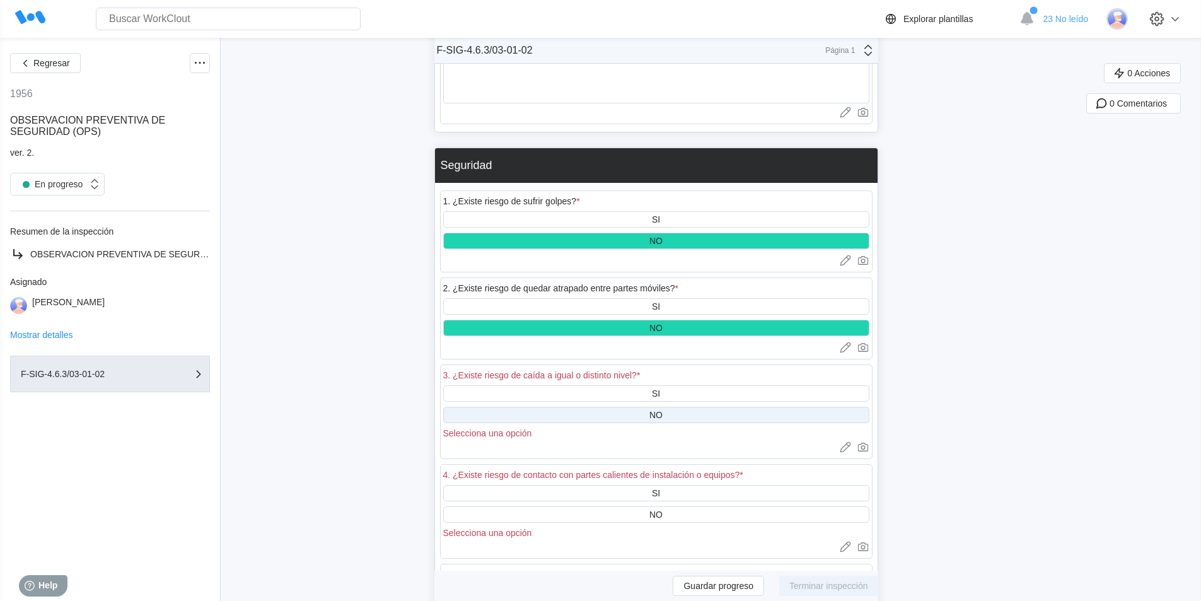
click at [633, 419] on div "NO" at bounding box center [656, 415] width 426 height 16
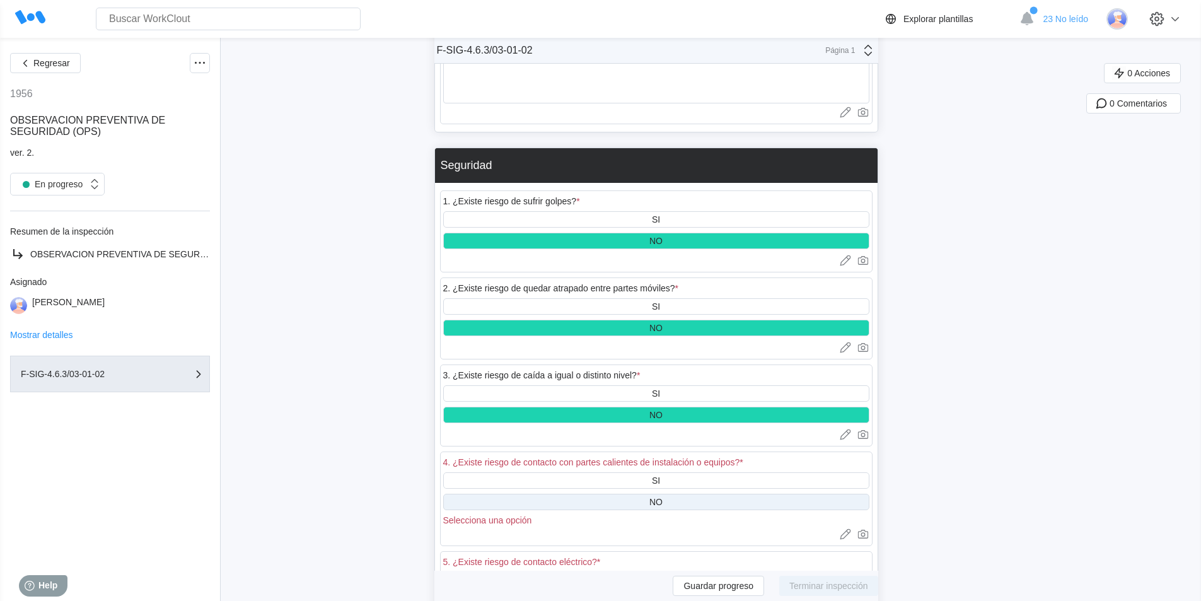
click at [662, 500] on div "NO" at bounding box center [655, 502] width 13 height 10
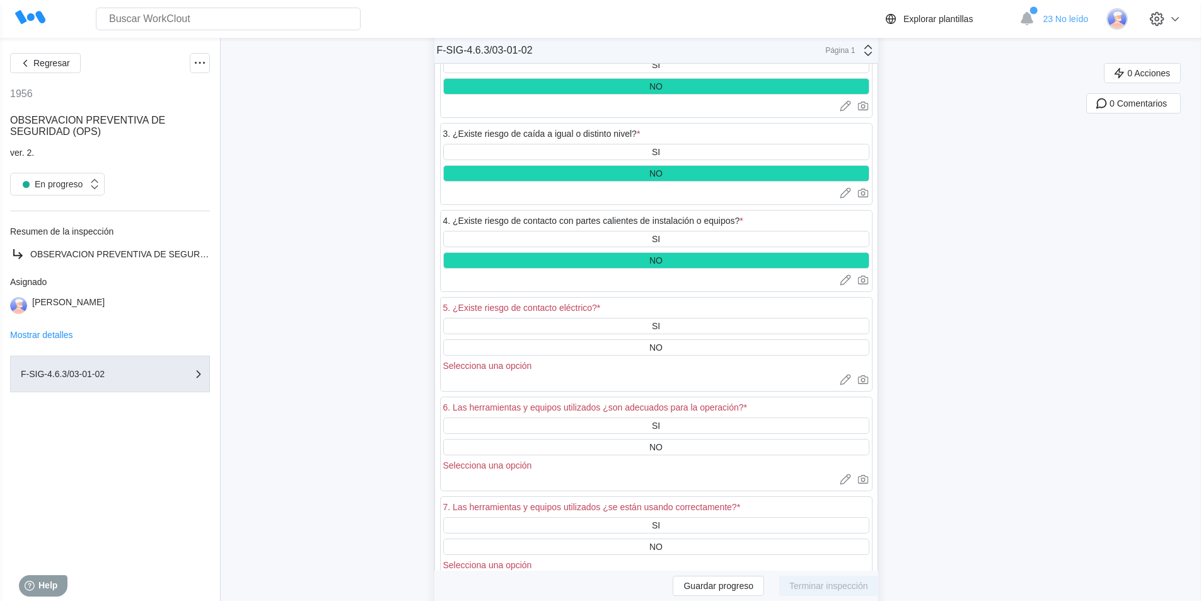
scroll to position [1990, 0]
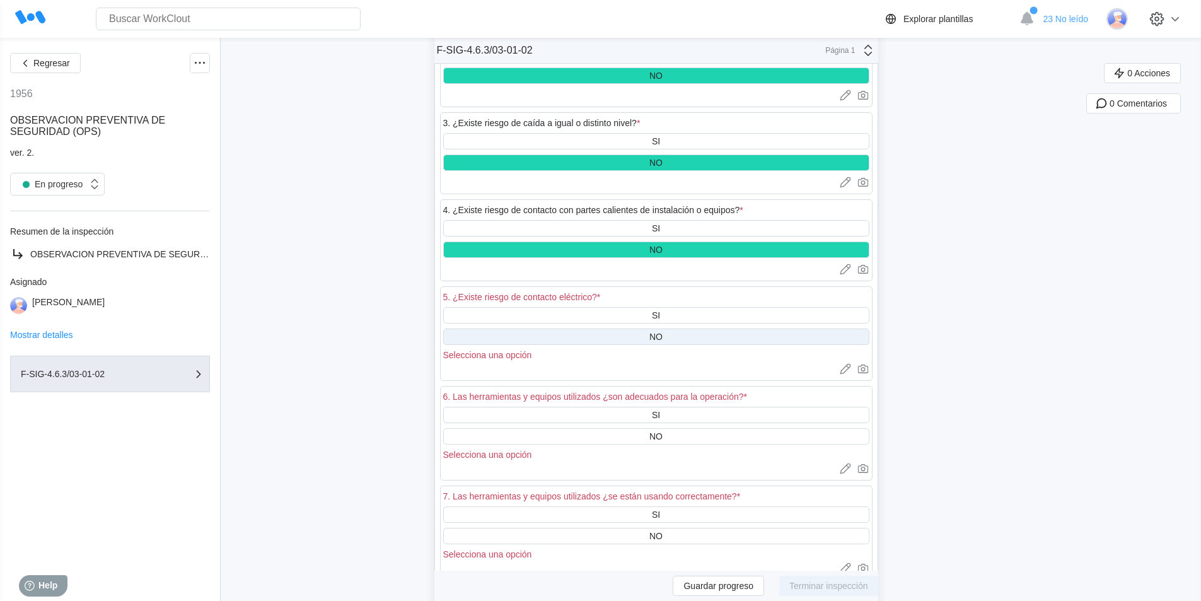
click at [652, 336] on div "NO" at bounding box center [656, 336] width 426 height 16
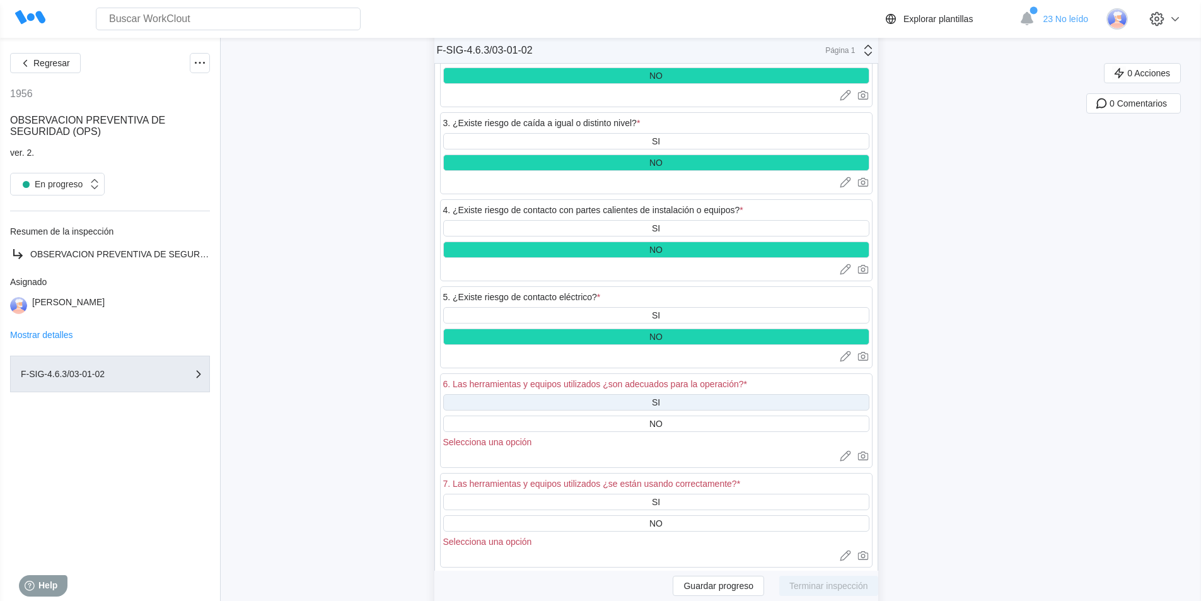
click at [674, 400] on div "SI" at bounding box center [656, 402] width 426 height 16
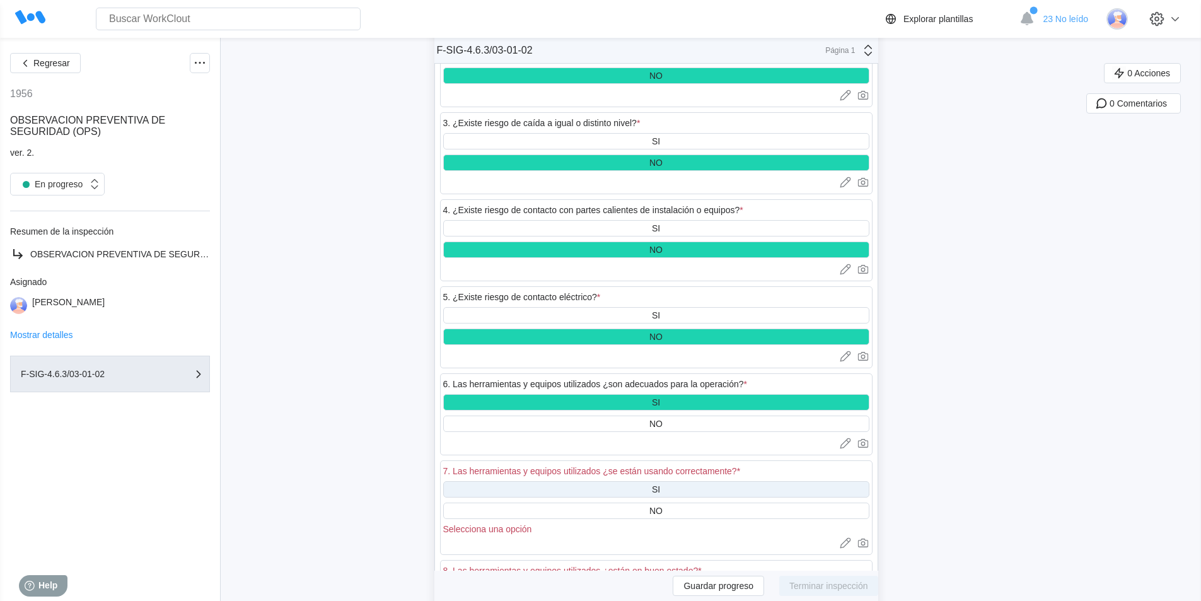
click at [666, 488] on div "SI" at bounding box center [656, 489] width 426 height 16
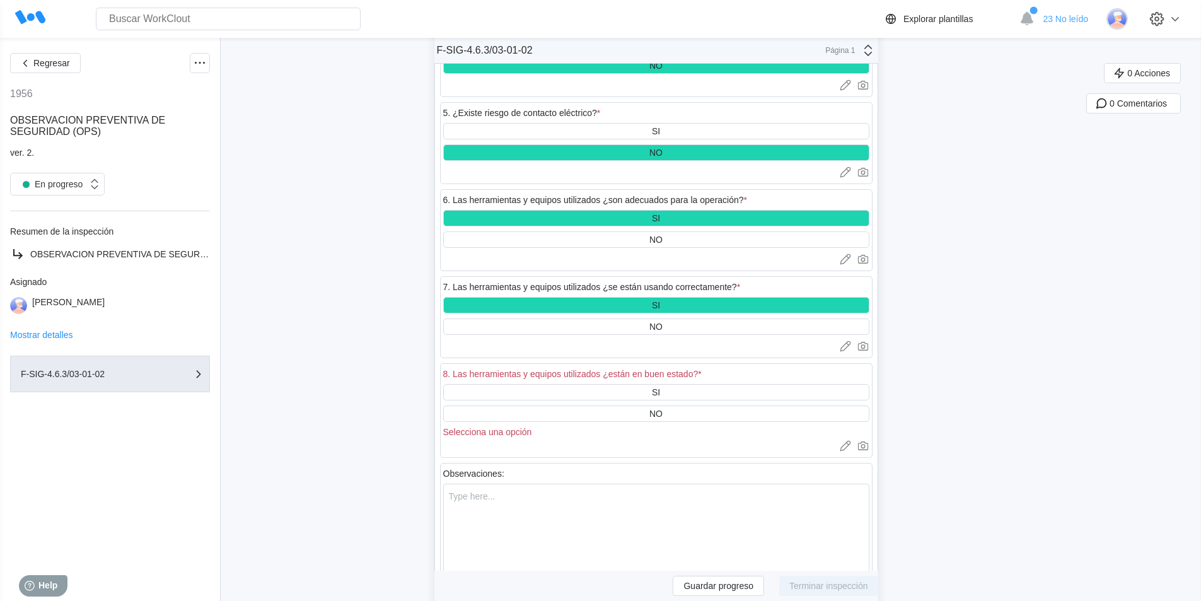
scroll to position [2179, 0]
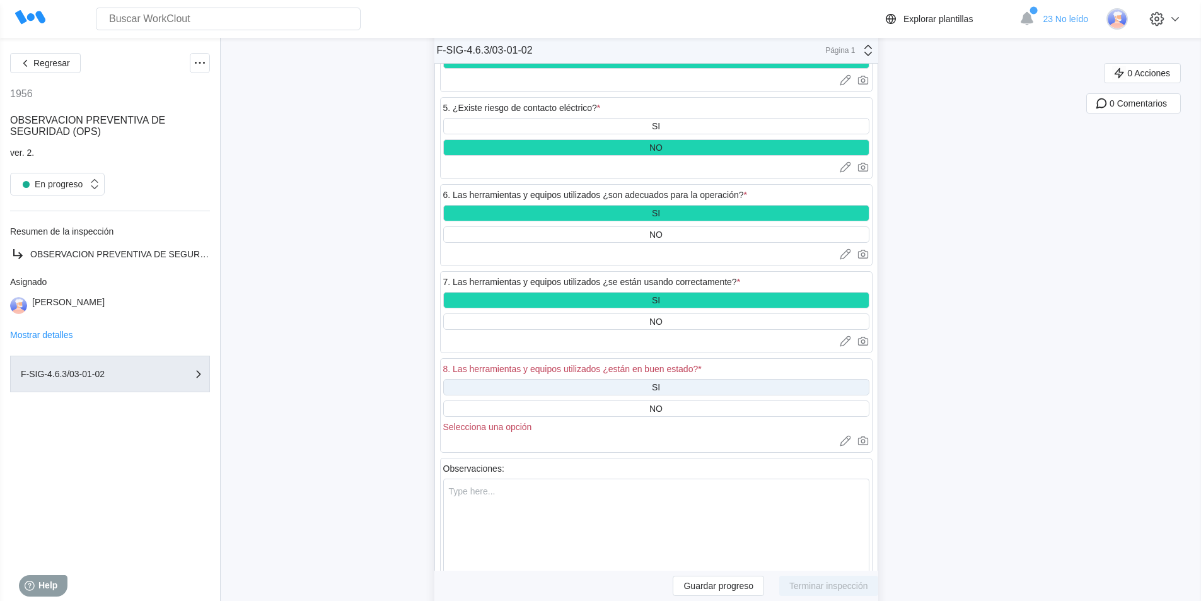
click at [637, 380] on div "SI" at bounding box center [656, 387] width 426 height 16
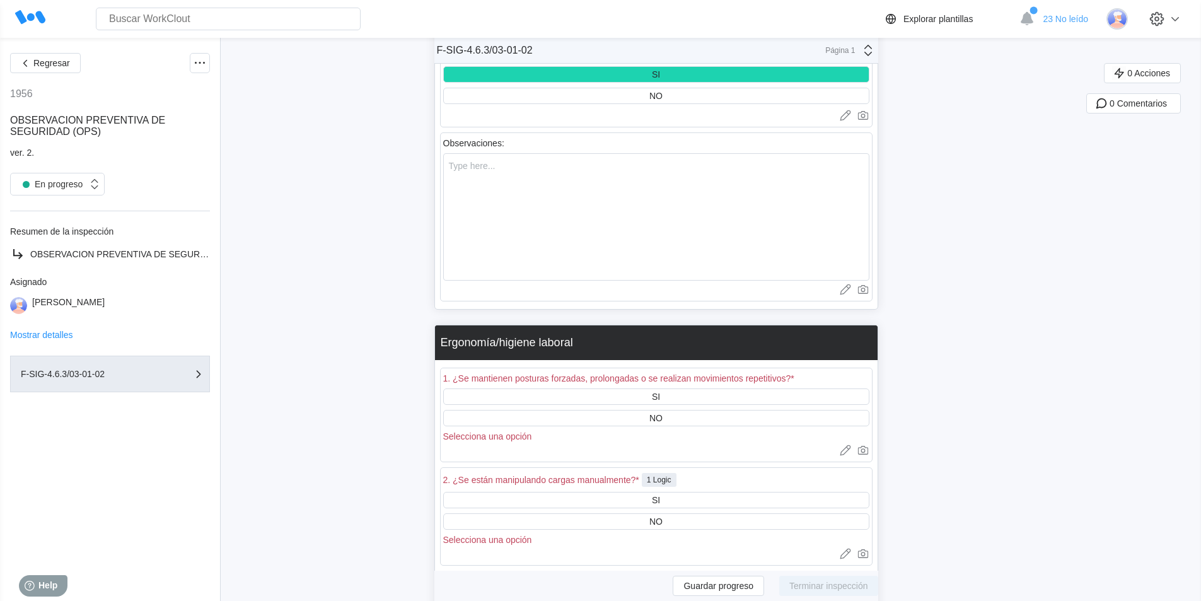
scroll to position [2494, 0]
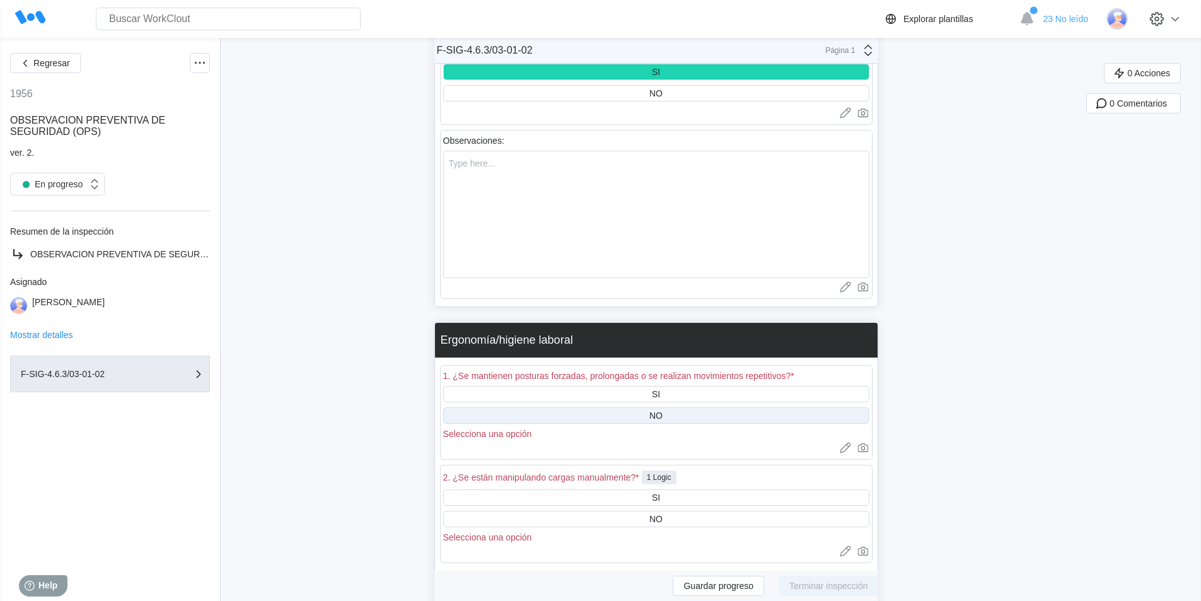
click at [682, 417] on div "NO" at bounding box center [656, 415] width 426 height 16
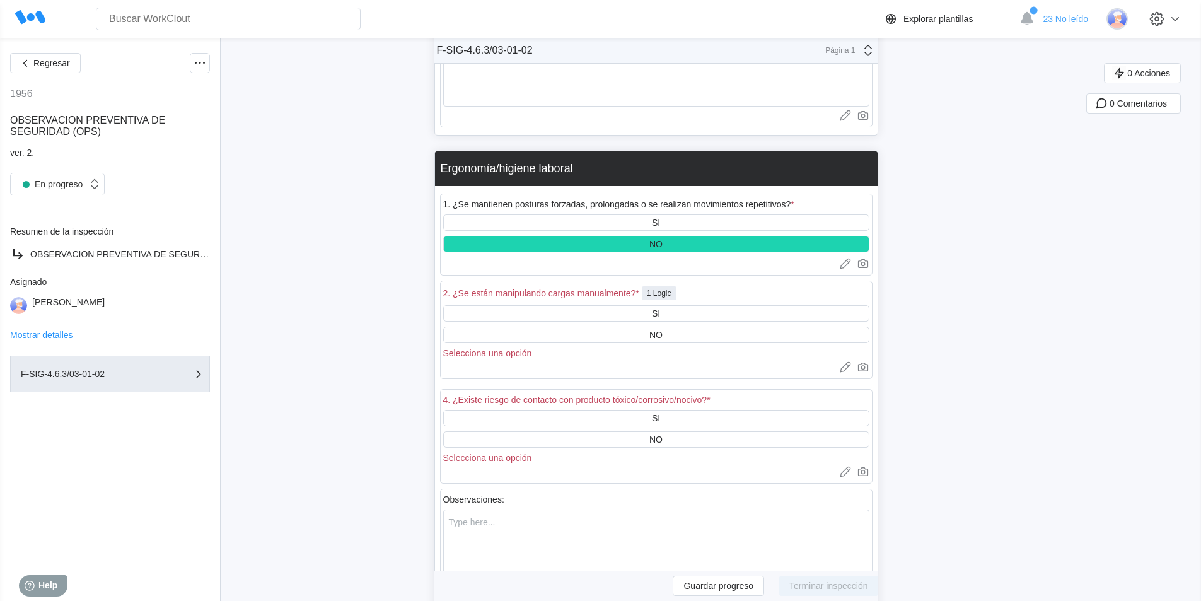
scroll to position [2683, 0]
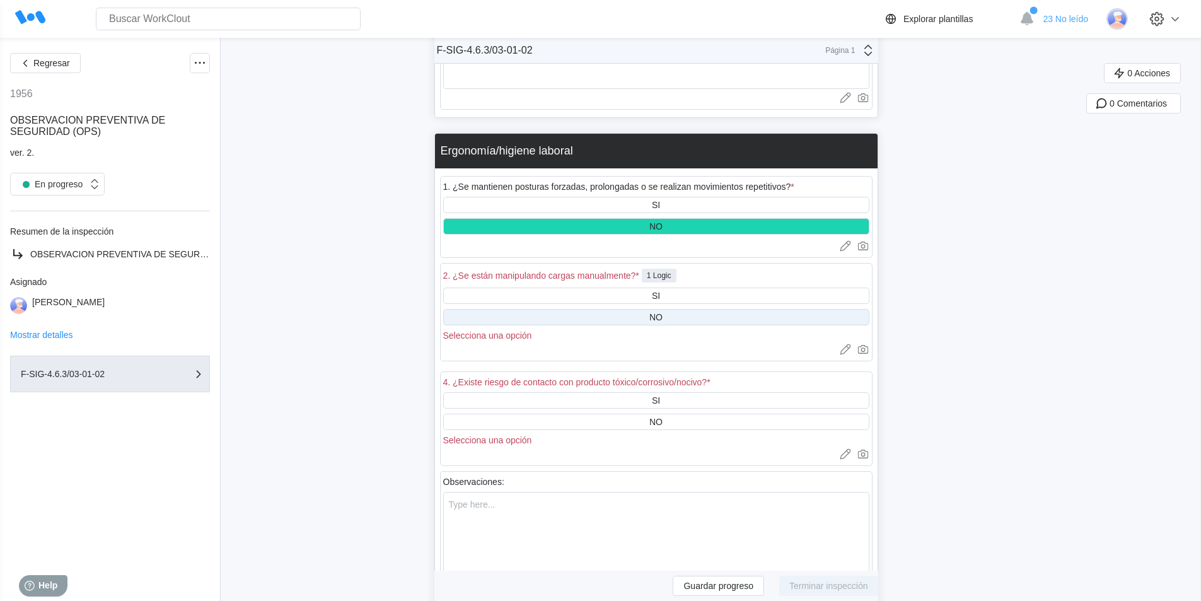
click at [630, 311] on div "NO" at bounding box center [656, 317] width 426 height 16
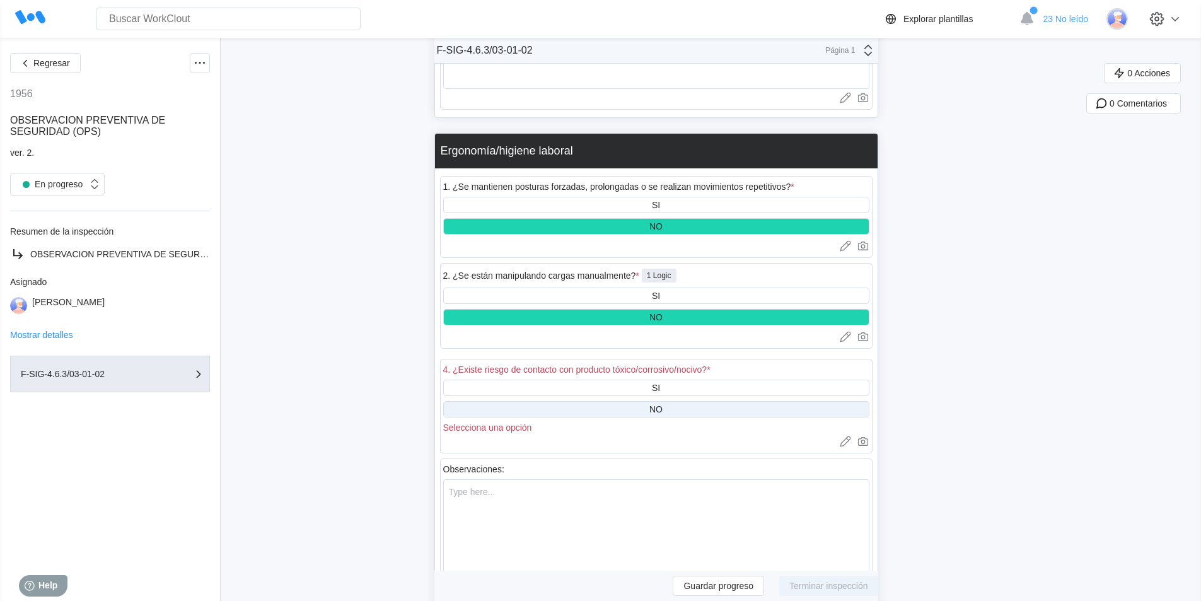
click at [669, 407] on div "NO" at bounding box center [656, 409] width 426 height 16
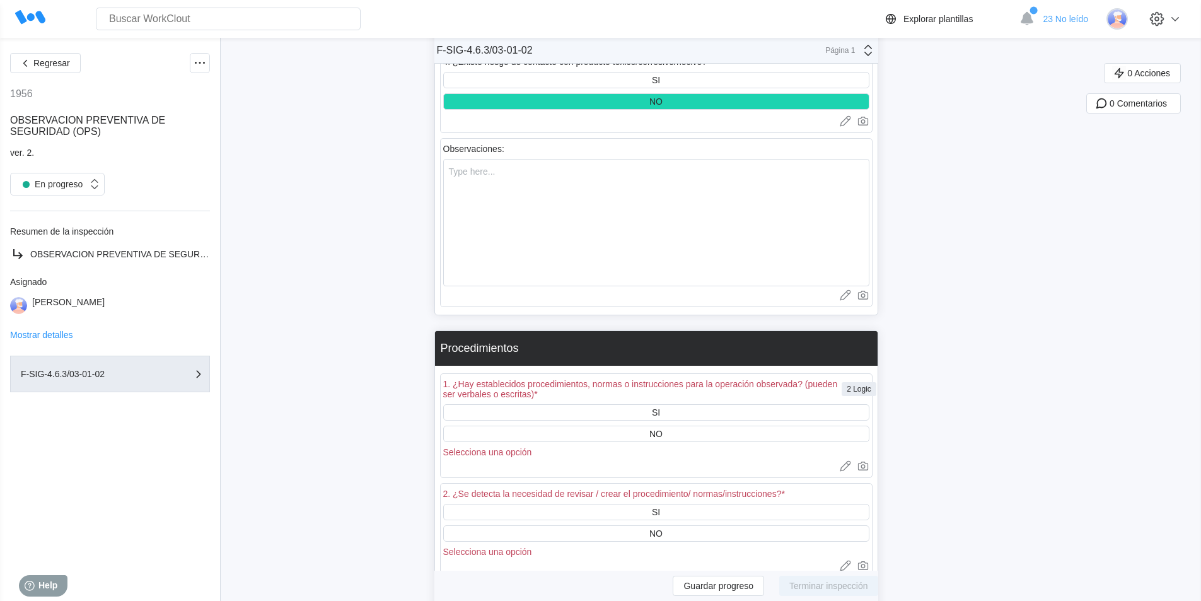
scroll to position [3061, 0]
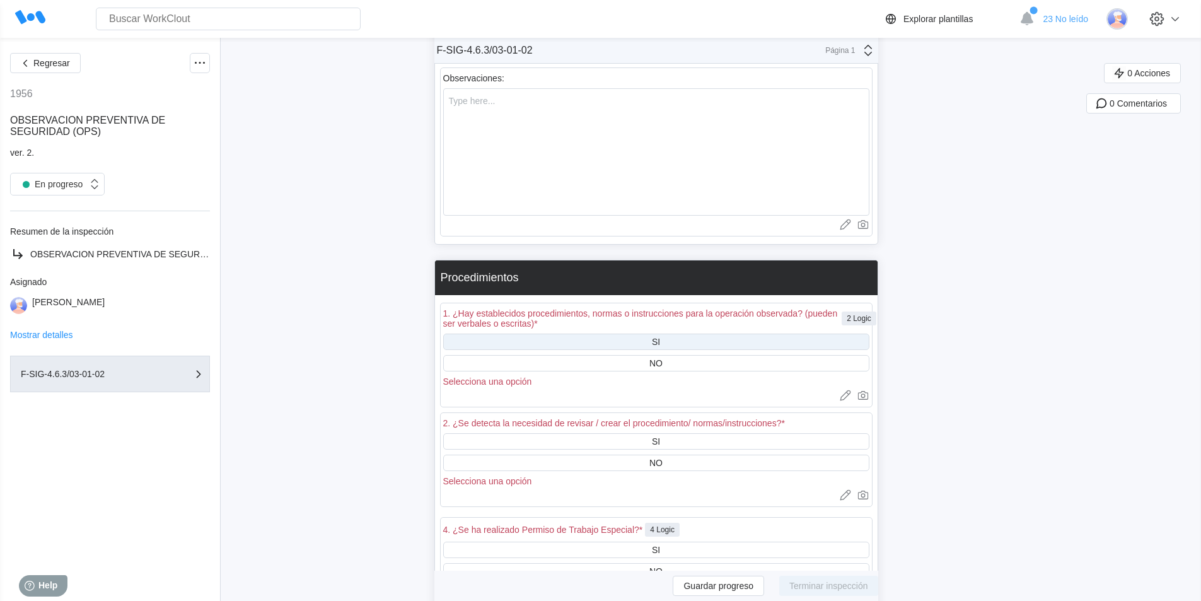
click at [649, 340] on div "SI" at bounding box center [656, 341] width 426 height 16
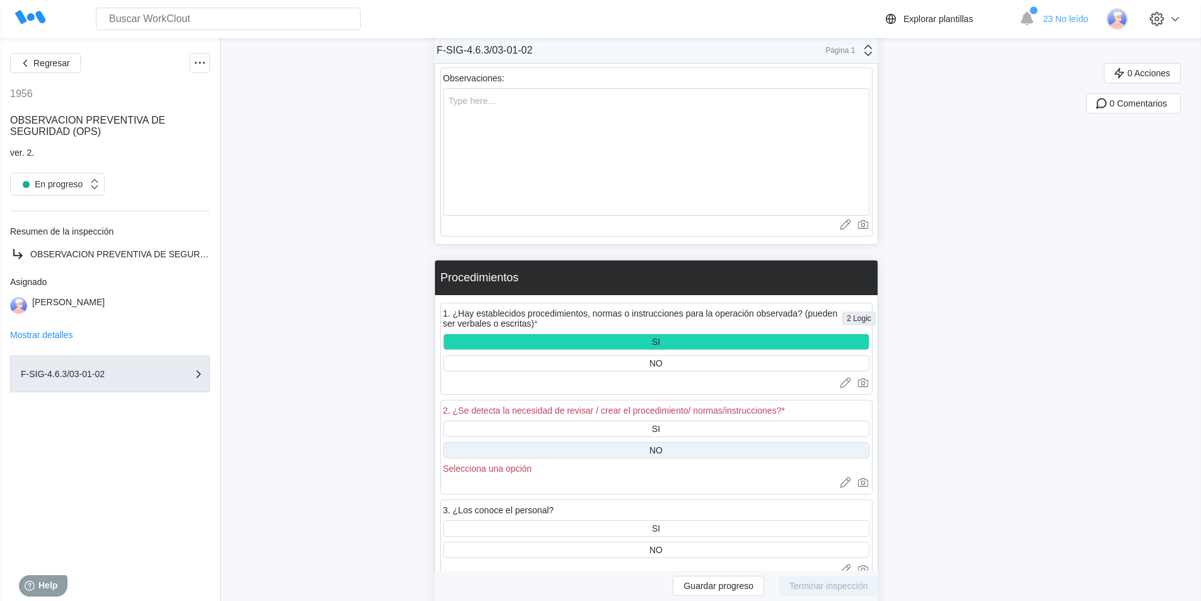
click at [614, 449] on div "NO" at bounding box center [656, 450] width 426 height 16
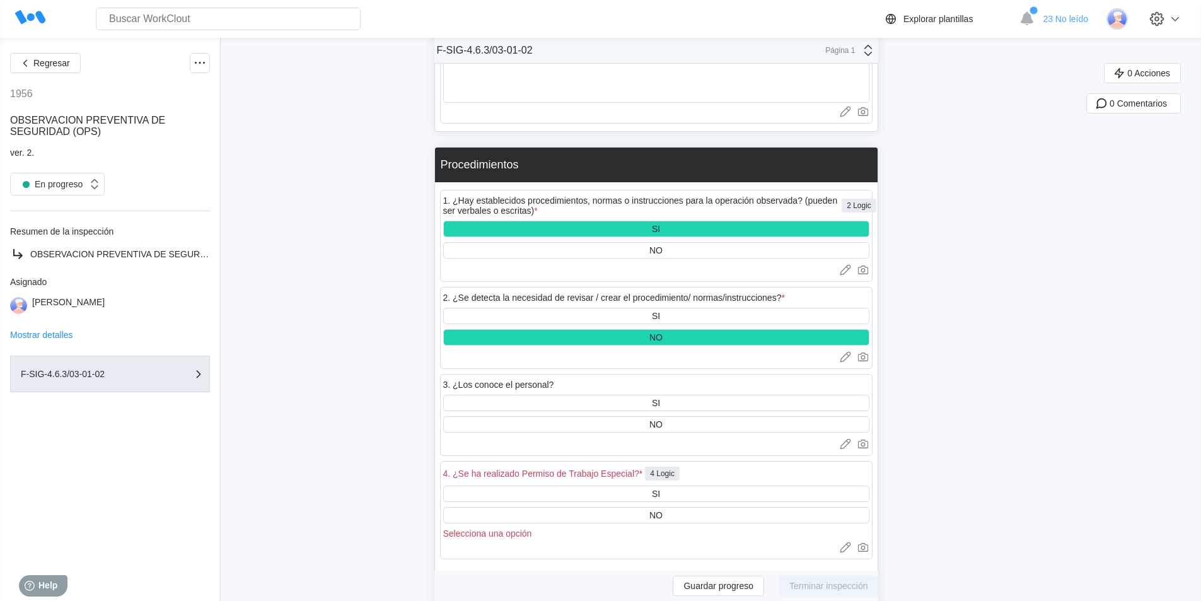
scroll to position [3187, 0]
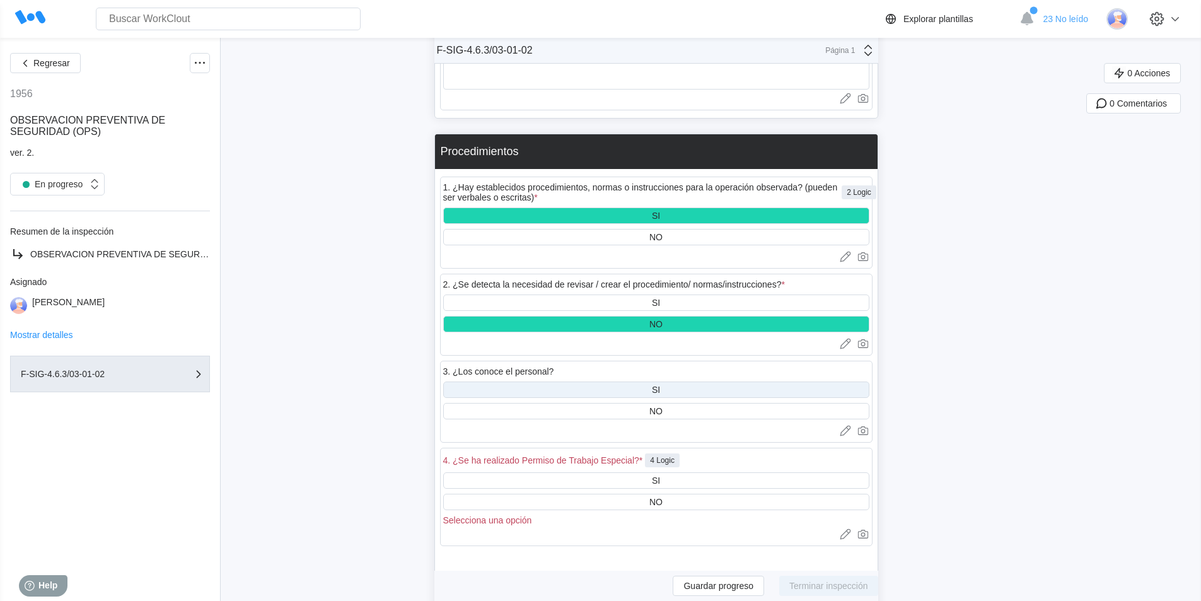
click at [652, 396] on div "SI" at bounding box center [656, 389] width 426 height 16
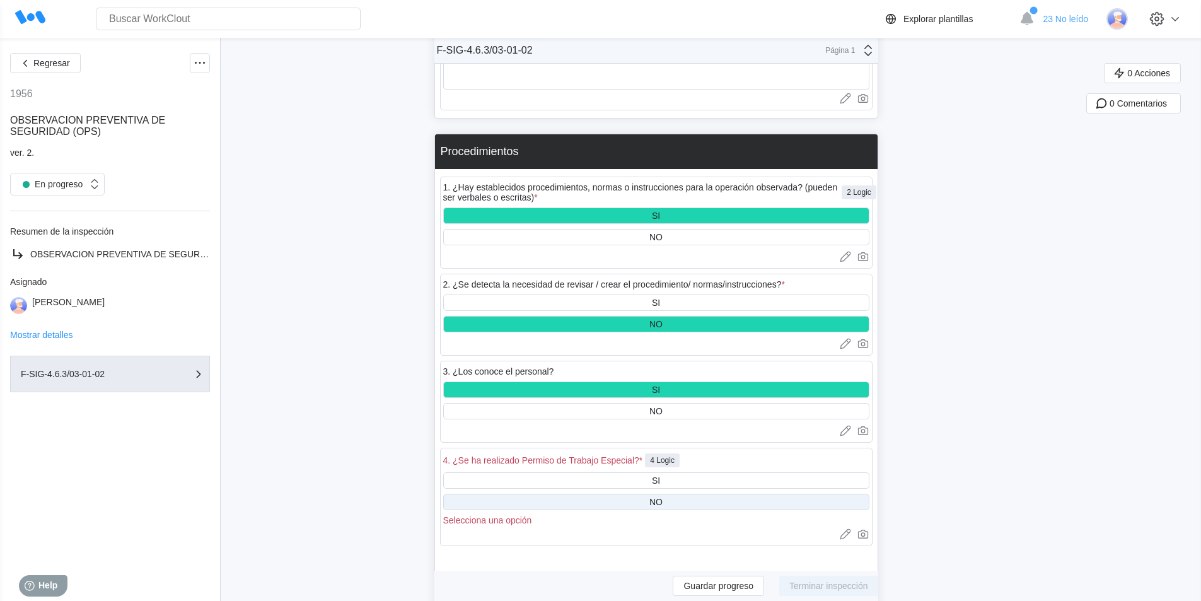
click at [643, 504] on div "NO" at bounding box center [656, 501] width 426 height 16
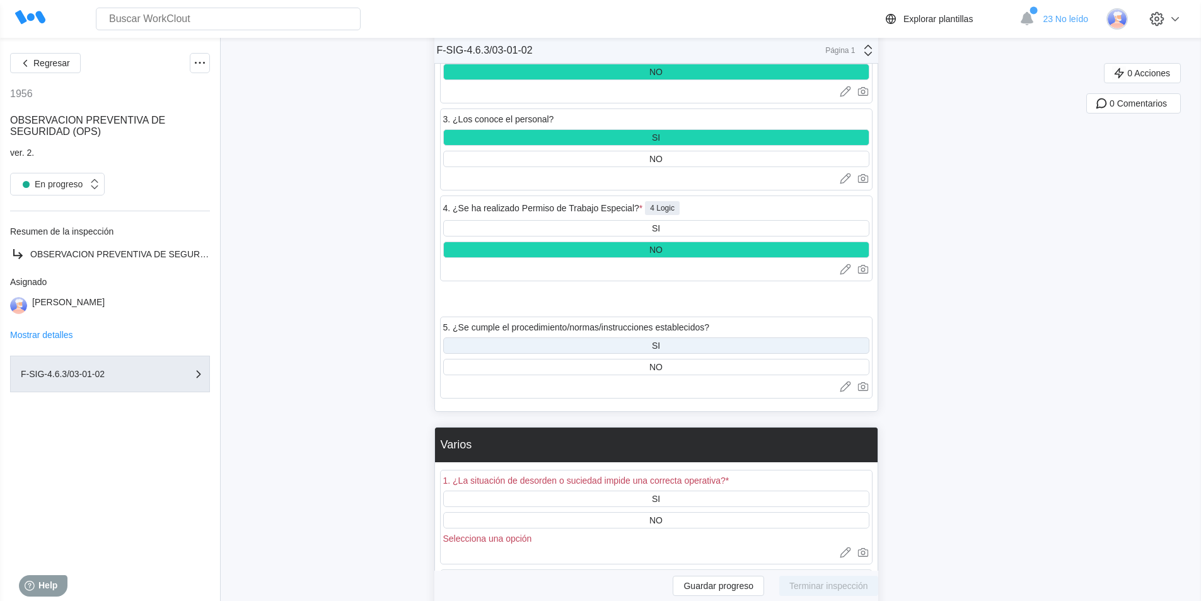
scroll to position [3502, 0]
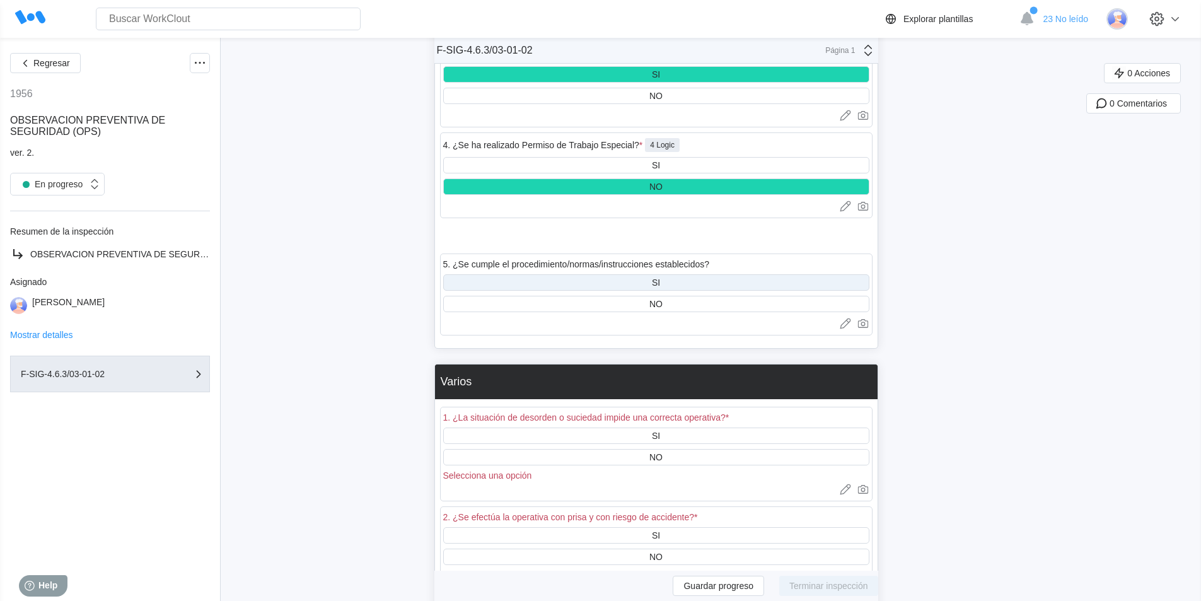
click at [660, 282] on div "SI" at bounding box center [656, 282] width 8 height 10
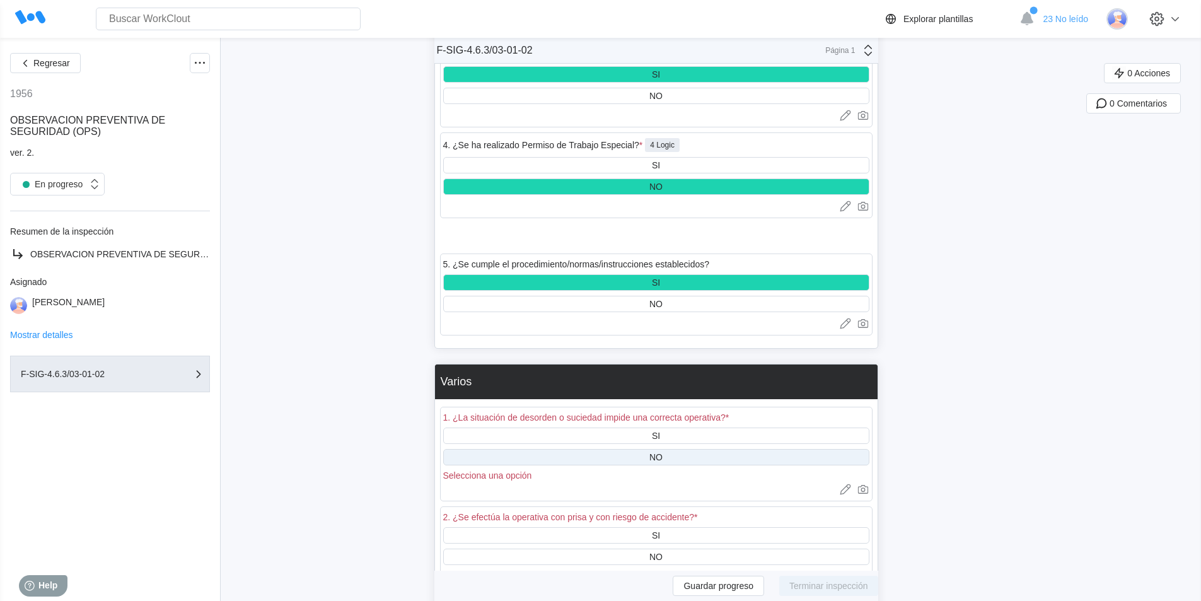
click at [676, 456] on div "NO" at bounding box center [656, 457] width 426 height 16
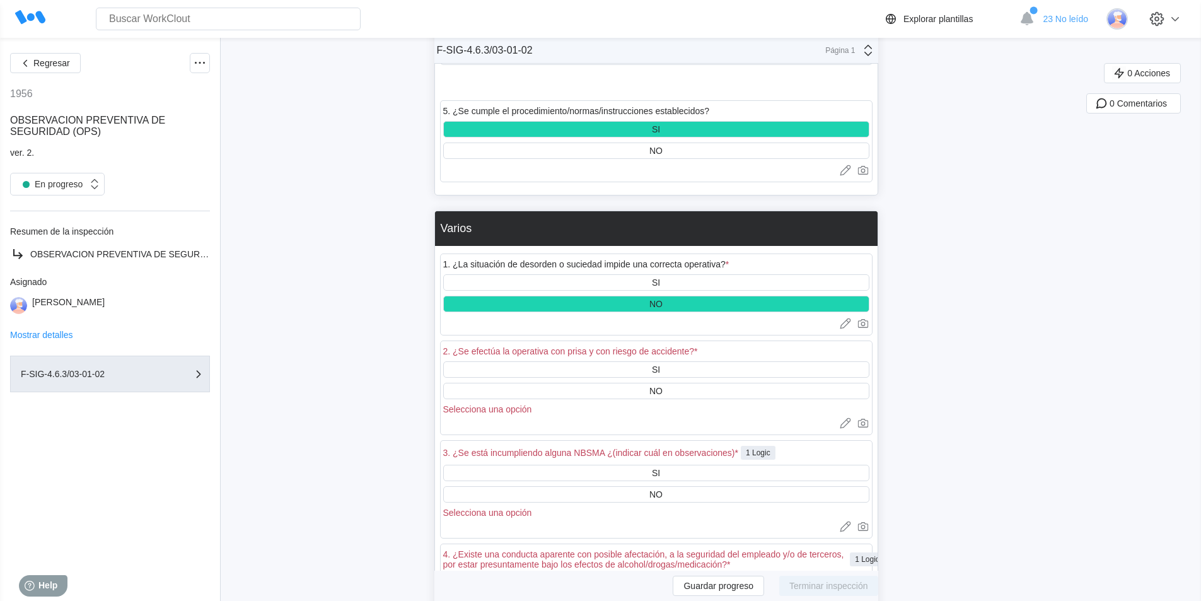
scroll to position [3691, 0]
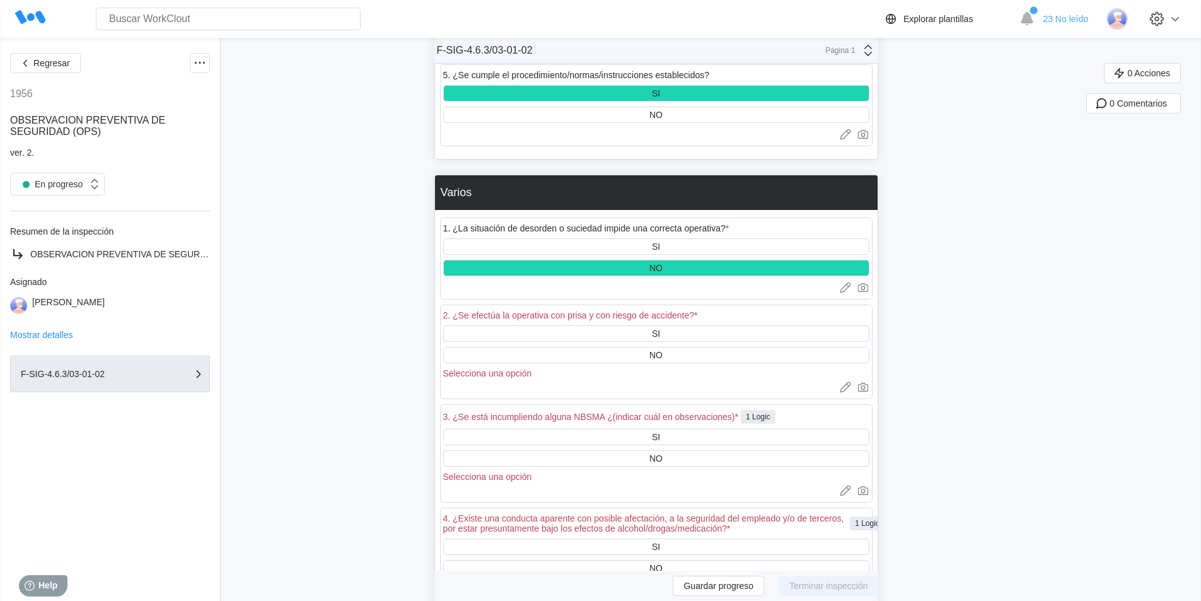
click at [656, 346] on div "SI NO Selecciona una opción" at bounding box center [656, 351] width 426 height 53
click at [657, 357] on div "NO" at bounding box center [655, 355] width 13 height 10
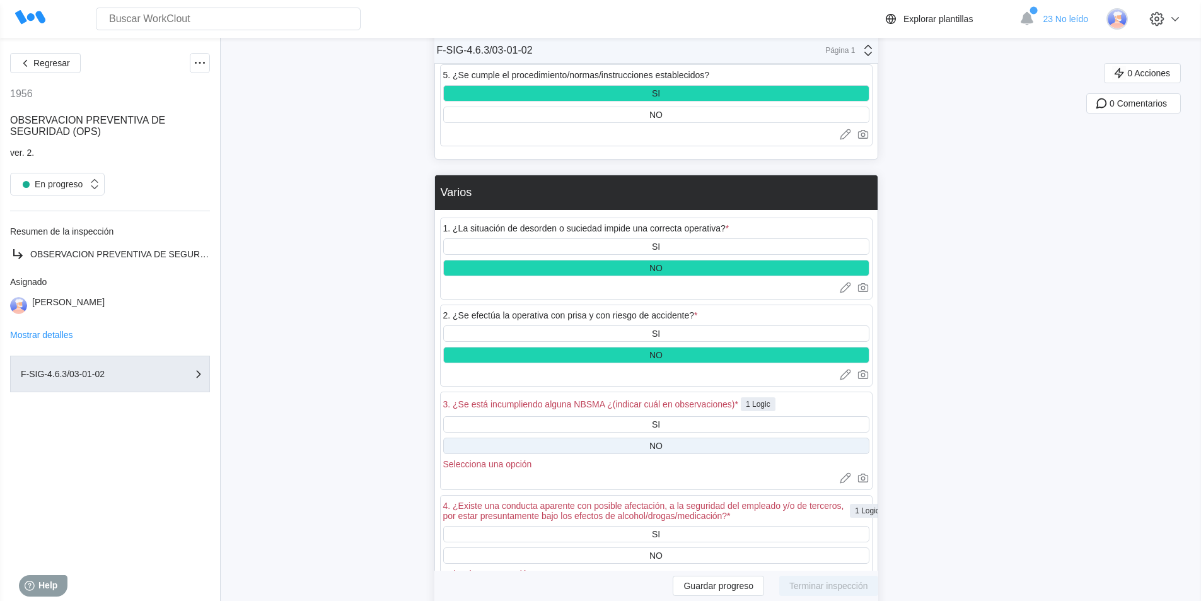
click at [643, 441] on div "NO" at bounding box center [656, 445] width 426 height 16
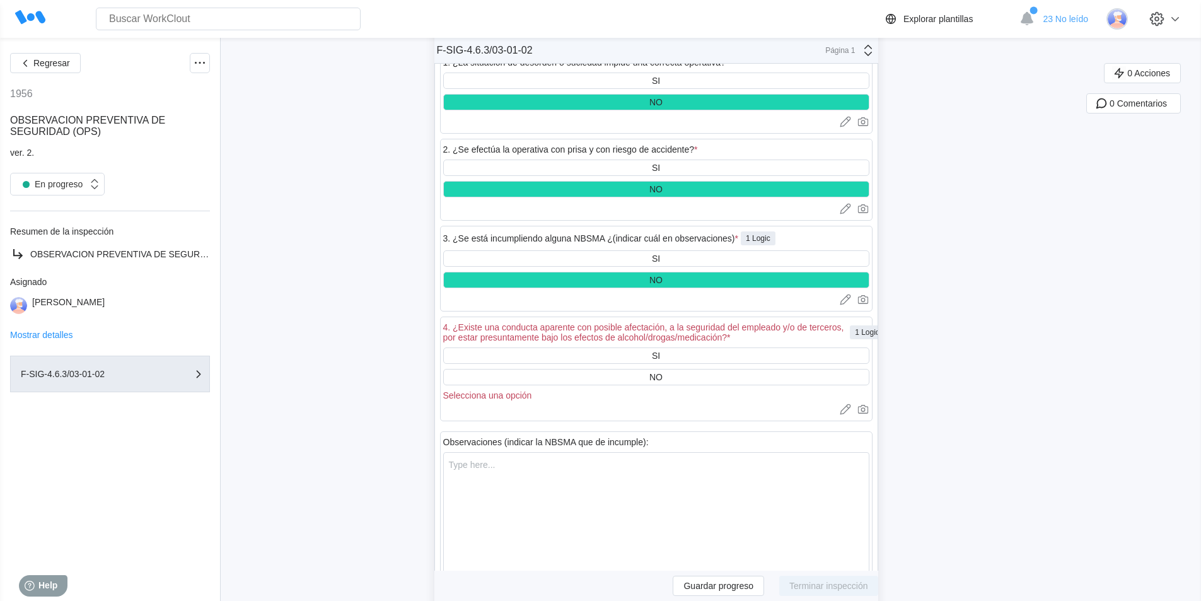
scroll to position [3881, 0]
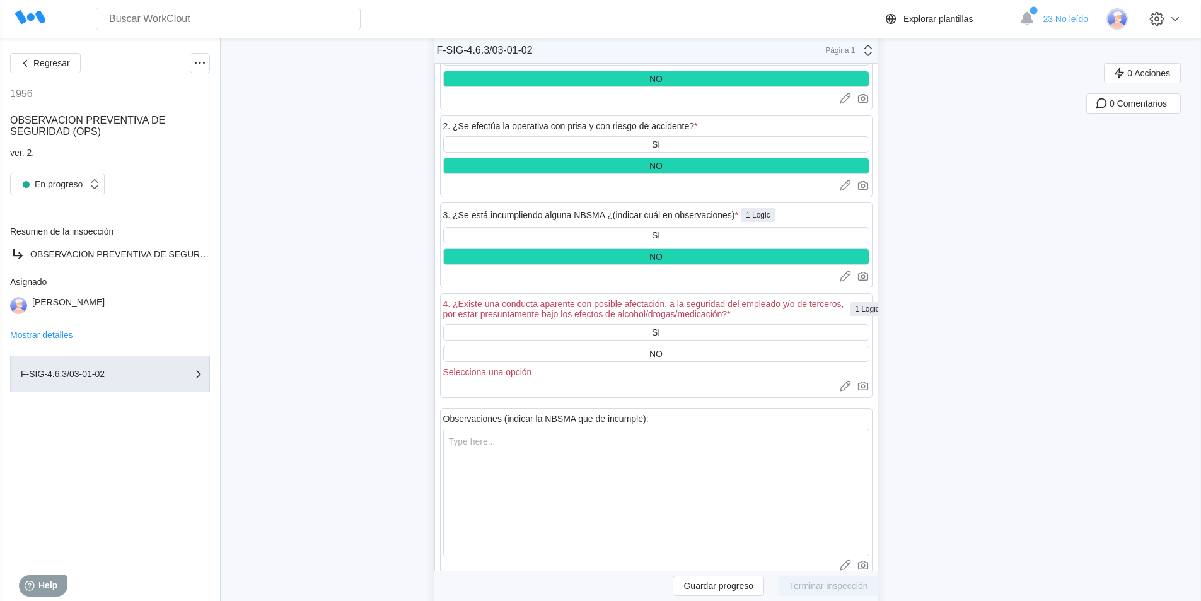
click at [650, 362] on div "SI NO Selecciona una opción" at bounding box center [656, 350] width 426 height 53
click at [652, 357] on div "NO" at bounding box center [656, 353] width 426 height 16
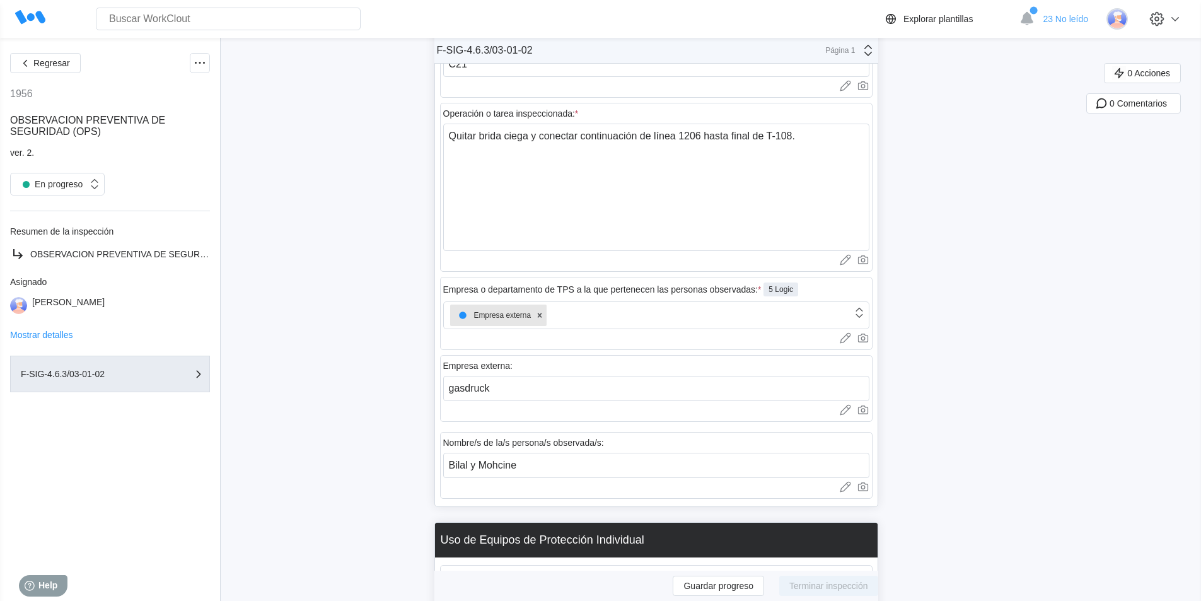
scroll to position [451, 0]
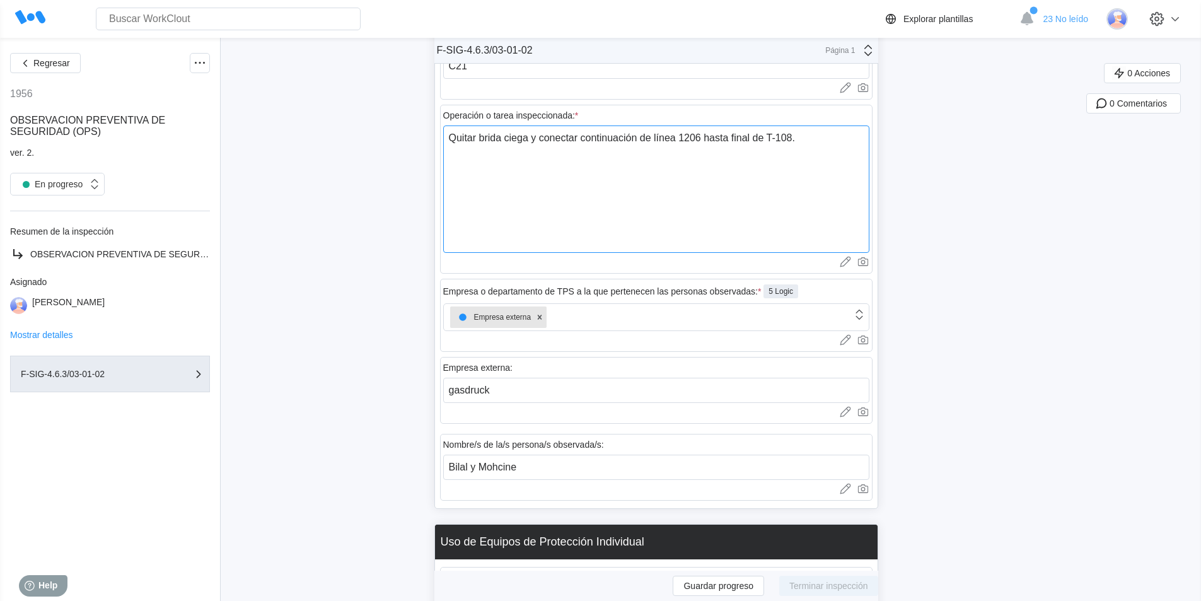
click at [819, 137] on textarea "Quitar brida ciega y conectar continuación de línea 1206 hasta final de T-108." at bounding box center [656, 188] width 426 height 127
type textarea "Quitar brida ciega y conectar continuación de línea 1206 hasta final de T-108."
type textarea "x"
type textarea "Quitar brida ciega y conectar continuación de línea 1206 hasta final de T-108. L"
type textarea "x"
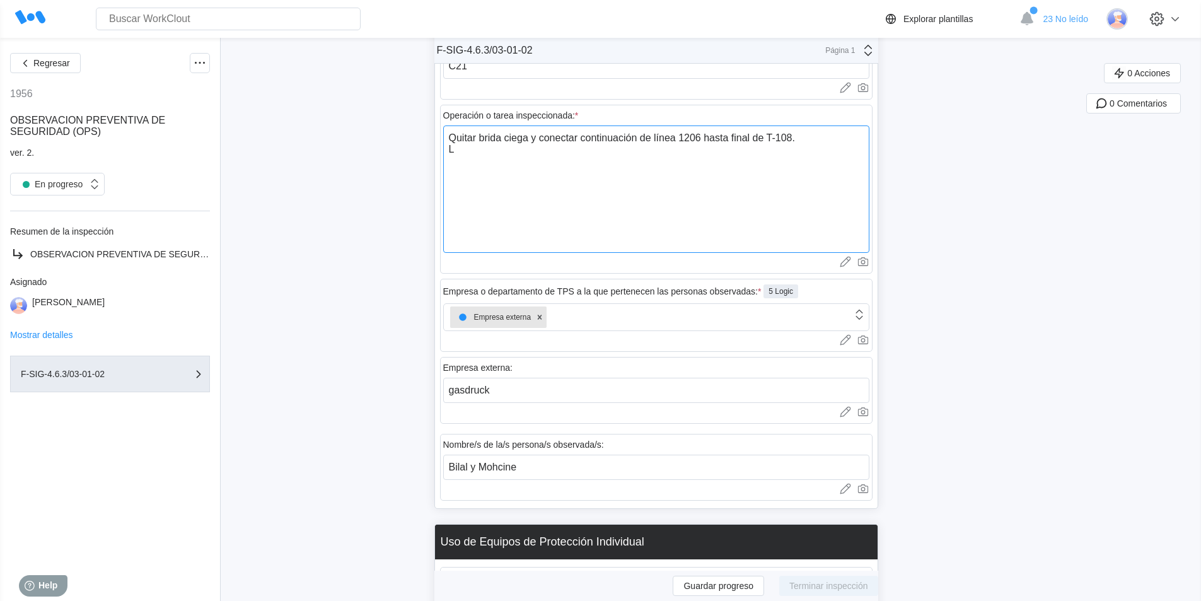
type textarea "Quitar brida ciega y conectar continuación de línea 1206 hasta final de T-108. …"
type textarea "x"
type textarea "Quitar brida ciega y conectar continuación de línea 1206 hasta final de T-108. …"
type textarea "x"
click at [613, 148] on textarea "Quitar brida ciega y conectar continuación de línea 1206 hasta final de T-108. …" at bounding box center [656, 188] width 426 height 127
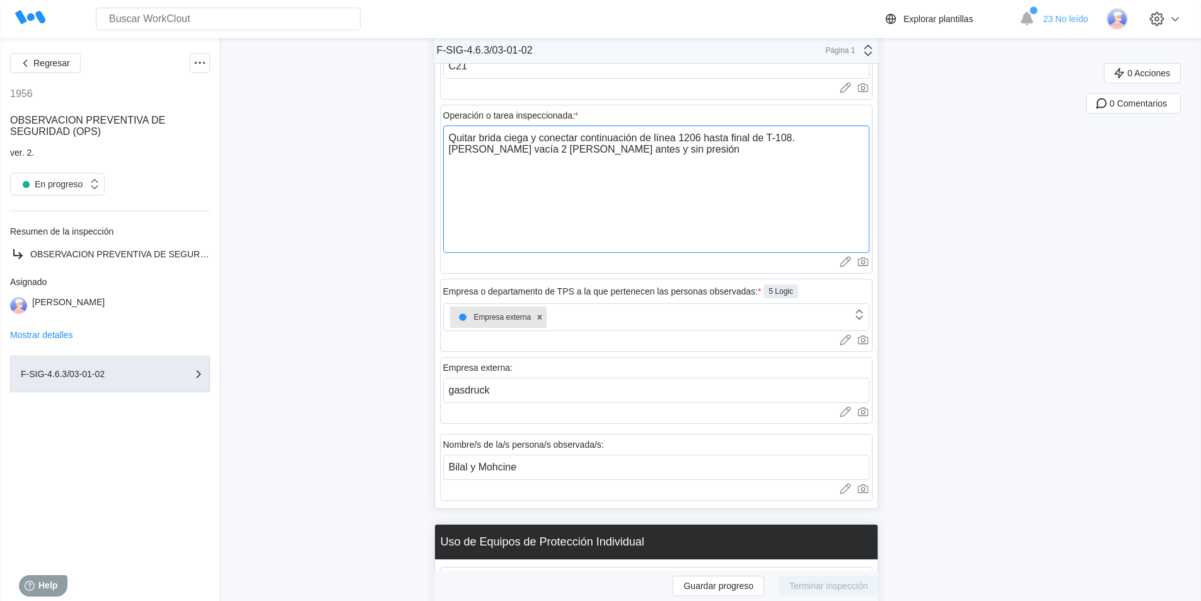
click at [526, 148] on textarea "Quitar brida ciega y conectar continuación de línea 1206 hasta final de T-108. …" at bounding box center [656, 188] width 426 height 127
click at [460, 146] on textarea "Quitar brida ciega y conectar continuación de línea 1206 hasta final de T-108. …" at bounding box center [656, 188] width 426 height 127
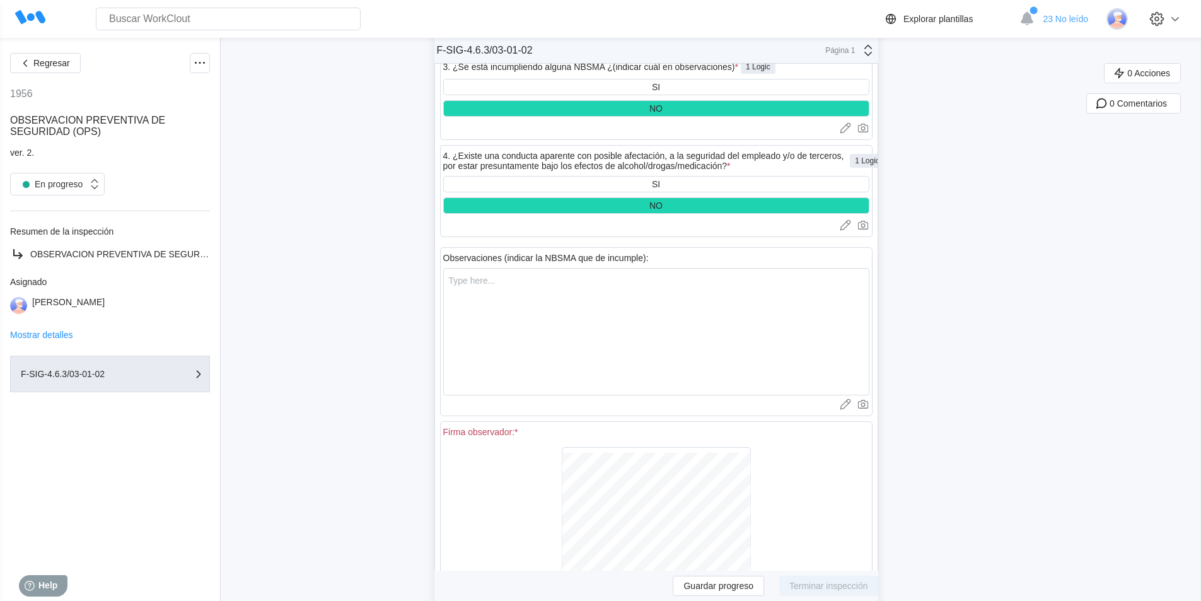
scroll to position [4106, 0]
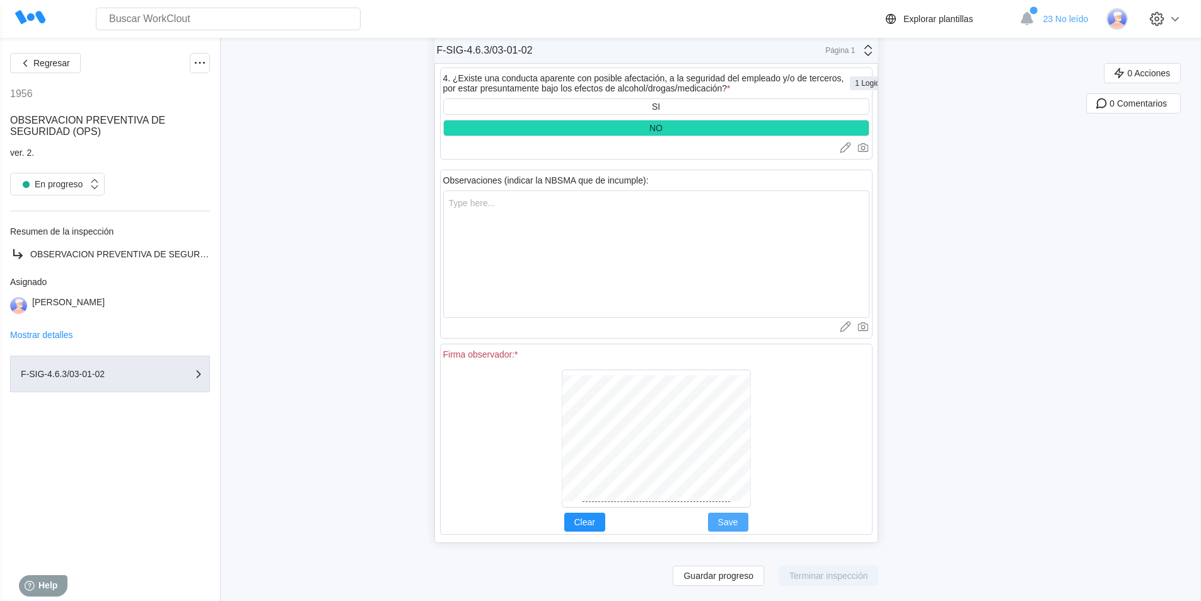
click at [726, 524] on span "Save" at bounding box center [728, 521] width 20 height 9
click at [732, 573] on span "Guardar progreso" at bounding box center [718, 575] width 70 height 9
click at [833, 576] on span "Terminar inspección" at bounding box center [828, 575] width 79 height 9
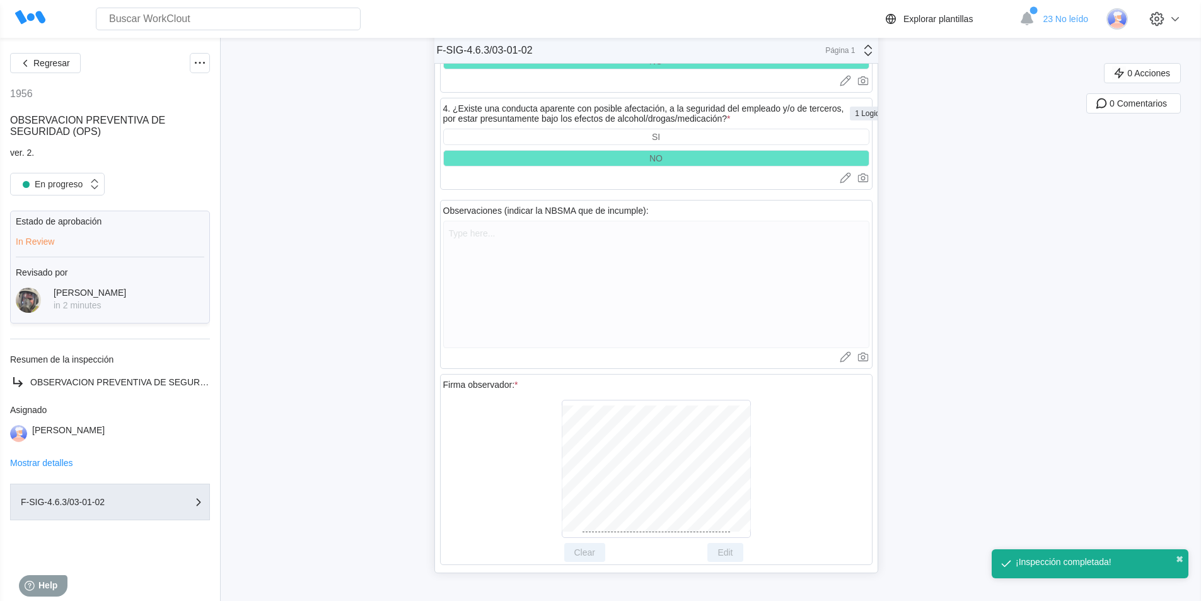
scroll to position [4076, 0]
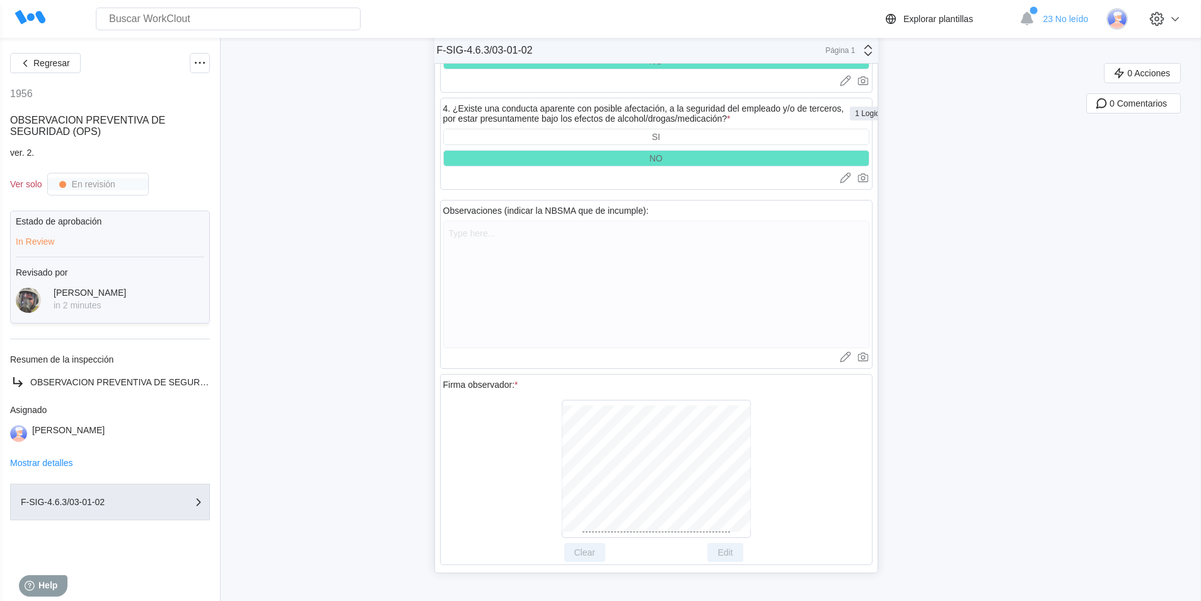
click at [53, 62] on span "Regresar" at bounding box center [51, 63] width 37 height 9
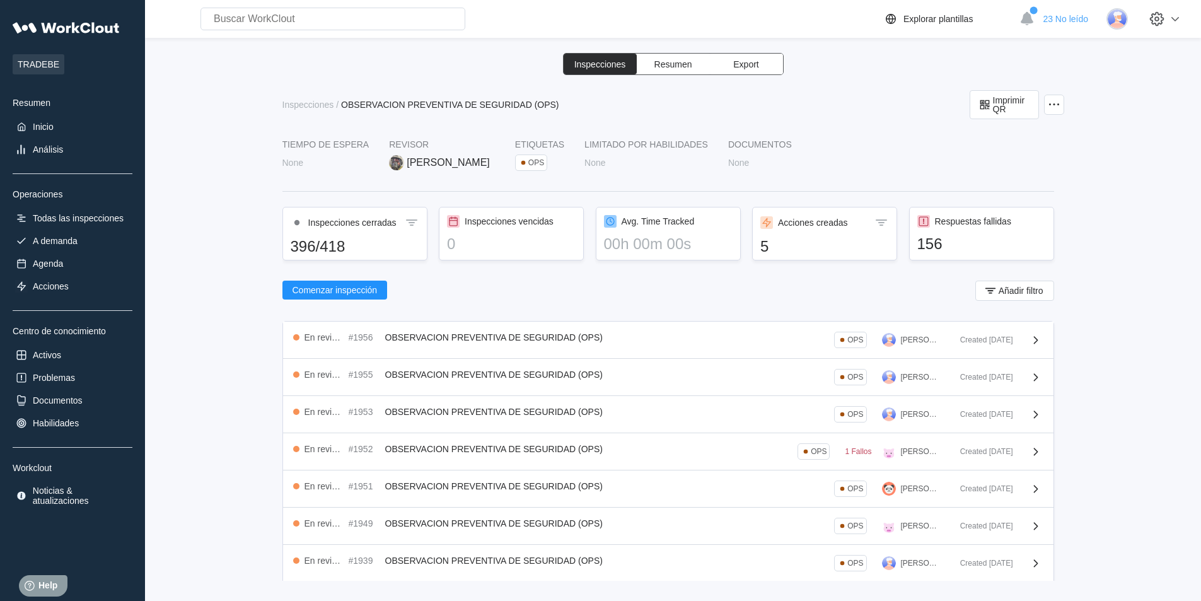
click at [955, 230] on div "Respuestas fallidas 156" at bounding box center [981, 234] width 145 height 54
click at [925, 247] on div "156" at bounding box center [981, 244] width 129 height 18
click at [917, 221] on icon at bounding box center [923, 221] width 13 height 13
click at [984, 213] on div "Respuestas fallidas 156" at bounding box center [981, 234] width 145 height 54
